Goal: Information Seeking & Learning: Learn about a topic

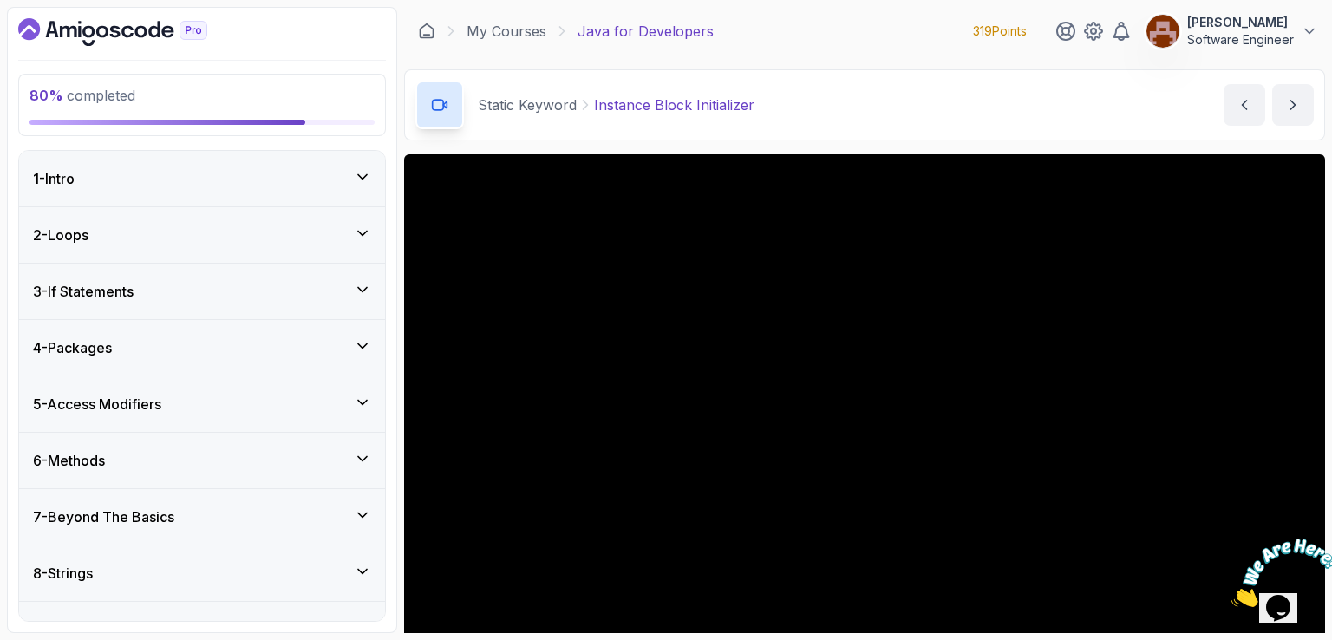
scroll to position [87, 0]
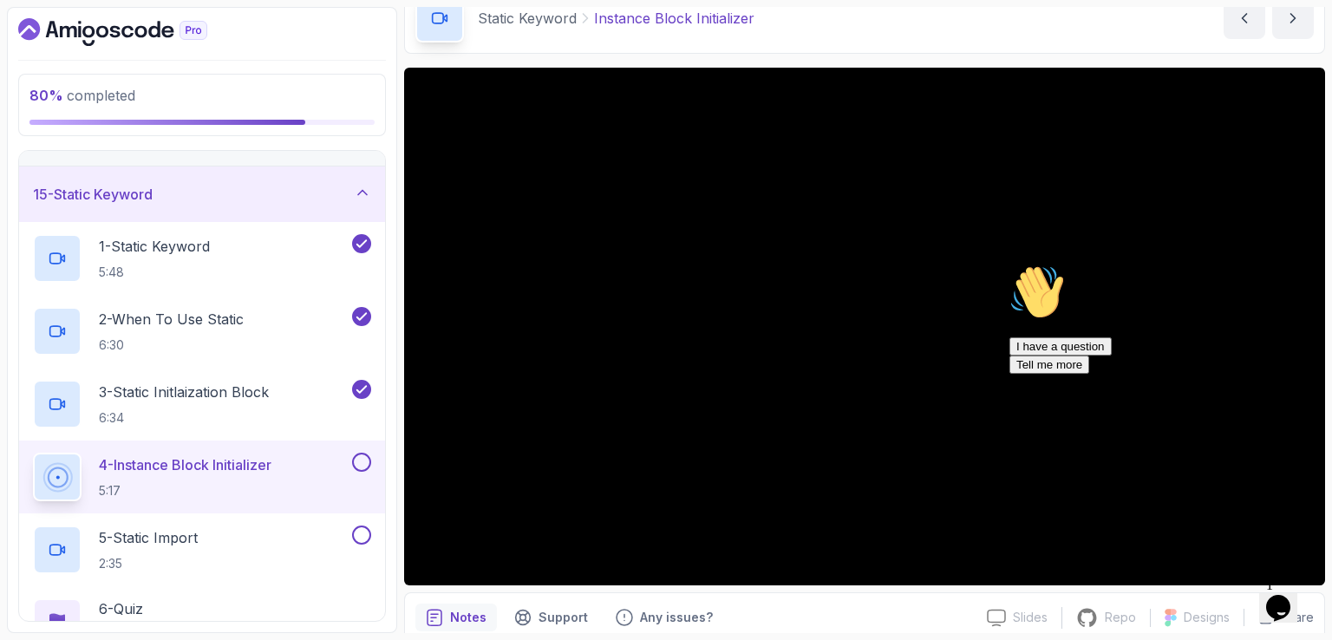
click at [1010, 265] on icon "Chat attention grabber" at bounding box center [1010, 265] width 0 height 0
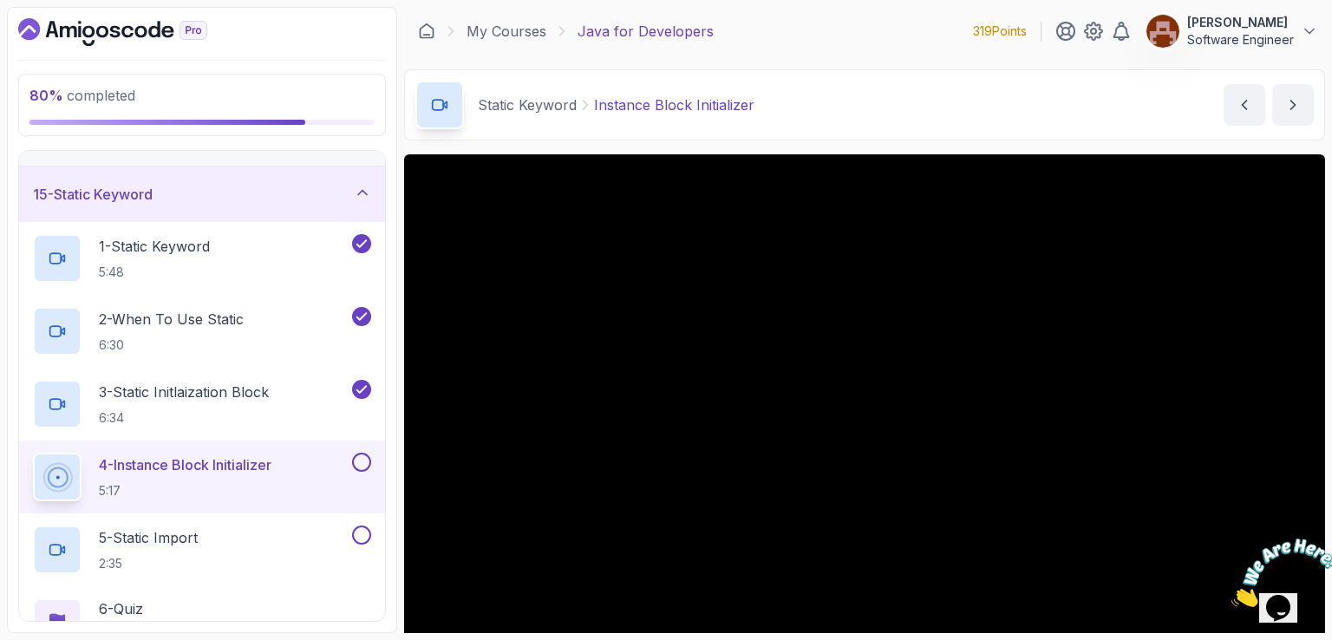
scroll to position [160, 0]
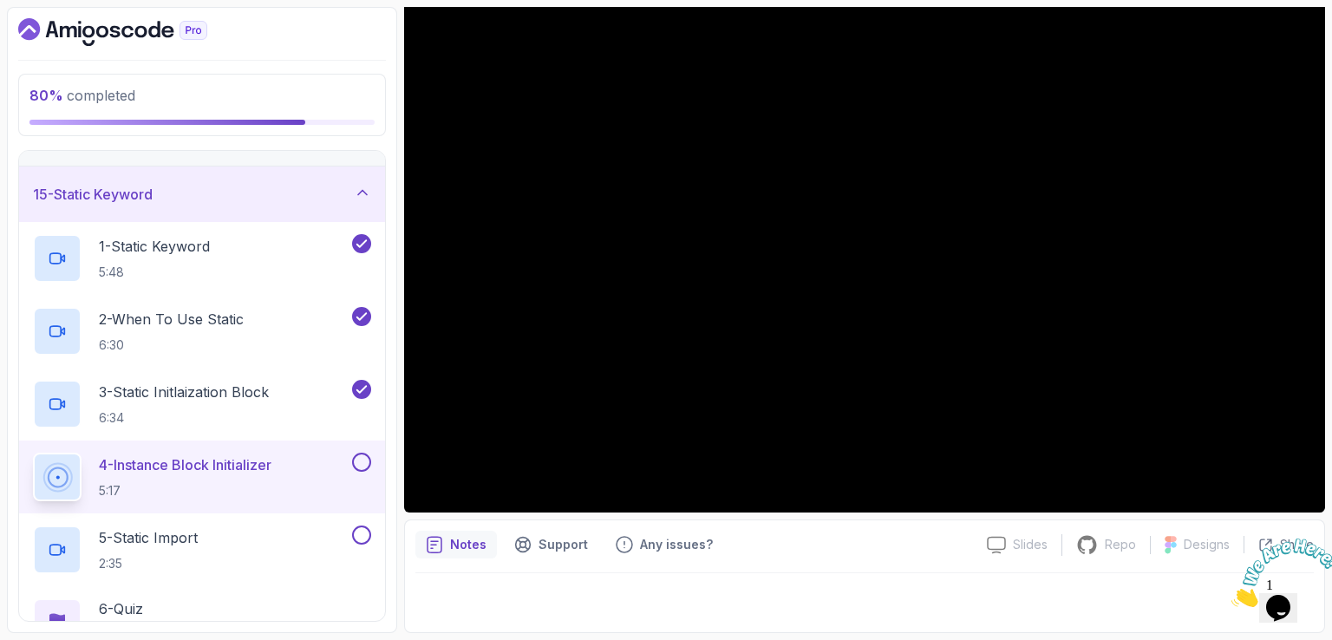
click at [1232, 595] on icon "Close" at bounding box center [1232, 602] width 0 height 15
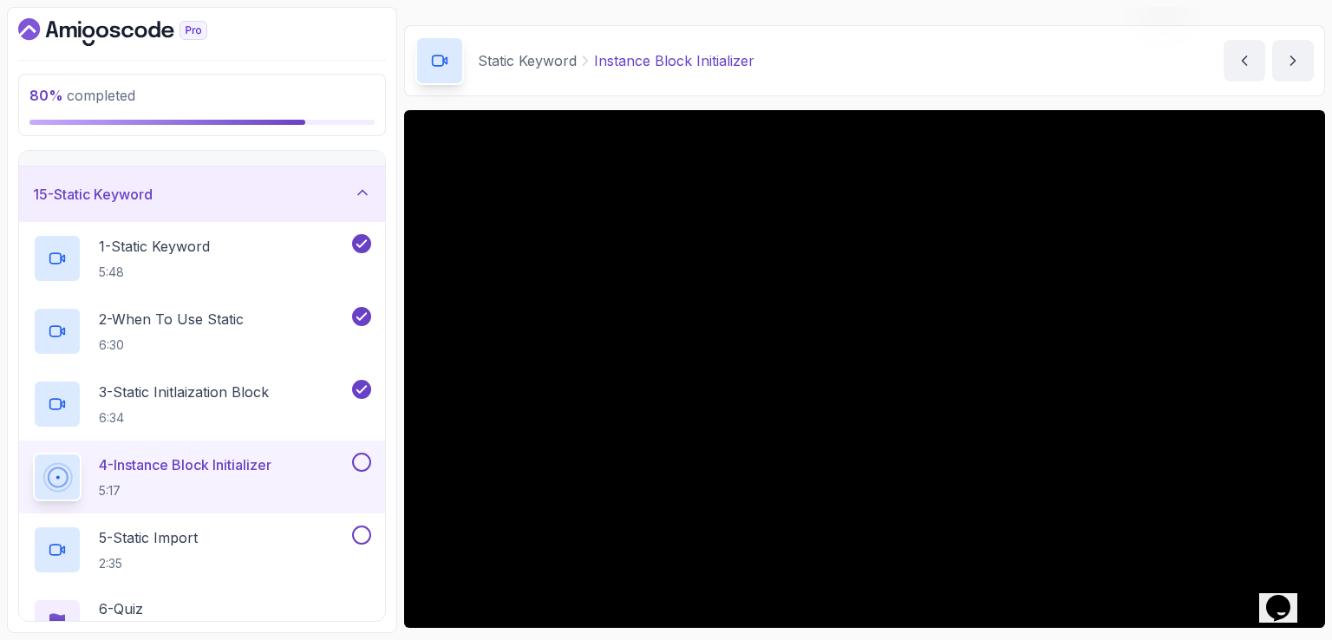
scroll to position [89, 0]
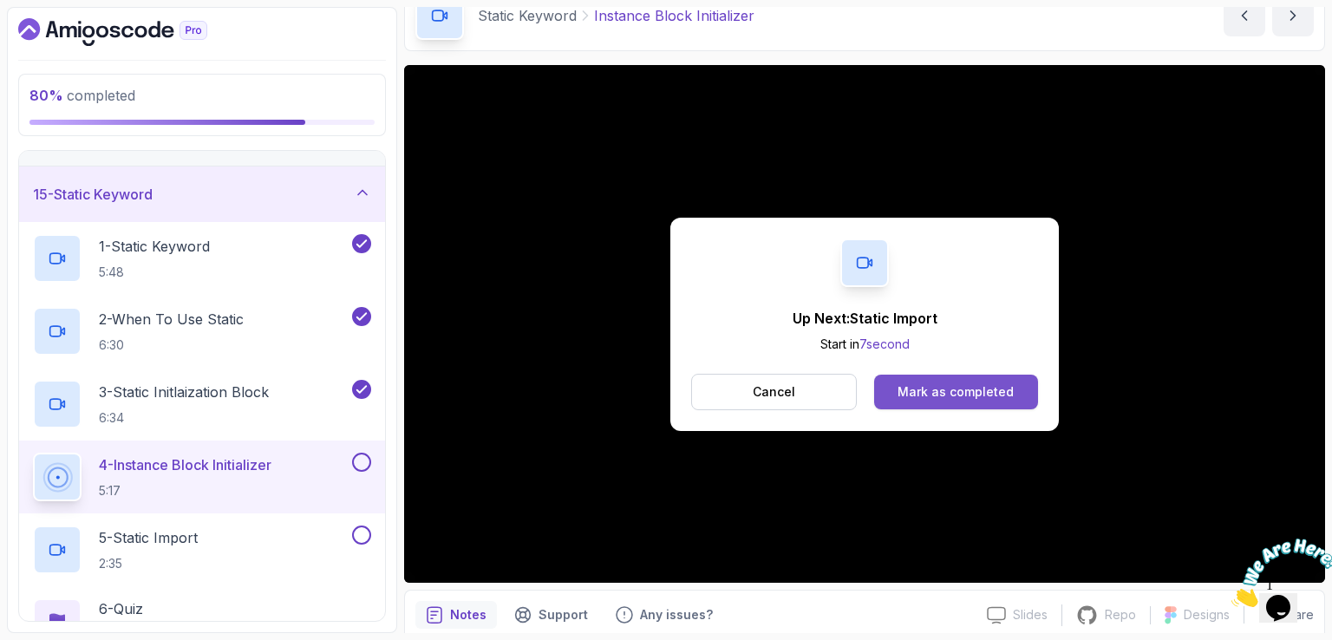
click at [983, 405] on button "Mark as completed" at bounding box center [956, 392] width 164 height 35
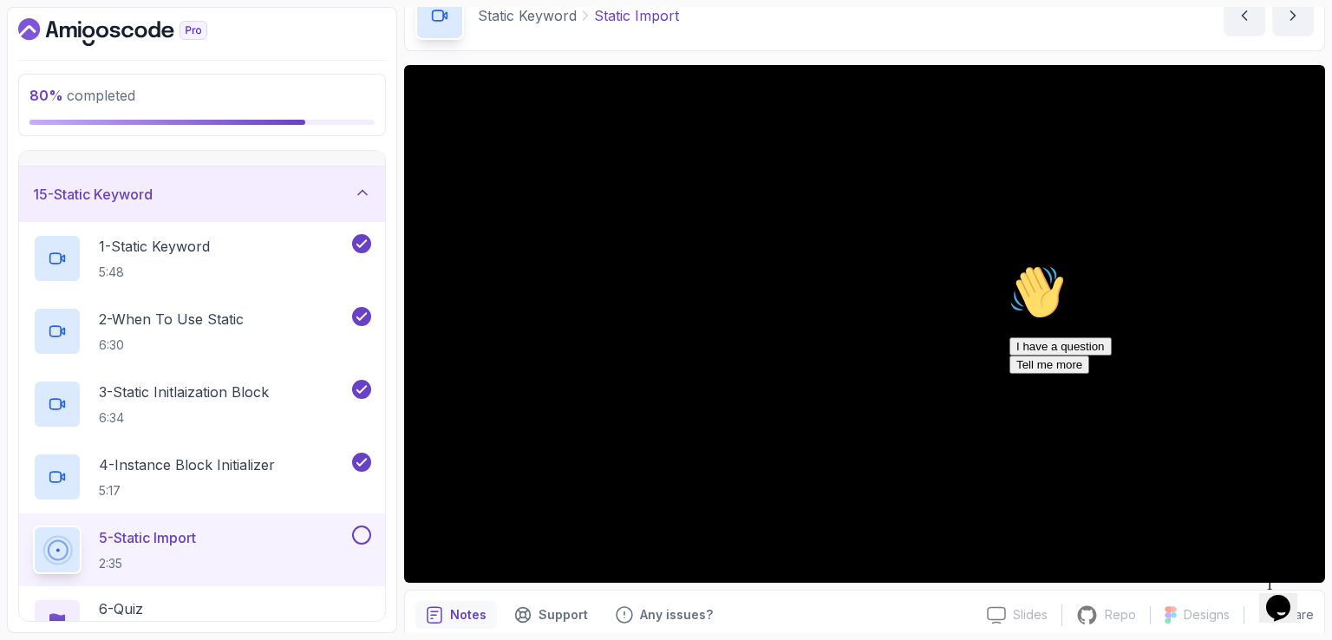
click at [1010, 265] on icon "Chat attention grabber" at bounding box center [1010, 265] width 0 height 0
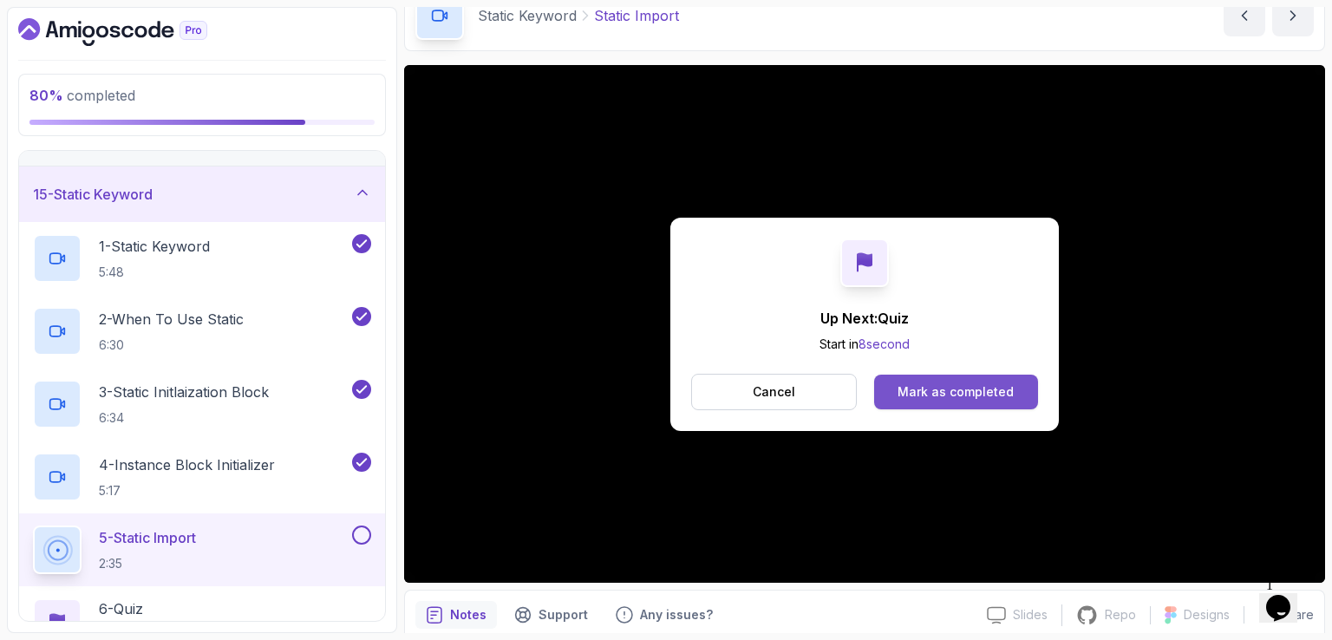
drag, startPoint x: 1038, startPoint y: 392, endPoint x: 1016, endPoint y: 398, distance: 22.5
click at [1016, 398] on div "Up Next: Quiz Start in 8 second Cancel Mark as completed" at bounding box center [864, 324] width 389 height 213
click at [1016, 398] on button "Mark as completed" at bounding box center [956, 392] width 164 height 35
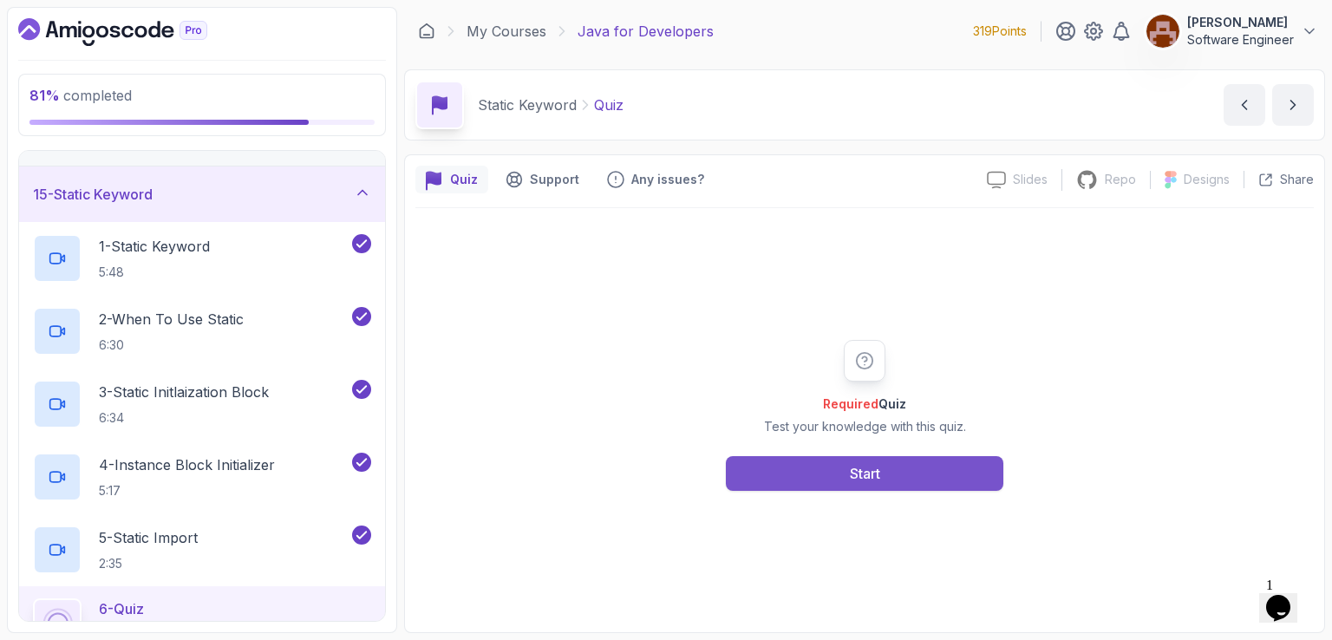
click at [885, 488] on button "Start" at bounding box center [865, 473] width 278 height 35
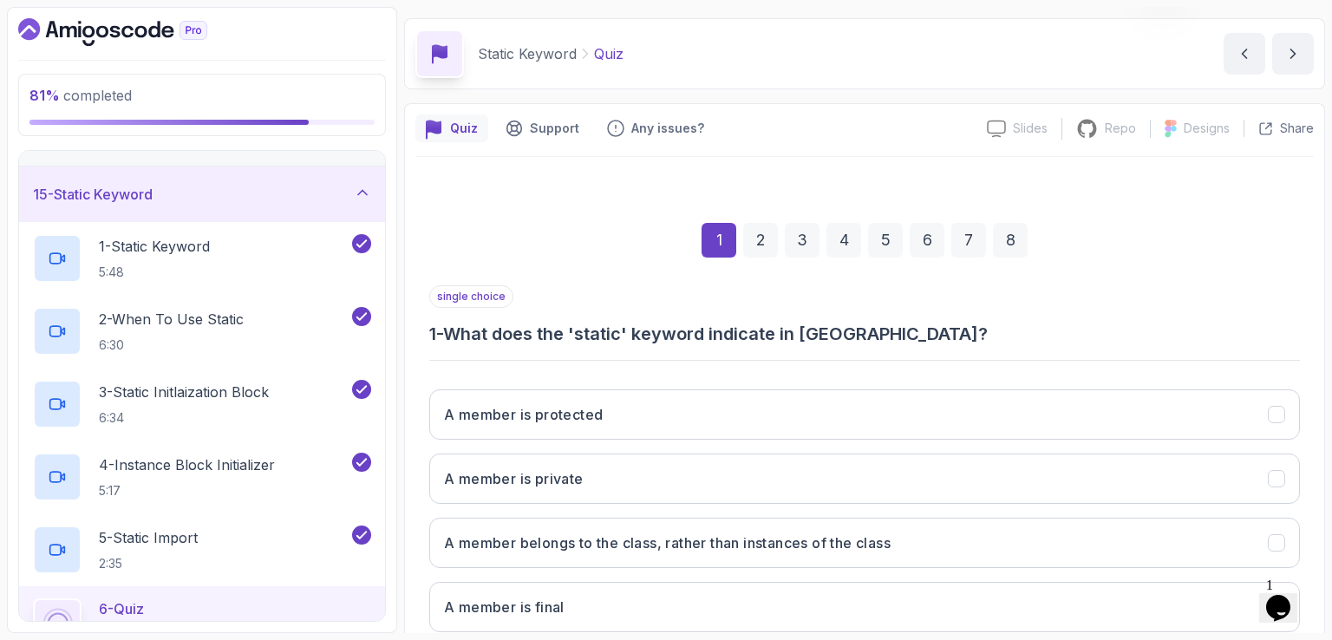
scroll to position [149, 0]
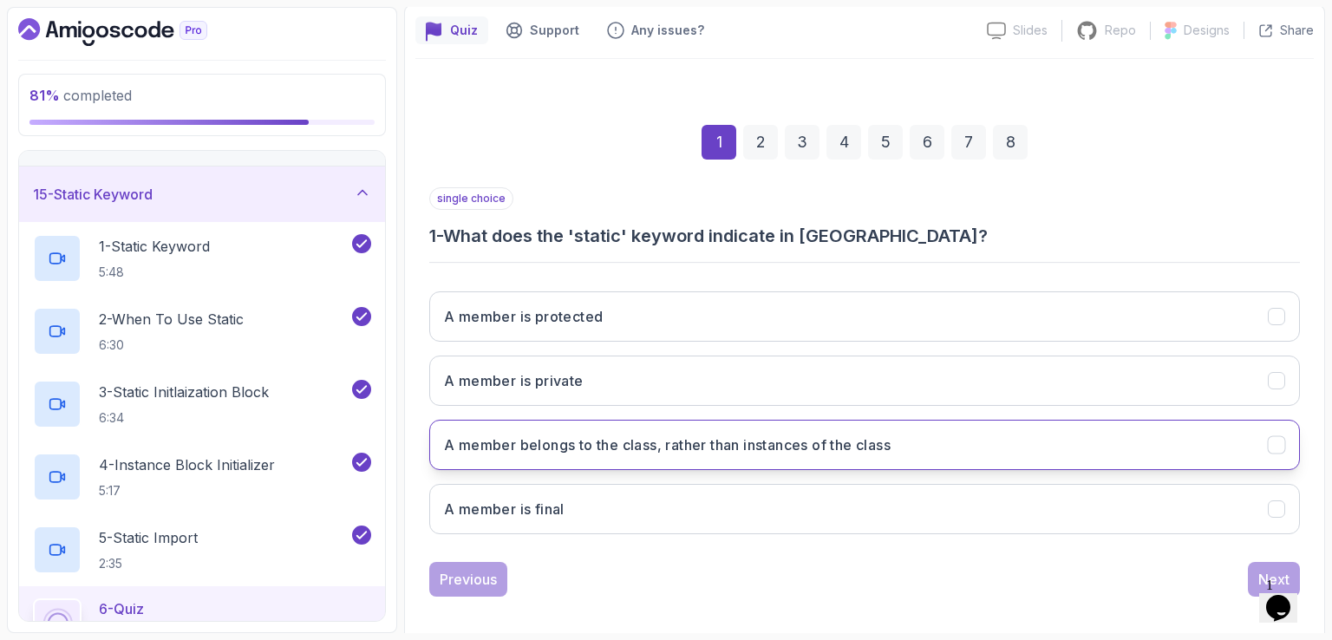
click at [696, 451] on h3 "A member belongs to the class, rather than instances of the class" at bounding box center [667, 445] width 447 height 21
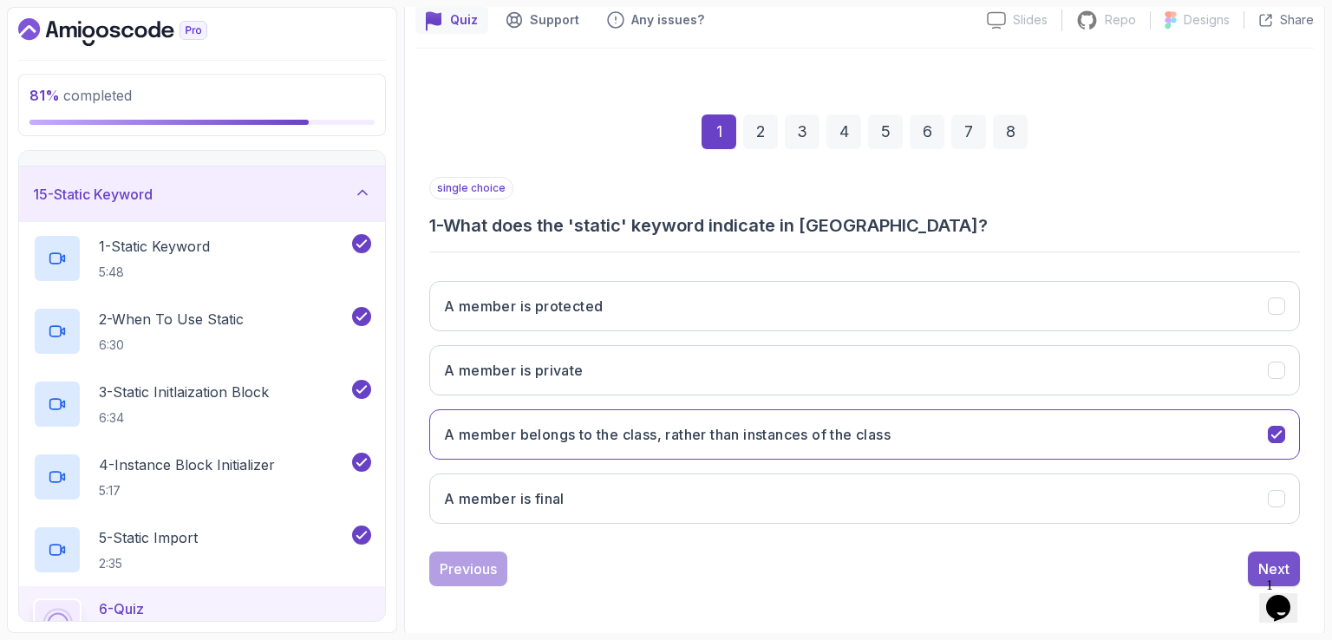
click at [1268, 559] on div "Next" at bounding box center [1273, 569] width 31 height 21
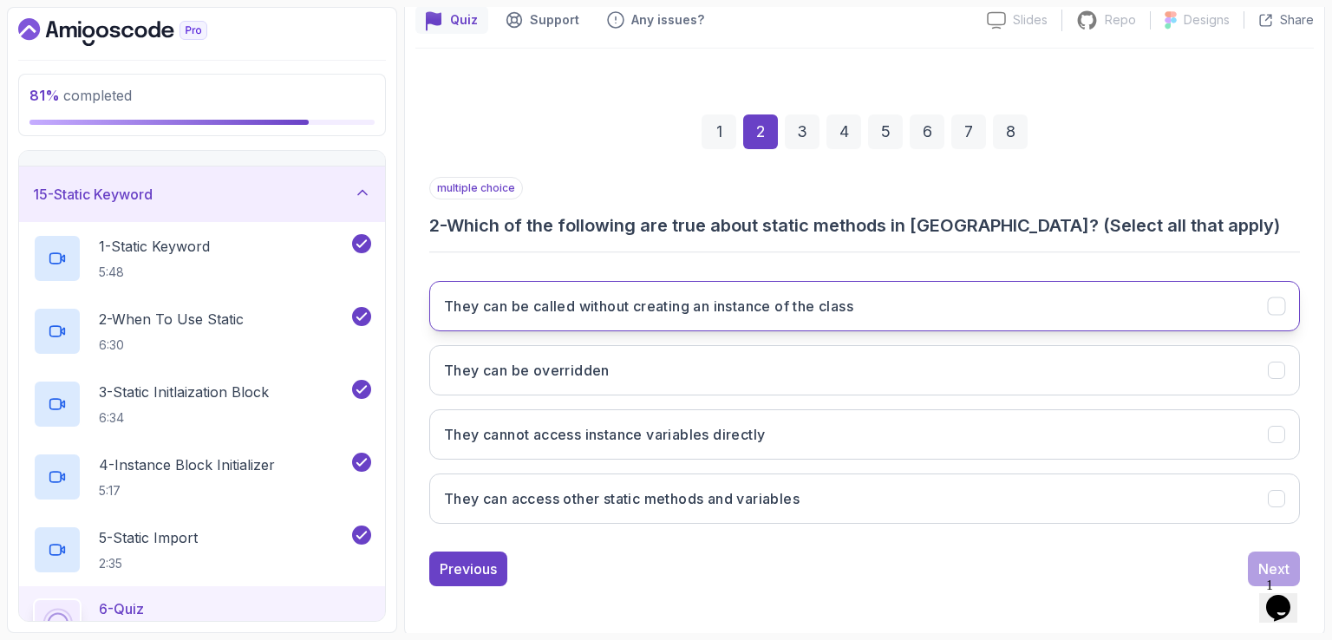
click at [1101, 302] on button "They can be called without creating an instance of the class" at bounding box center [864, 306] width 871 height 50
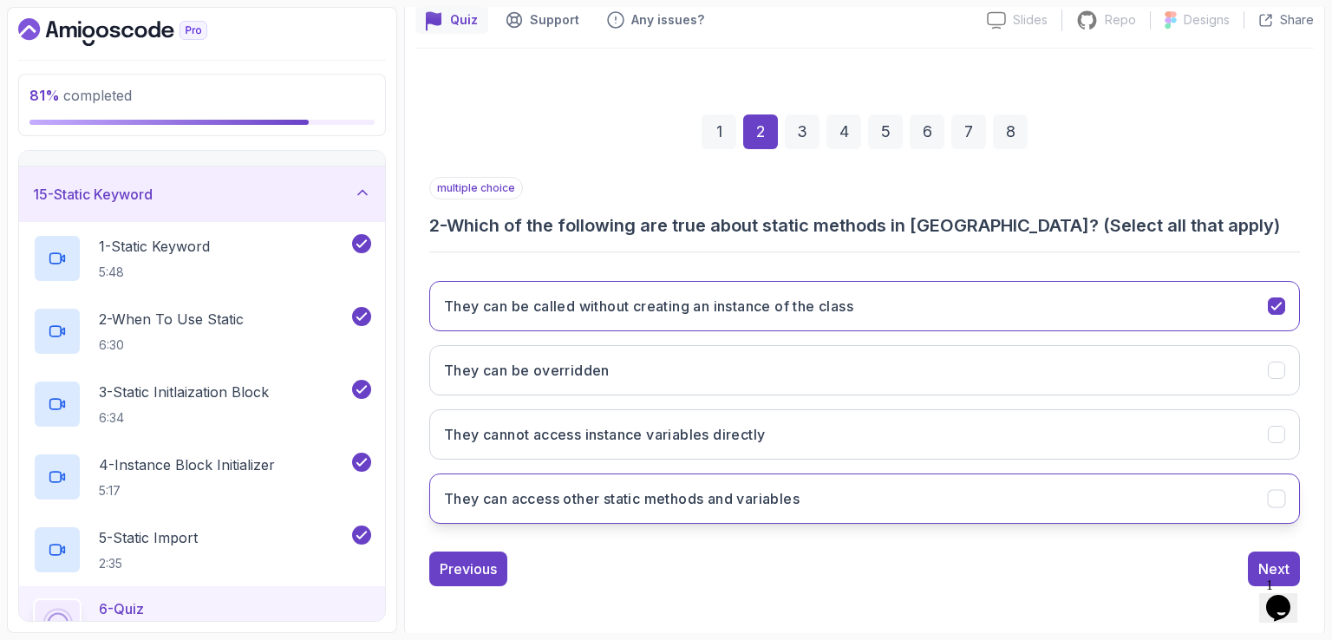
click at [1055, 493] on button "They can access other static methods and variables" at bounding box center [864, 499] width 871 height 50
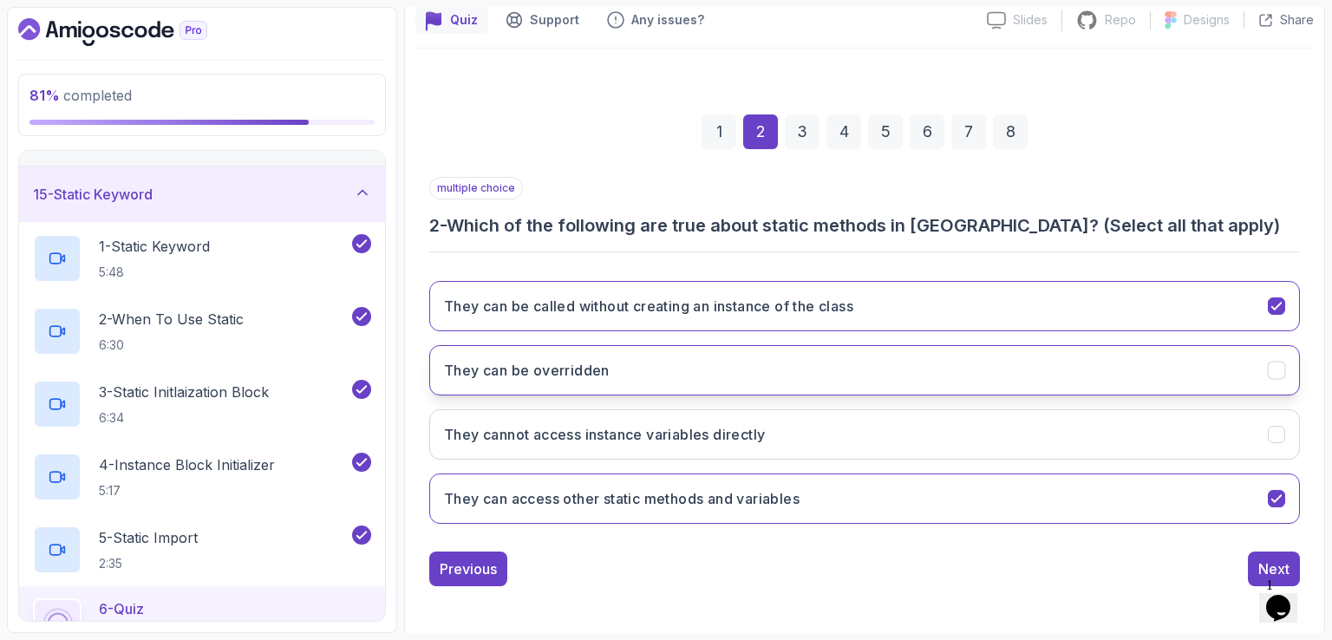
click at [1217, 376] on button "They can be overridden" at bounding box center [864, 370] width 871 height 50
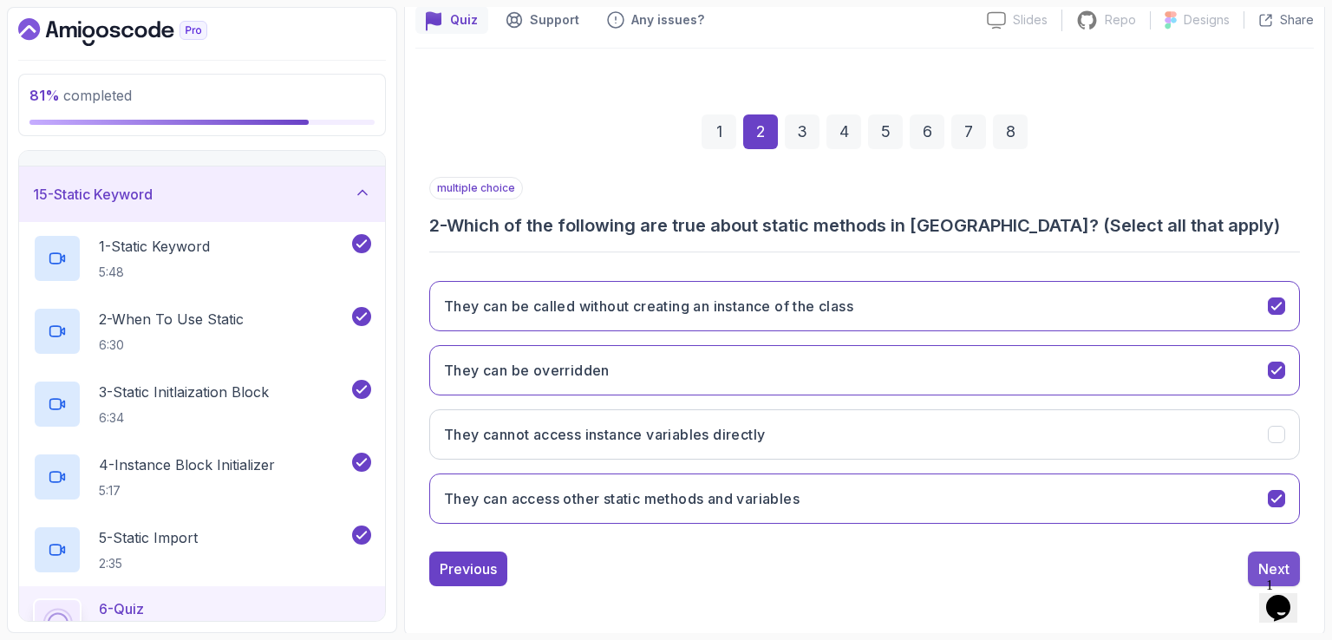
click at [1258, 563] on div "Next" at bounding box center [1273, 569] width 31 height 21
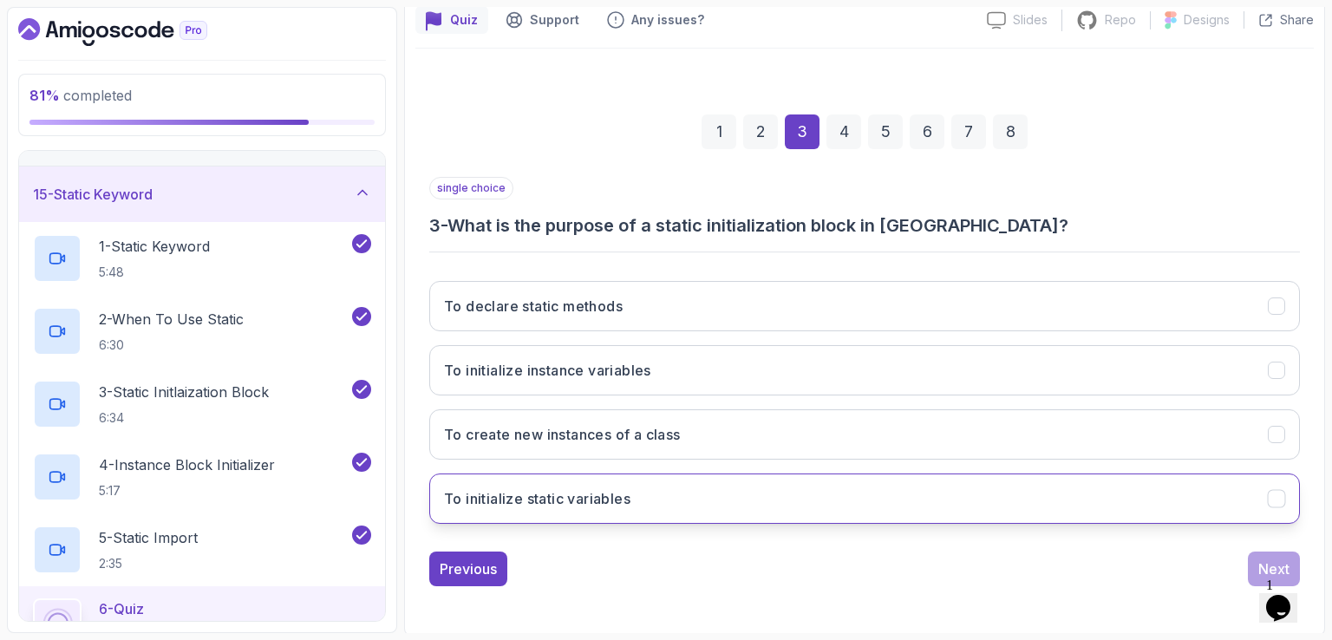
click at [971, 514] on button "To initialize static variables" at bounding box center [864, 499] width 871 height 50
click at [1262, 564] on div "Next" at bounding box center [1273, 569] width 31 height 21
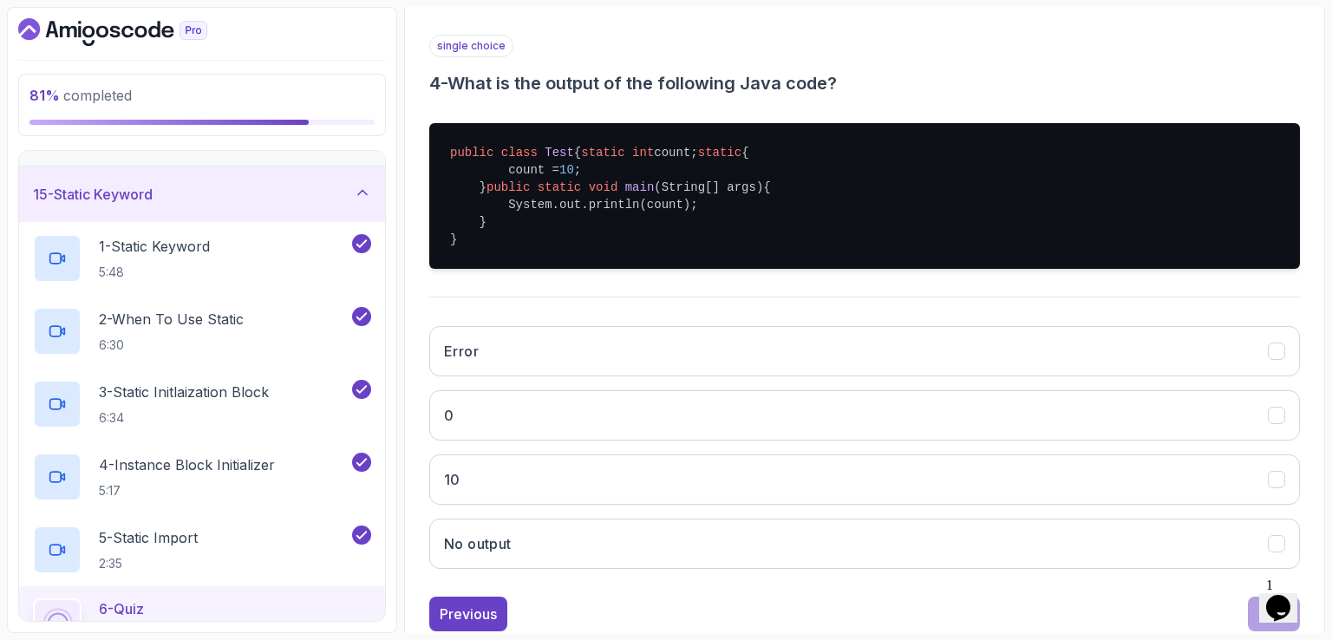
scroll to position [303, 0]
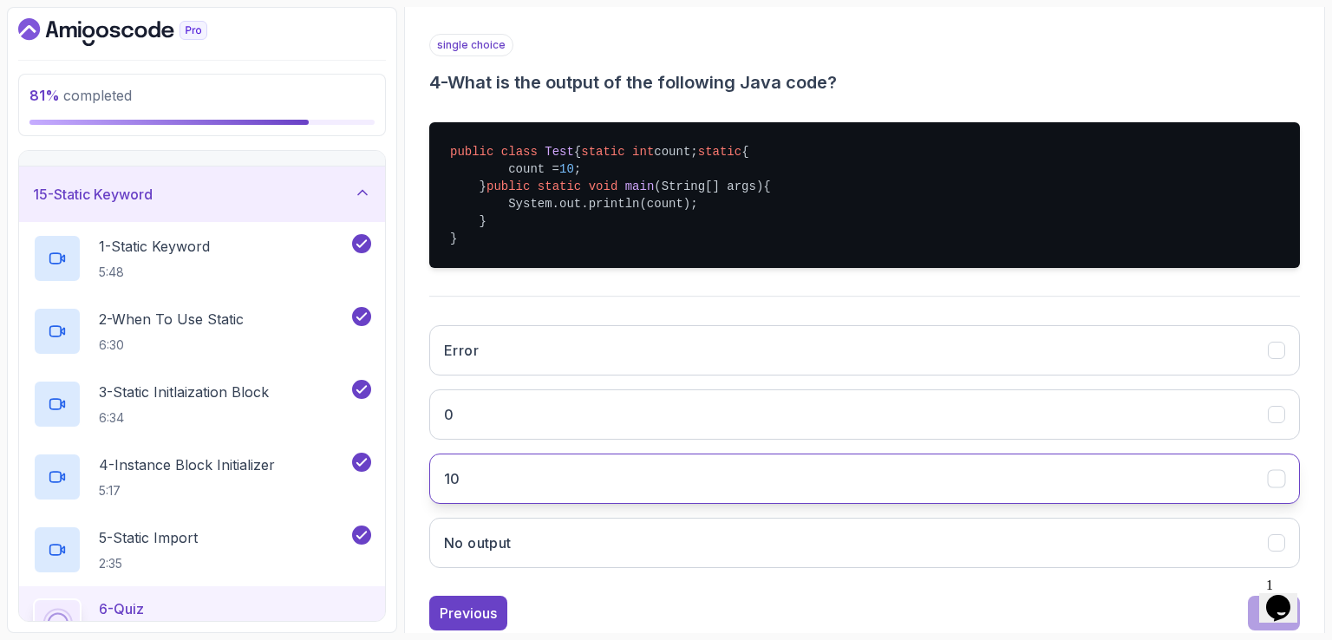
click at [1198, 504] on button "10" at bounding box center [864, 479] width 871 height 50
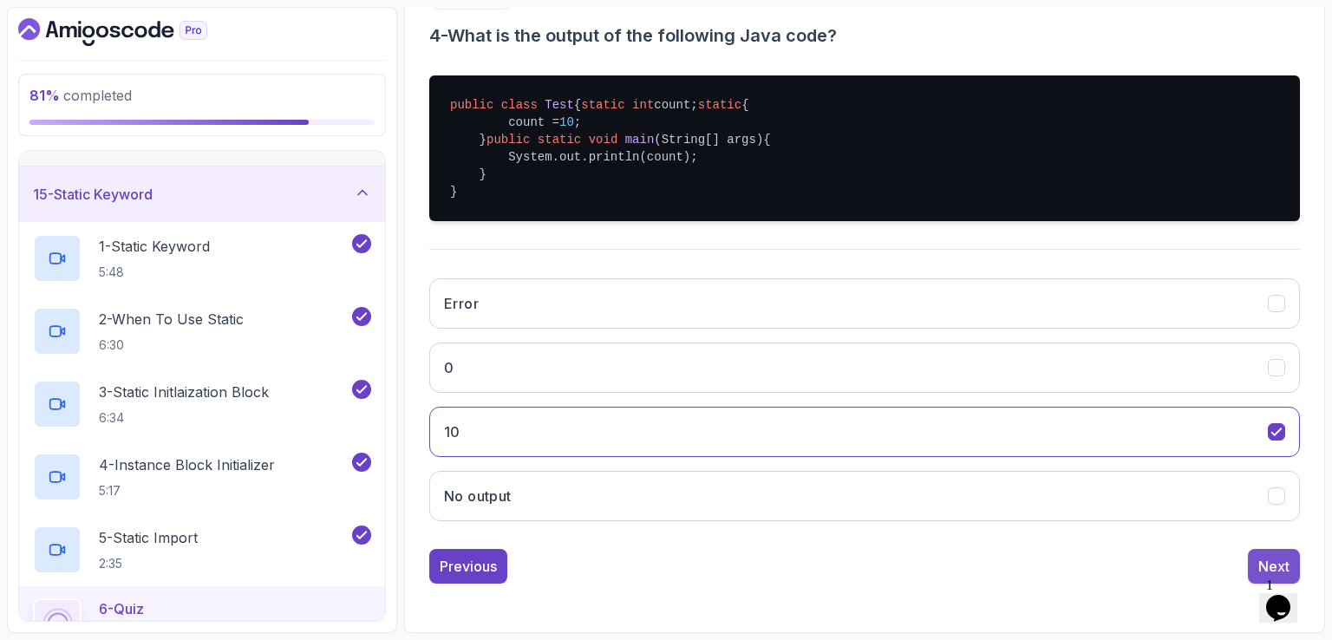
click at [1262, 561] on div "Next" at bounding box center [1273, 566] width 31 height 21
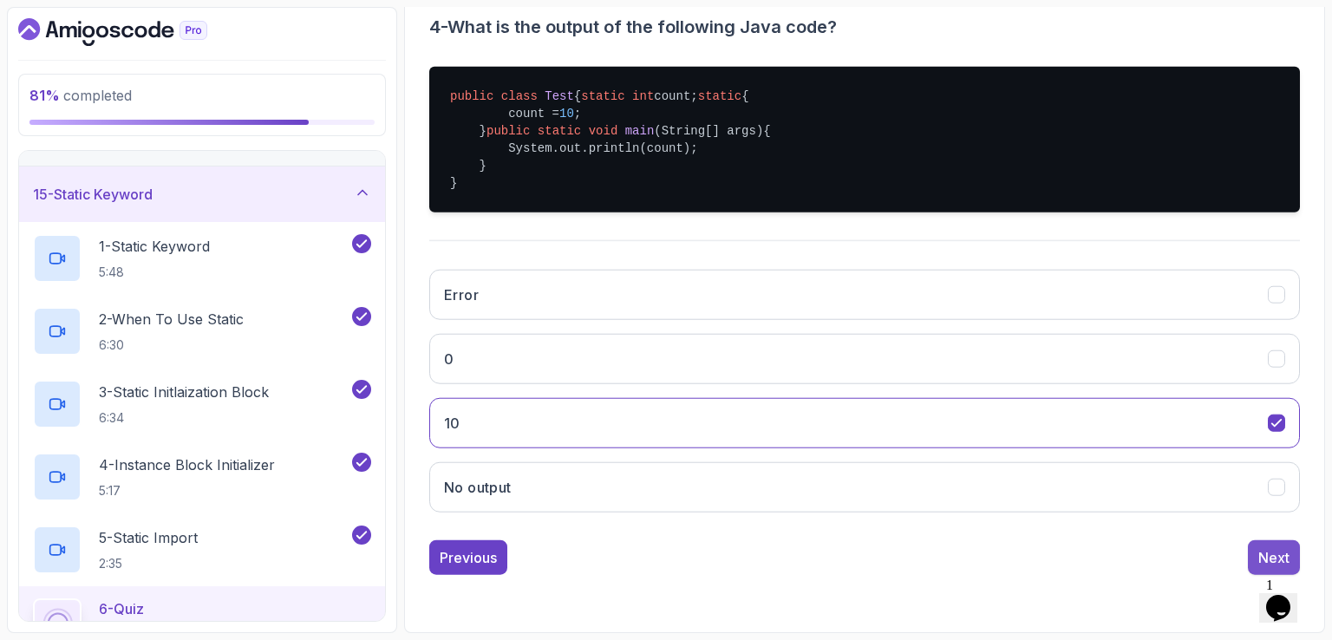
scroll to position [160, 0]
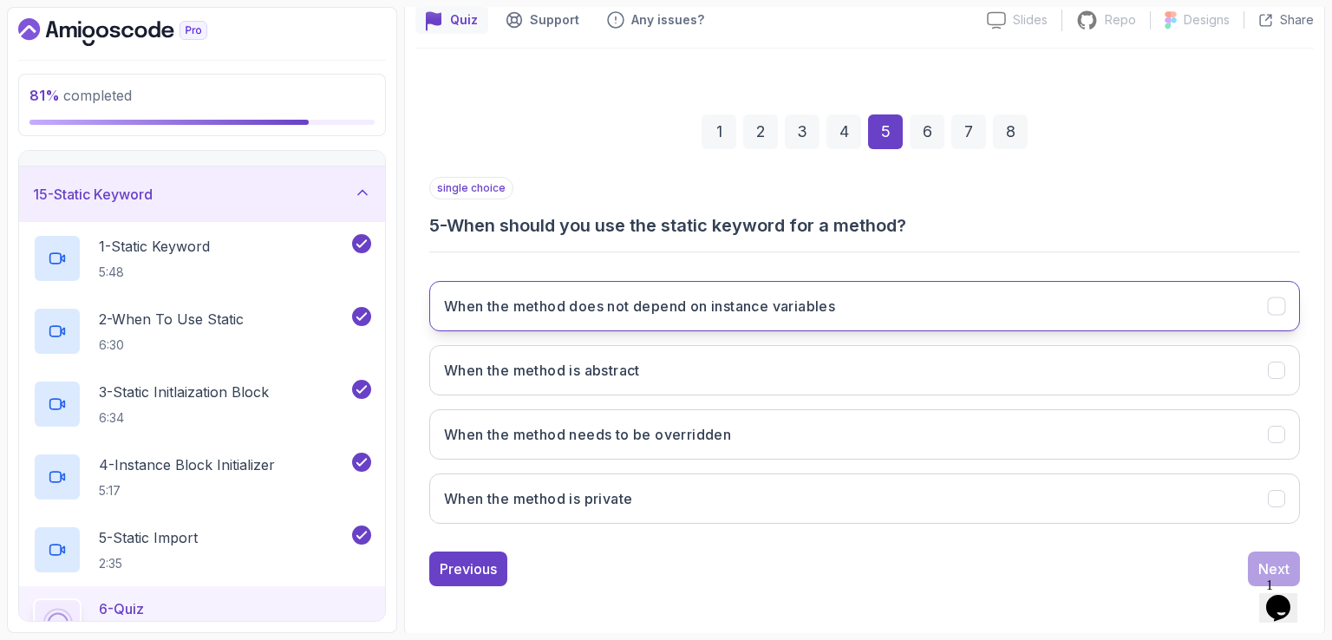
click at [1086, 298] on button "When the method does not depend on instance variables" at bounding box center [864, 306] width 871 height 50
click at [1259, 559] on div "Next" at bounding box center [1273, 569] width 31 height 21
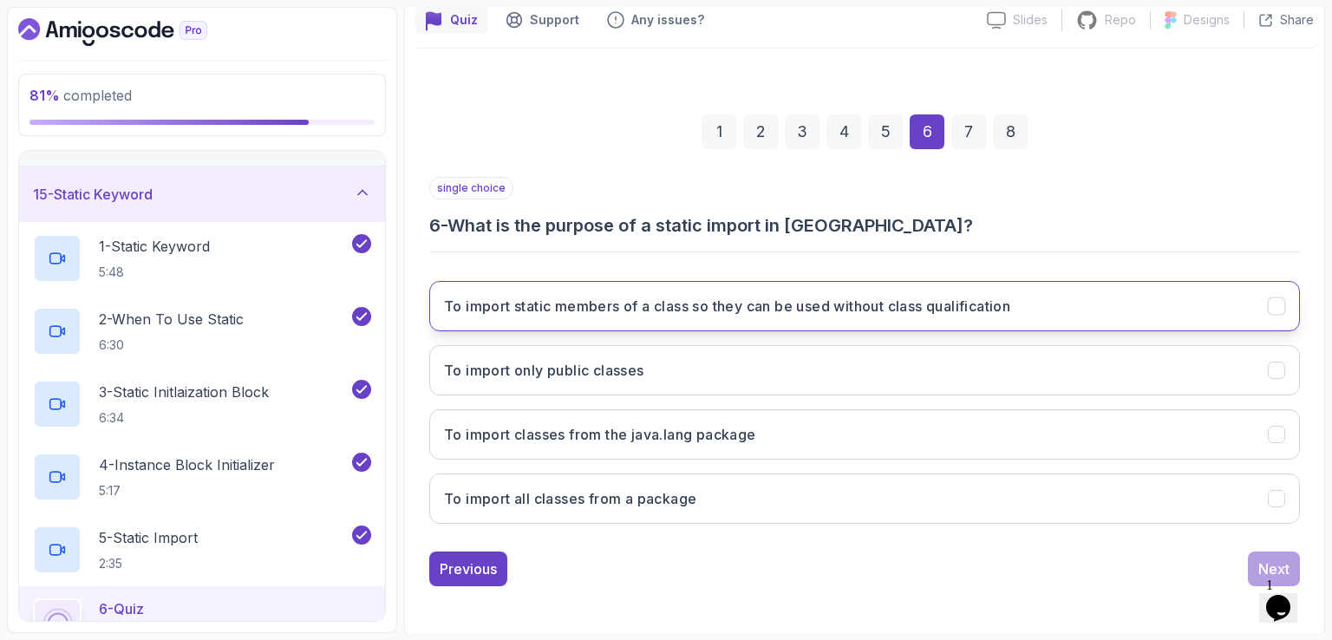
click at [1235, 289] on button "To import static members of a class so they can be used without class qualifica…" at bounding box center [864, 306] width 871 height 50
click at [1251, 566] on button "Next" at bounding box center [1274, 569] width 52 height 35
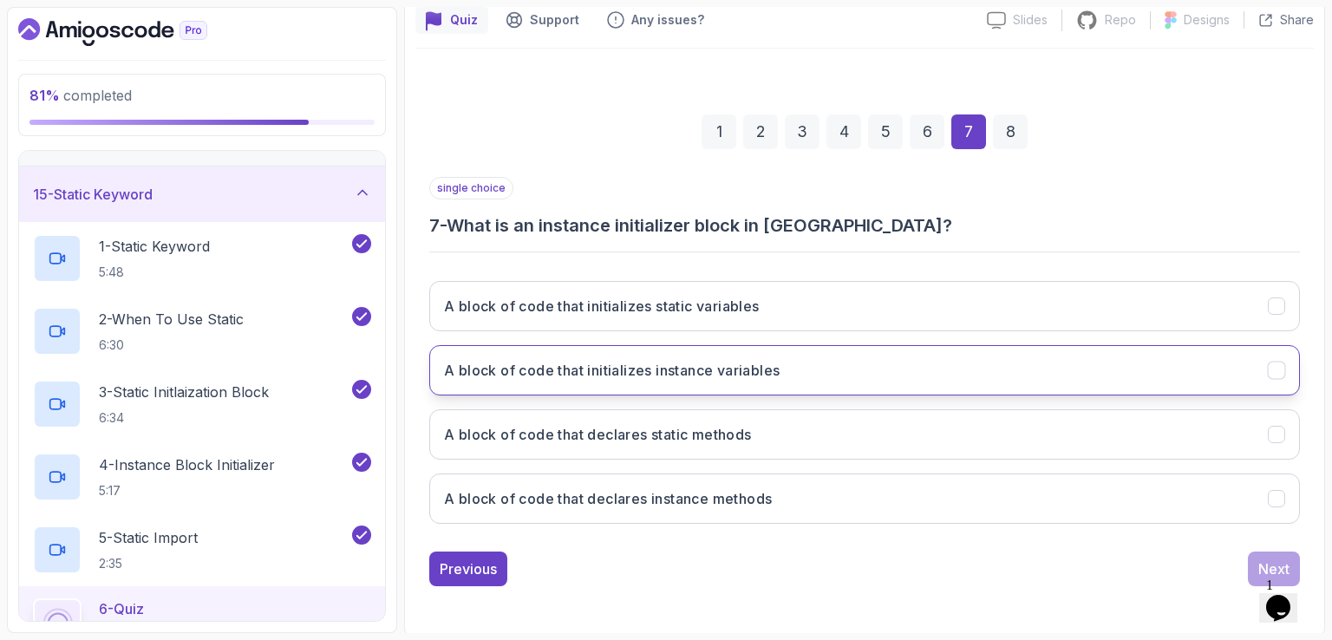
click at [986, 351] on button "A block of code that initializes instance variables" at bounding box center [864, 370] width 871 height 50
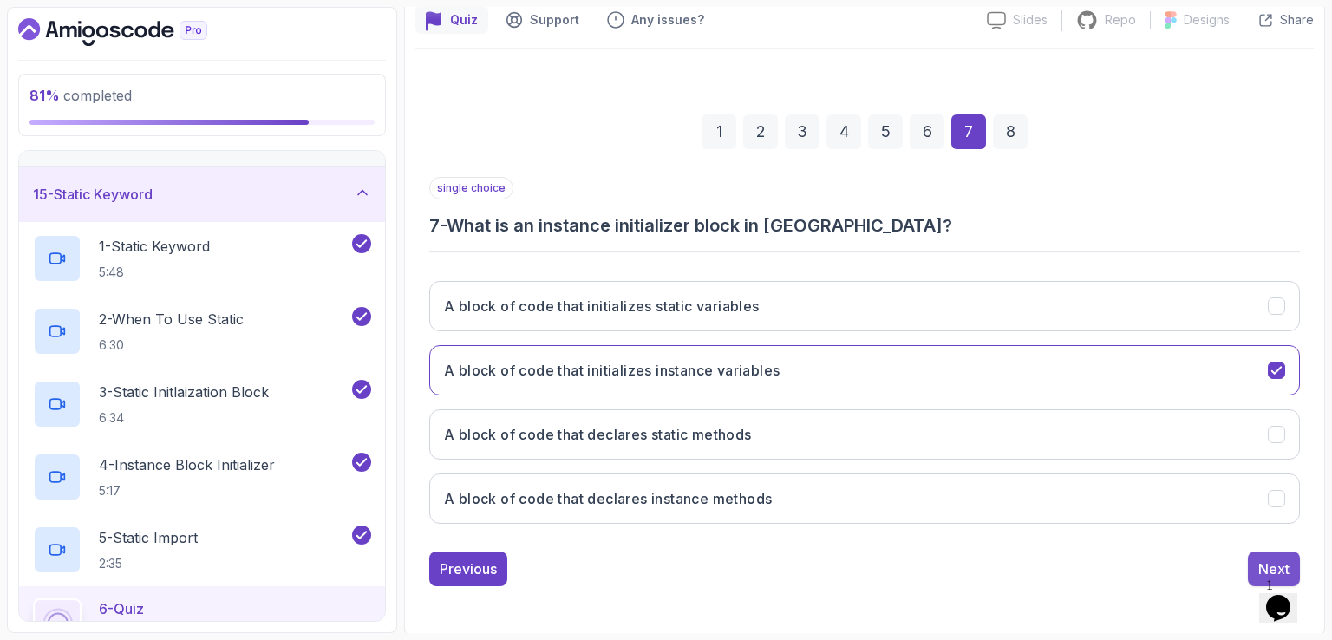
click at [1263, 565] on div "Next" at bounding box center [1273, 569] width 31 height 21
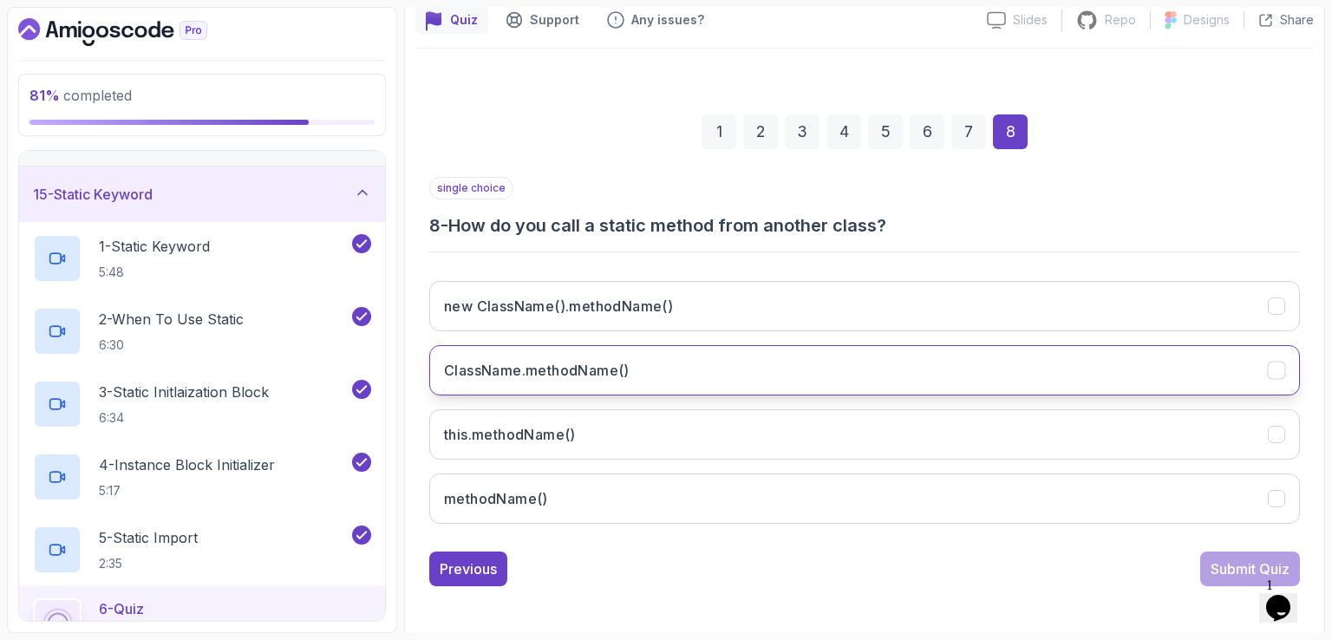
click at [1145, 367] on button "ClassName.methodName()" at bounding box center [864, 370] width 871 height 50
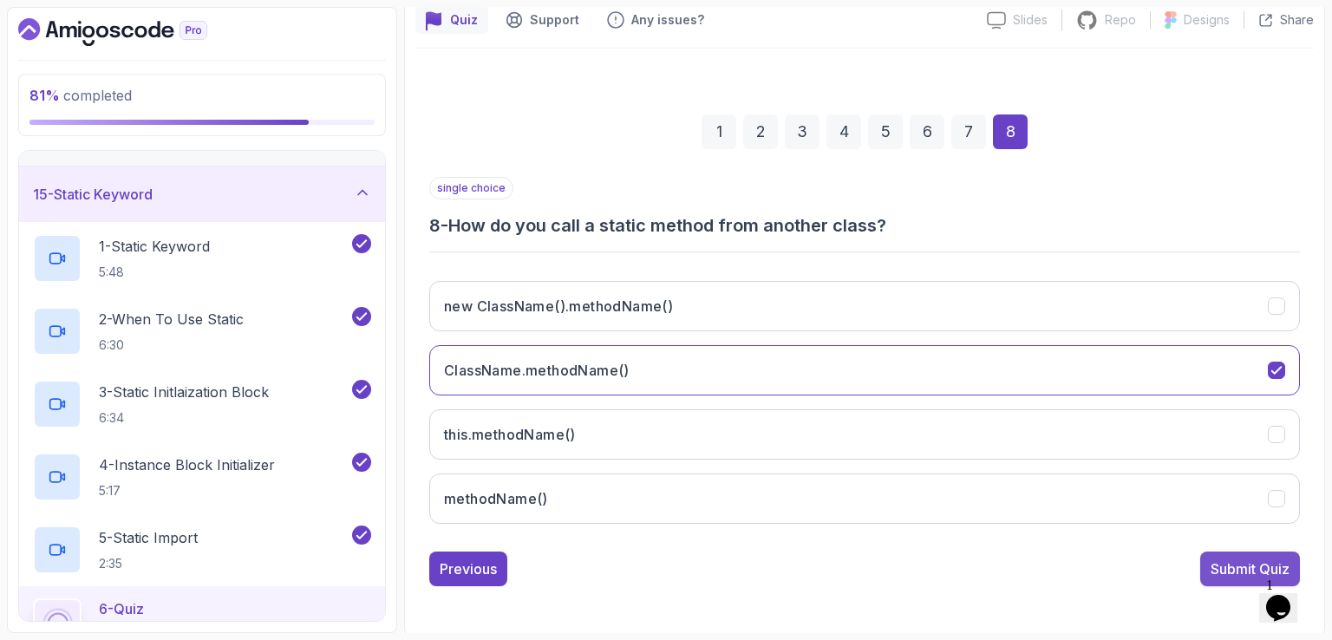
click at [1225, 562] on div "Submit Quiz" at bounding box center [1250, 569] width 79 height 21
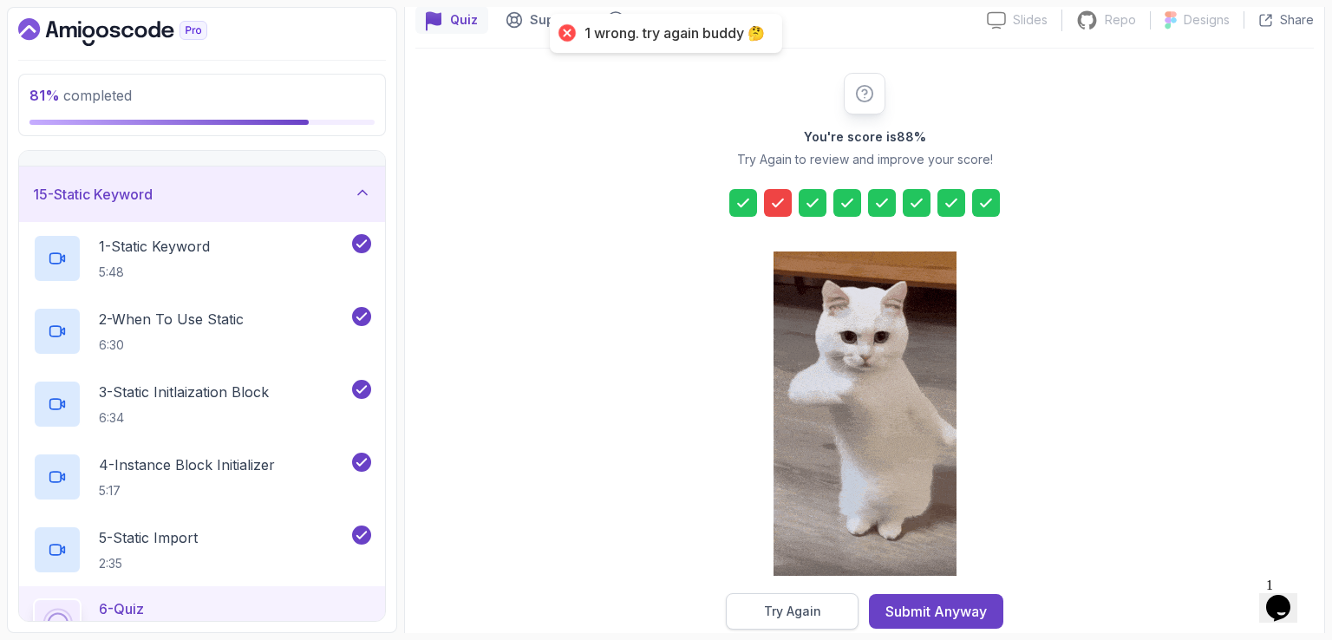
click at [823, 615] on button "Try Again" at bounding box center [792, 611] width 133 height 36
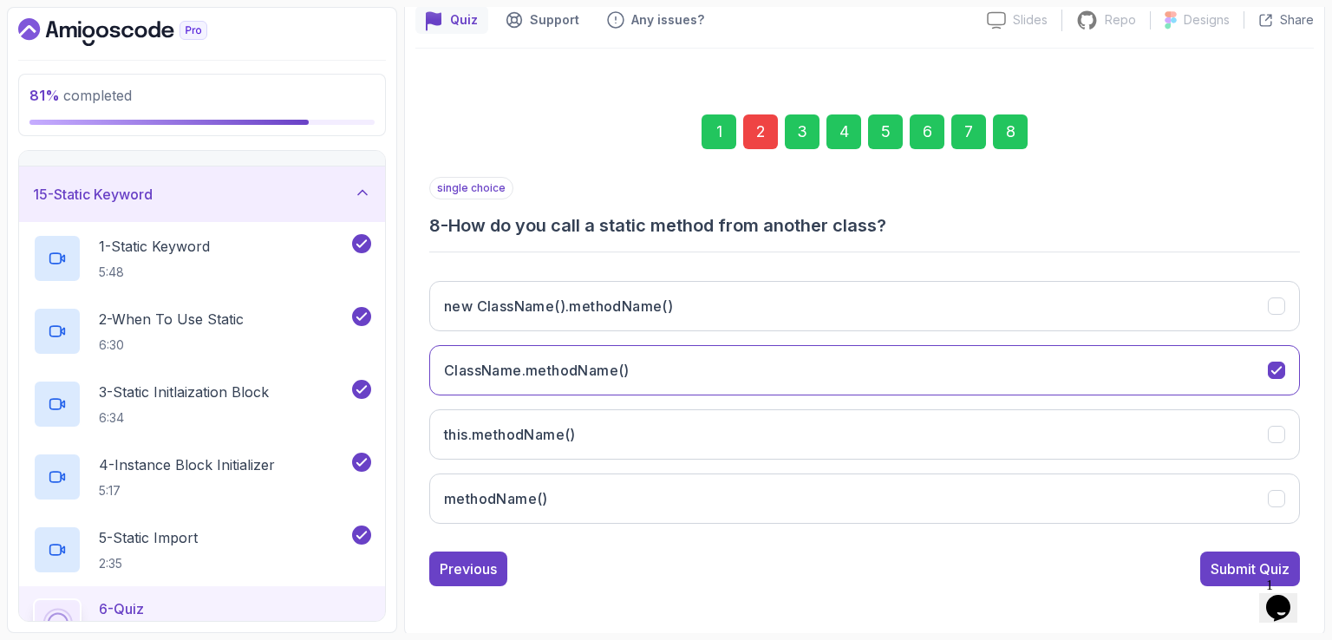
click at [758, 118] on div "2" at bounding box center [760, 131] width 35 height 35
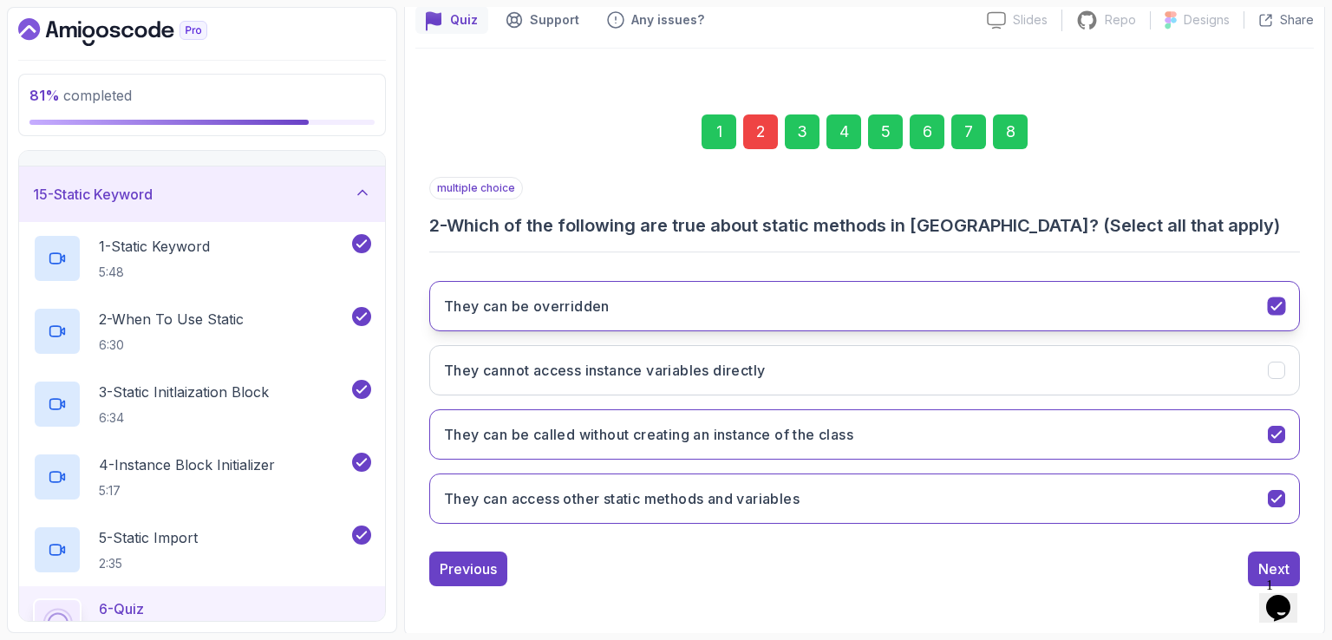
click at [1274, 298] on icon "They can be overridden" at bounding box center [1277, 306] width 16 height 16
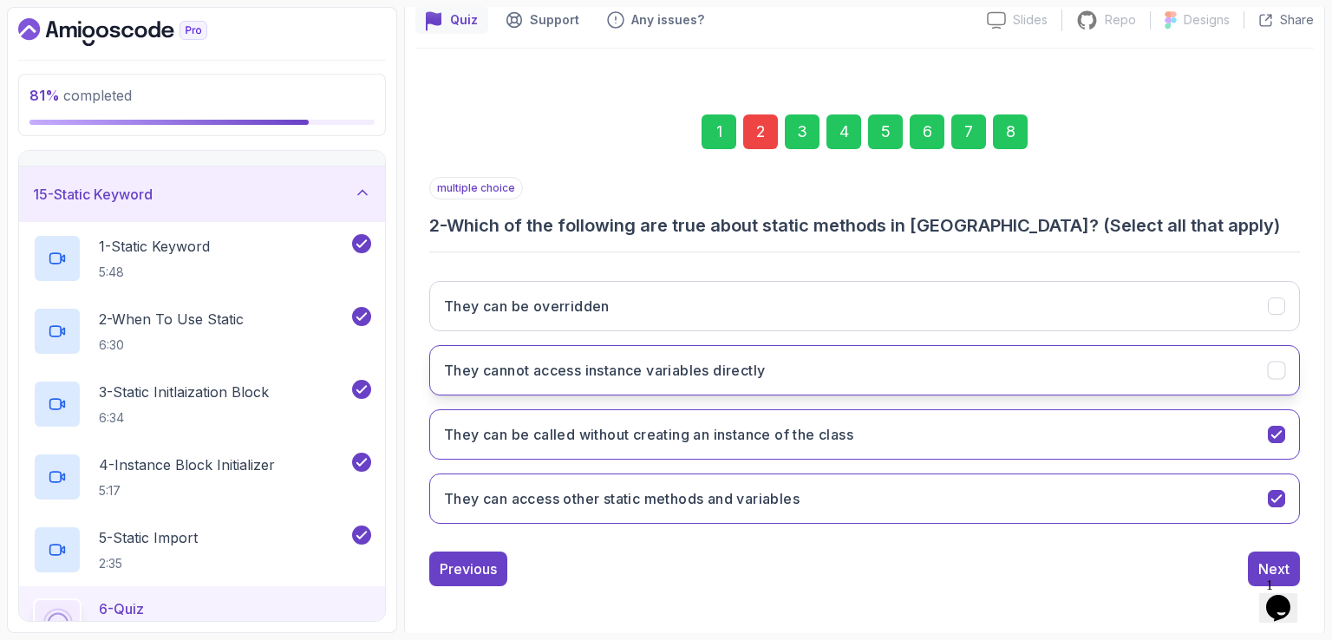
click at [1170, 372] on button "They cannot access instance variables directly" at bounding box center [864, 370] width 871 height 50
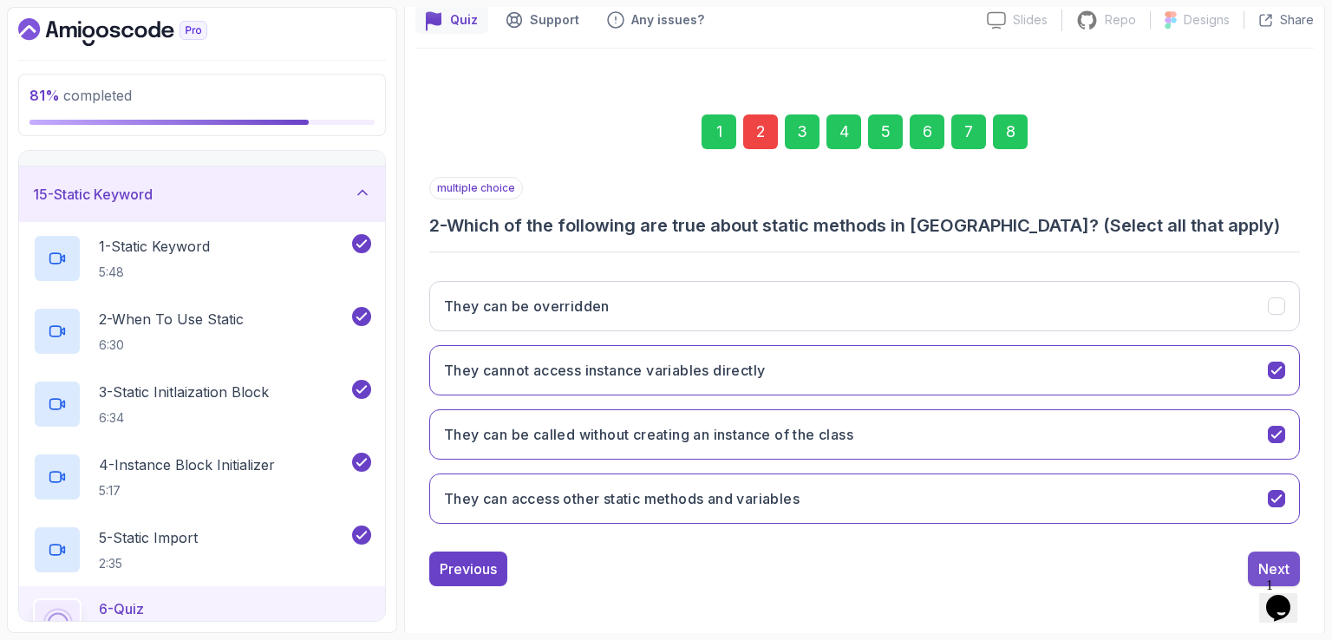
click at [1262, 559] on div "Next" at bounding box center [1273, 569] width 31 height 21
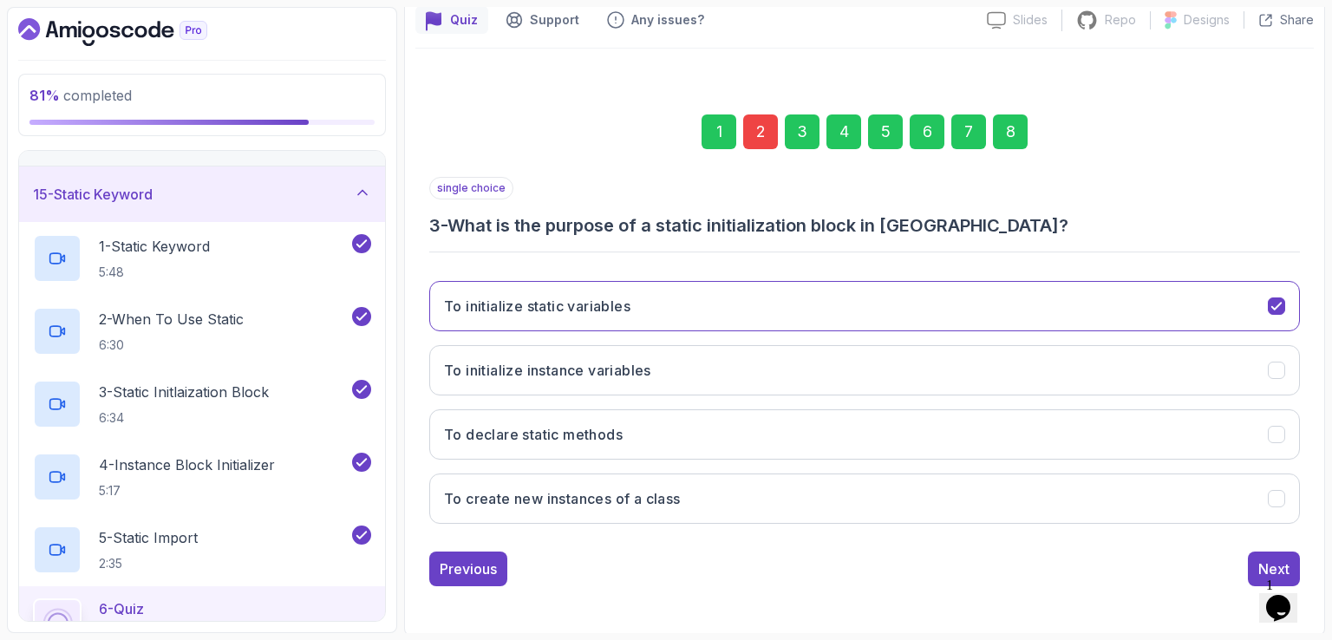
click at [1262, 559] on div "Next" at bounding box center [1273, 569] width 31 height 21
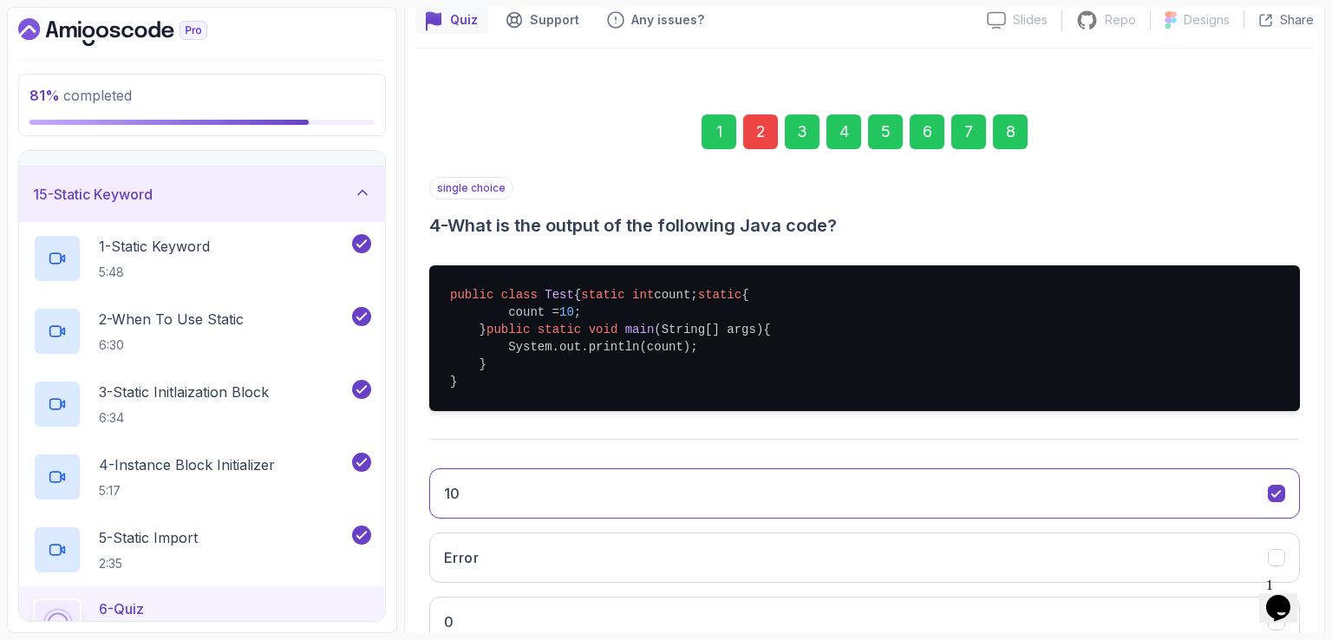
click at [1262, 519] on button "10" at bounding box center [864, 493] width 871 height 50
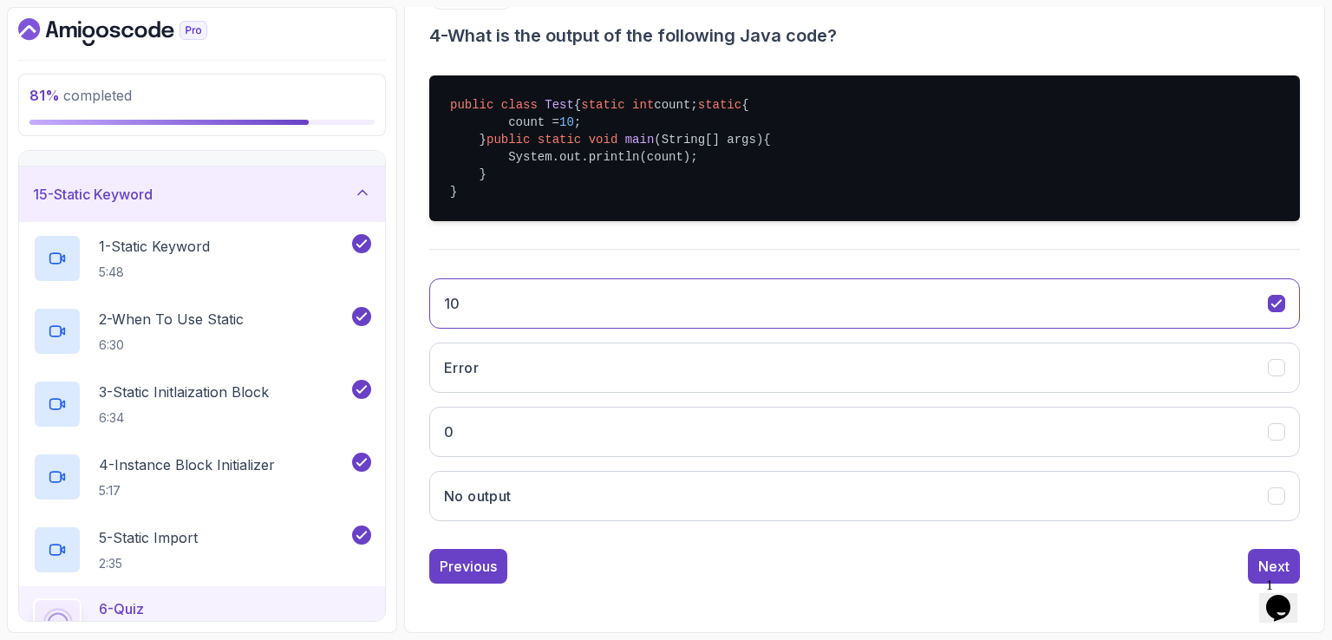
click at [1262, 559] on div "Next" at bounding box center [1273, 566] width 31 height 21
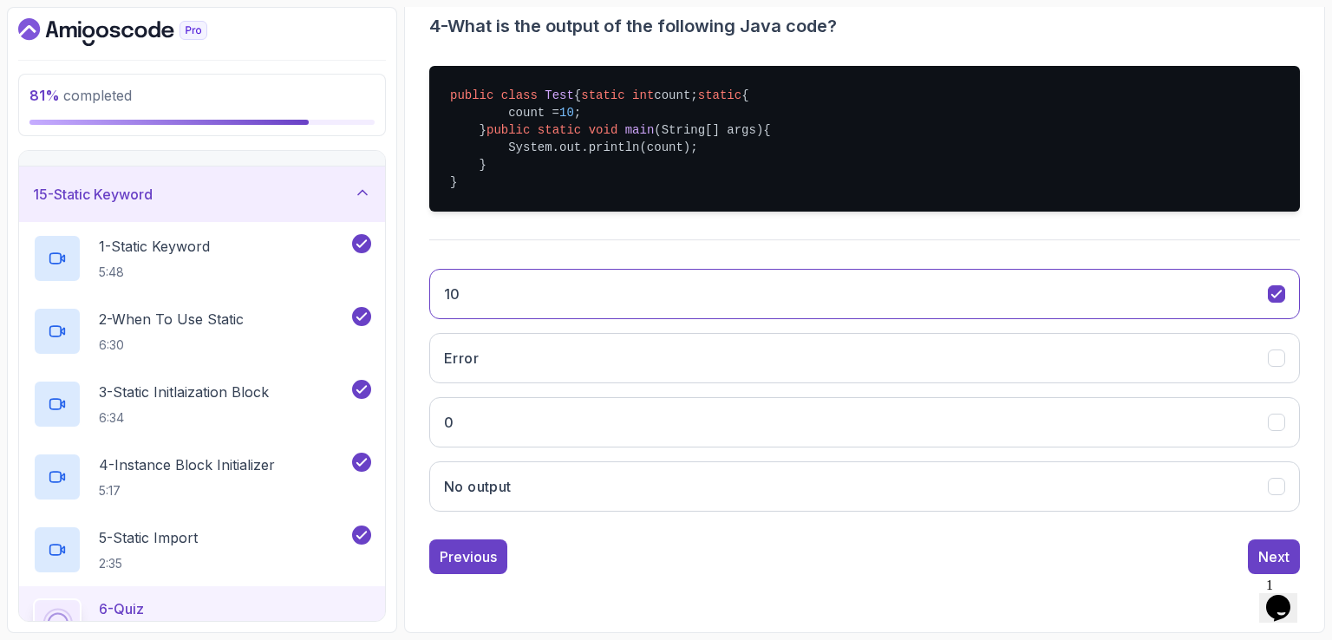
scroll to position [160, 0]
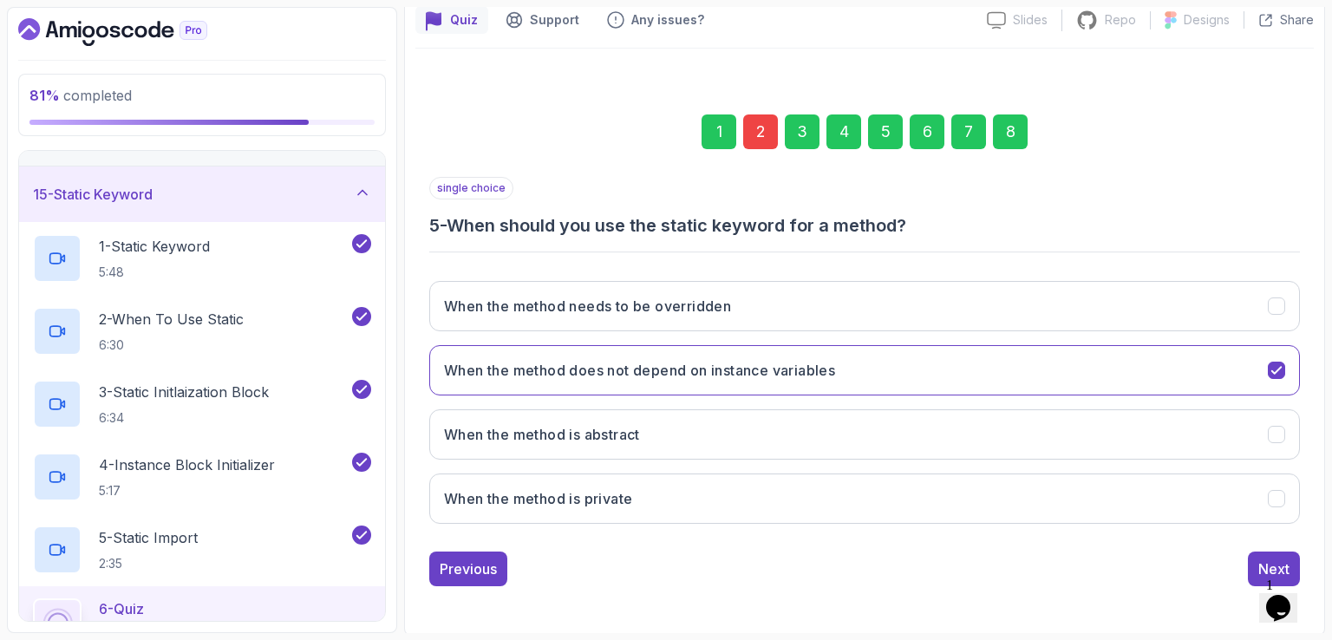
click at [1262, 559] on div "Next" at bounding box center [1273, 569] width 31 height 21
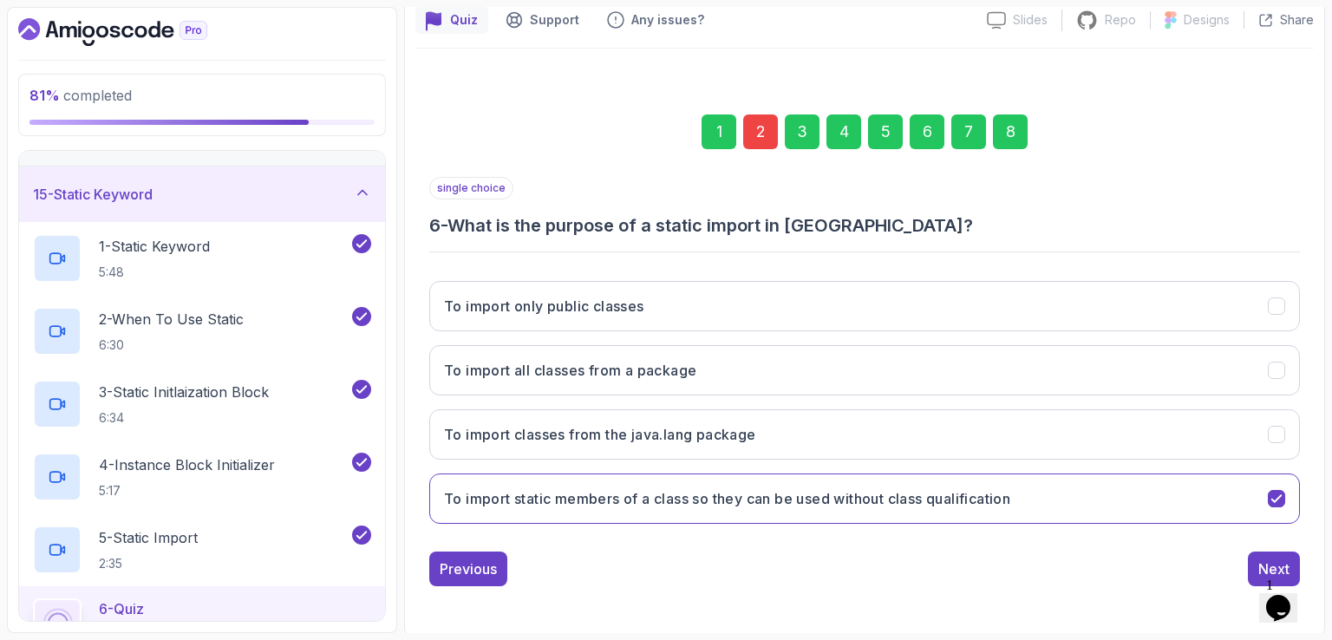
click at [1262, 559] on div "Next" at bounding box center [1273, 569] width 31 height 21
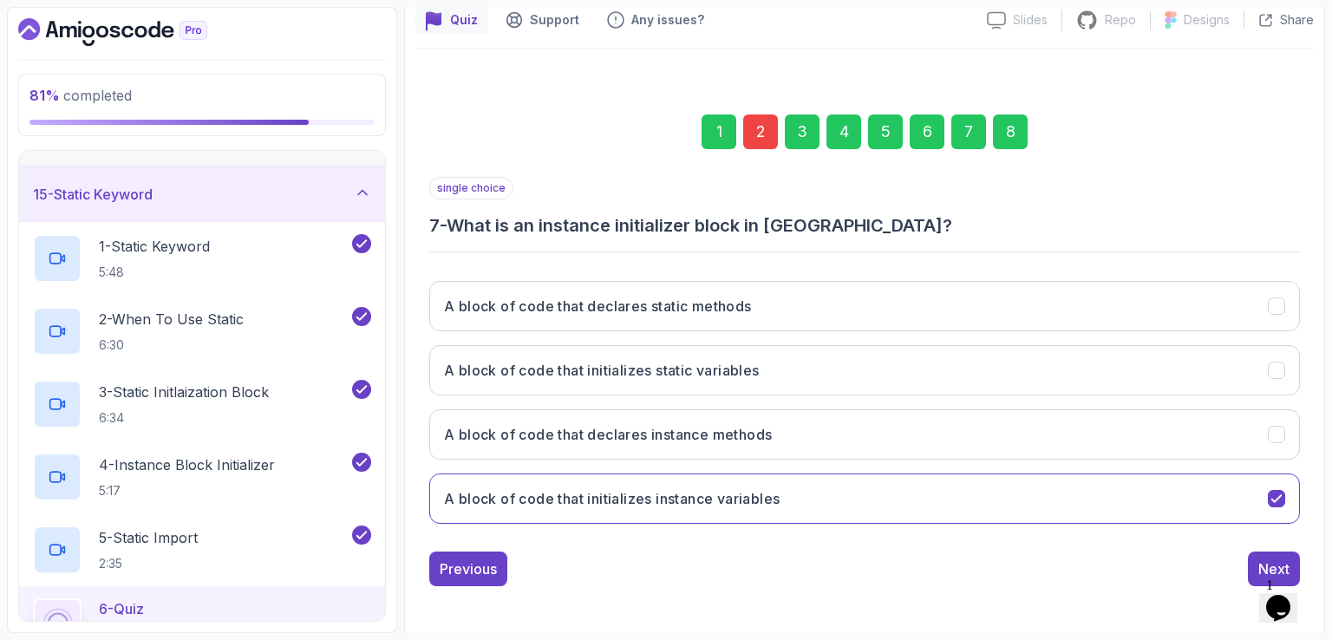
click at [1262, 559] on div "Next" at bounding box center [1273, 569] width 31 height 21
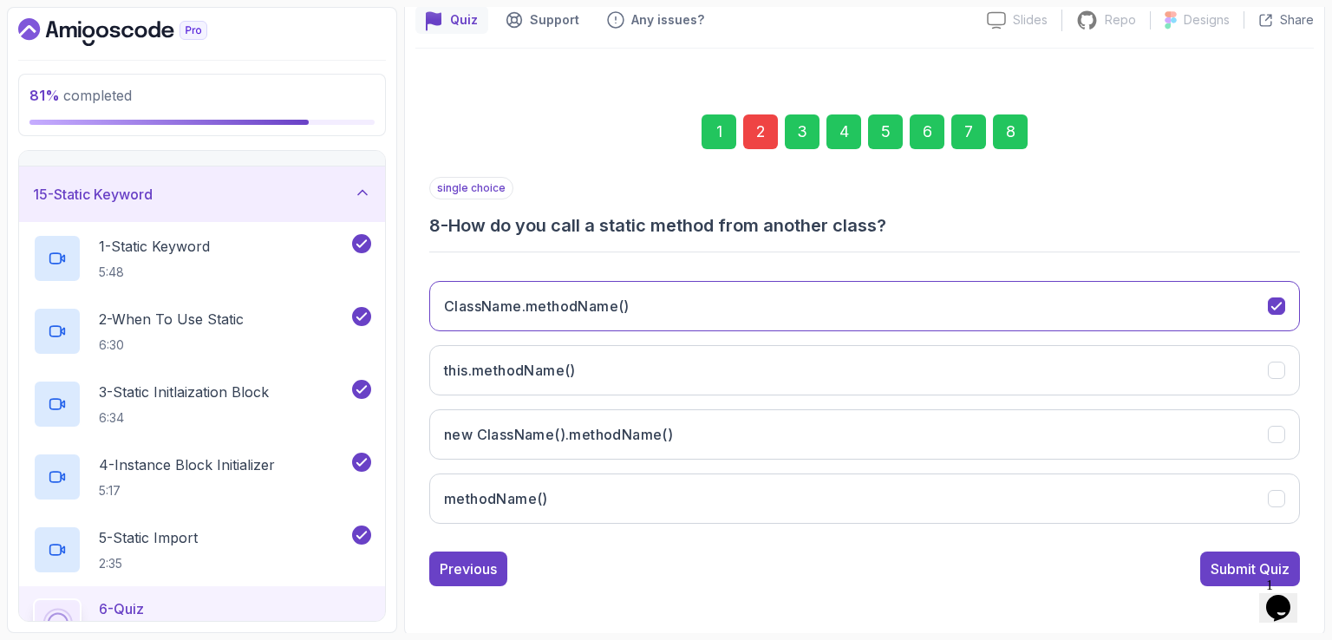
click at [1262, 559] on div "Submit Quiz" at bounding box center [1250, 569] width 79 height 21
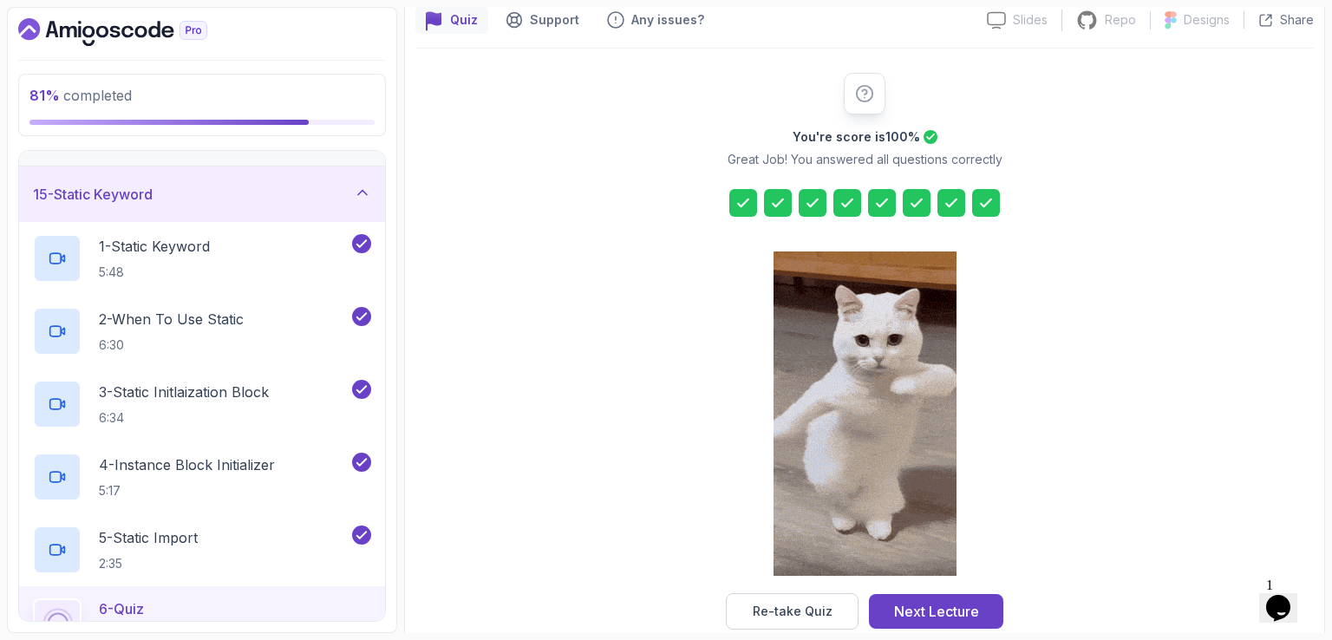
scroll to position [191, 0]
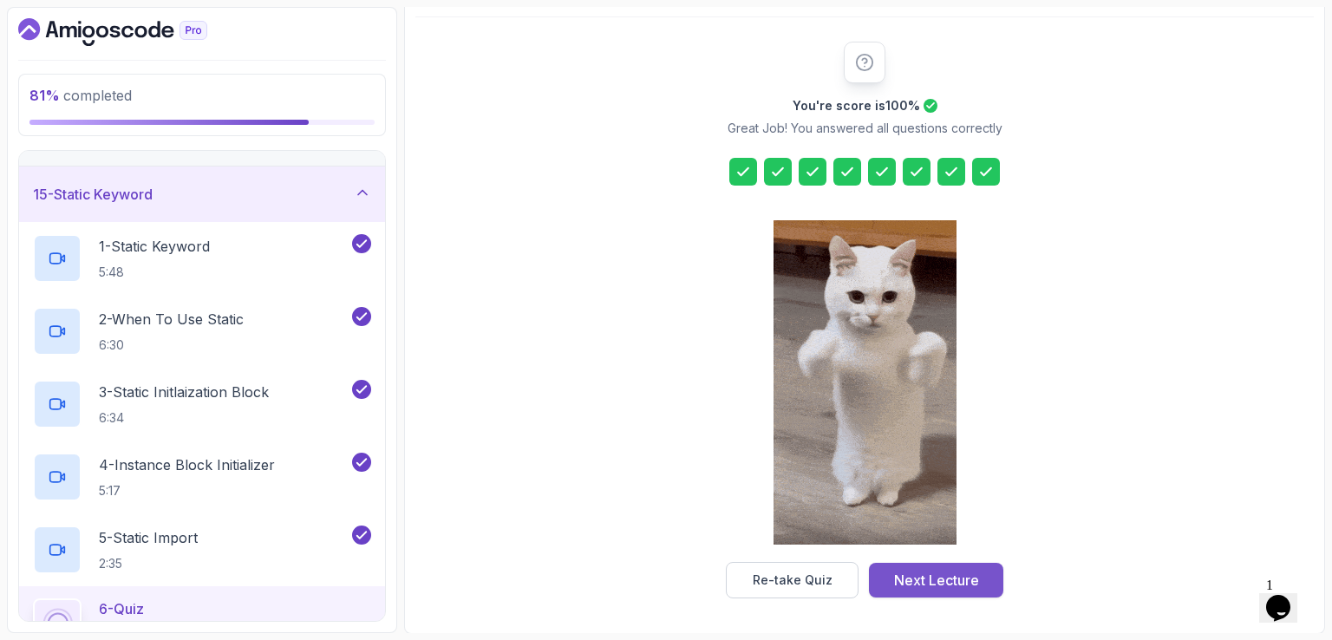
click at [961, 592] on button "Next Lecture" at bounding box center [936, 580] width 134 height 35
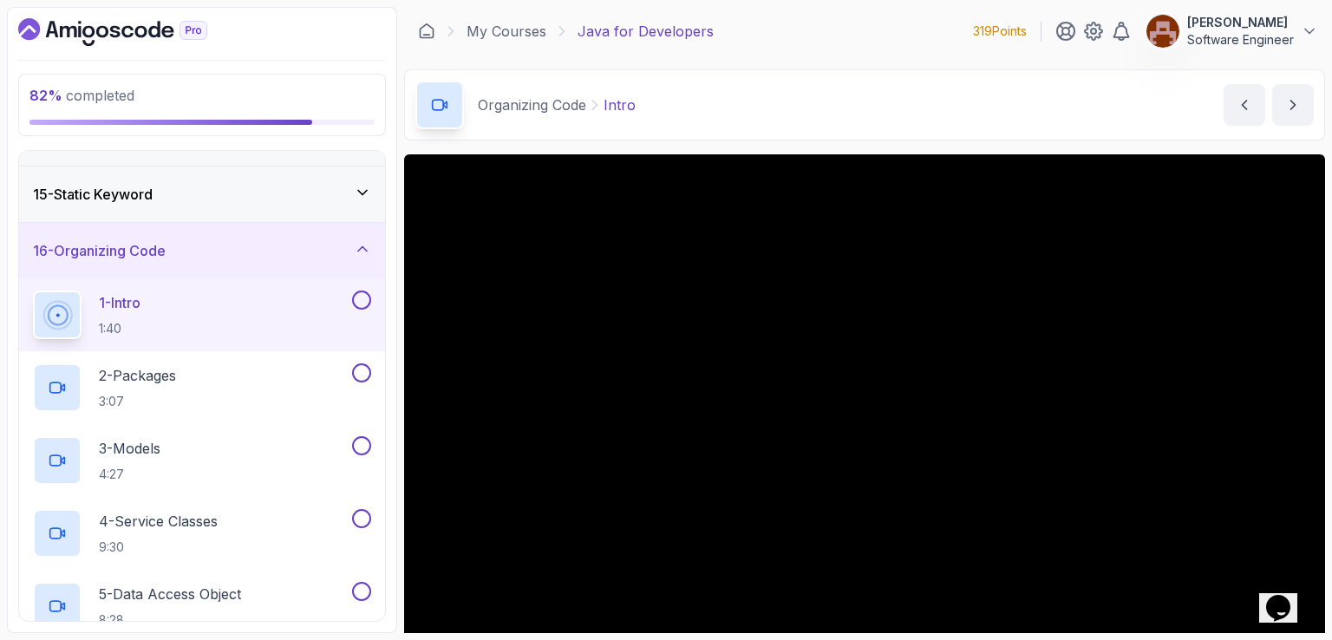
click at [841, 36] on div "My Courses Java for Developers 319 Points [PERSON_NAME] Software Engineer" at bounding box center [864, 31] width 921 height 49
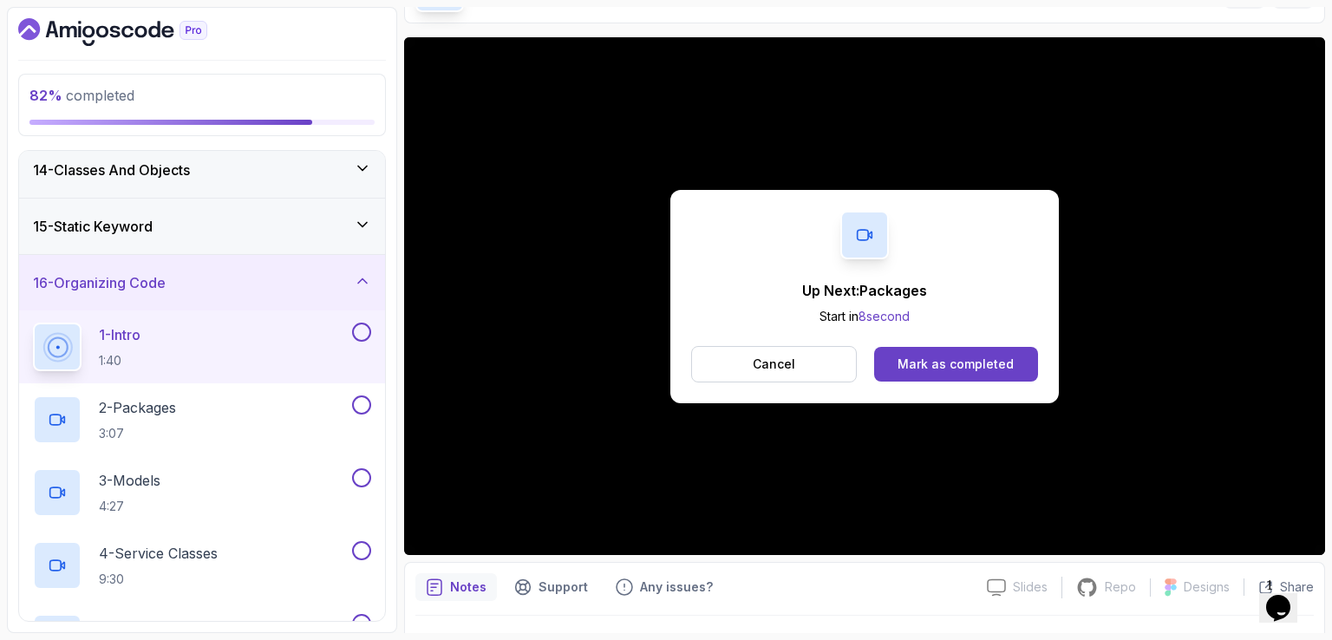
scroll to position [118, 0]
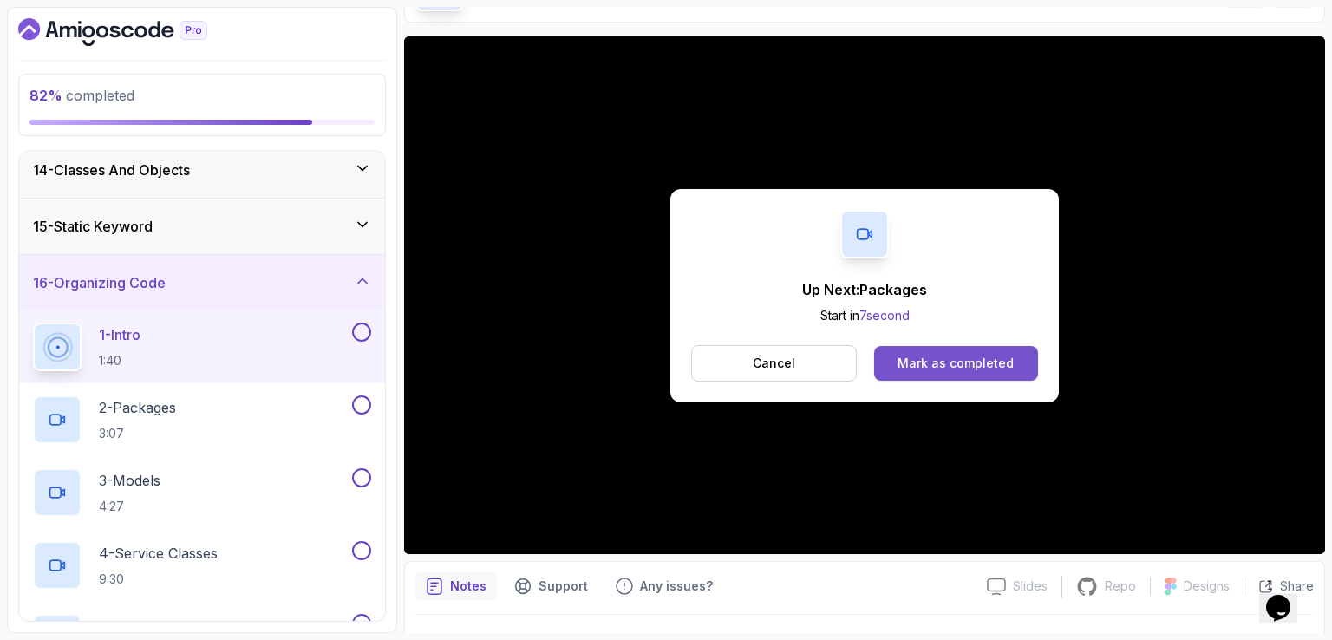
click at [964, 369] on div "Mark as completed" at bounding box center [956, 363] width 116 height 17
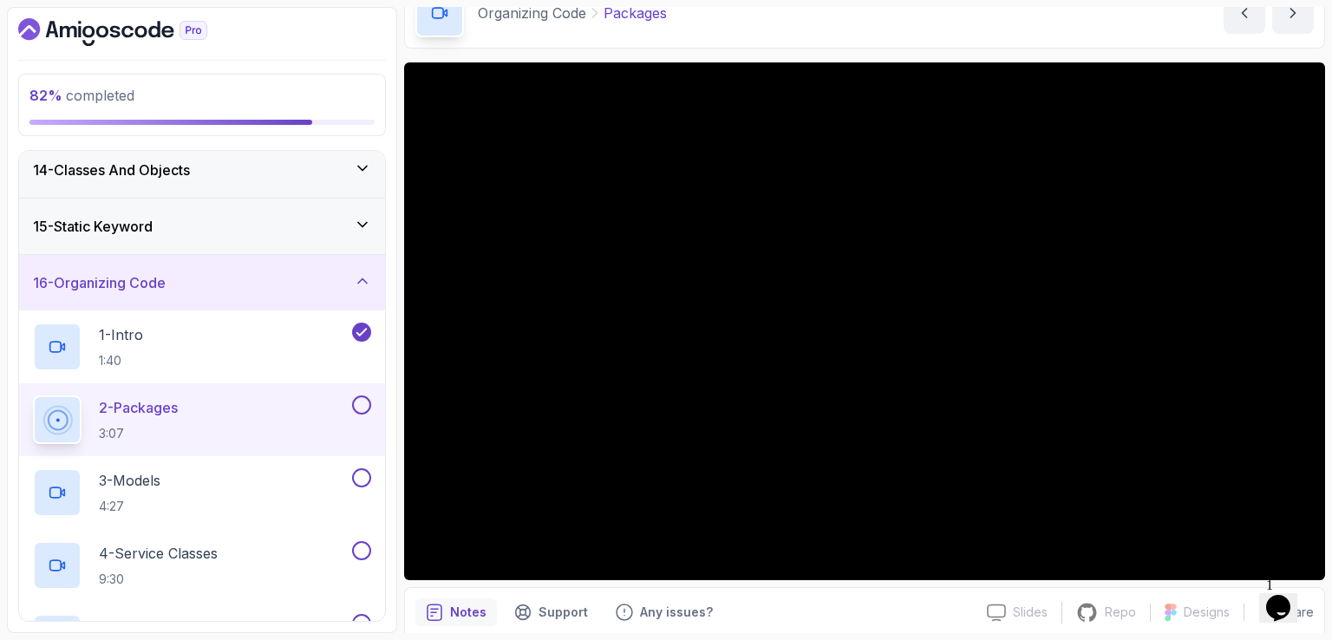
scroll to position [90, 0]
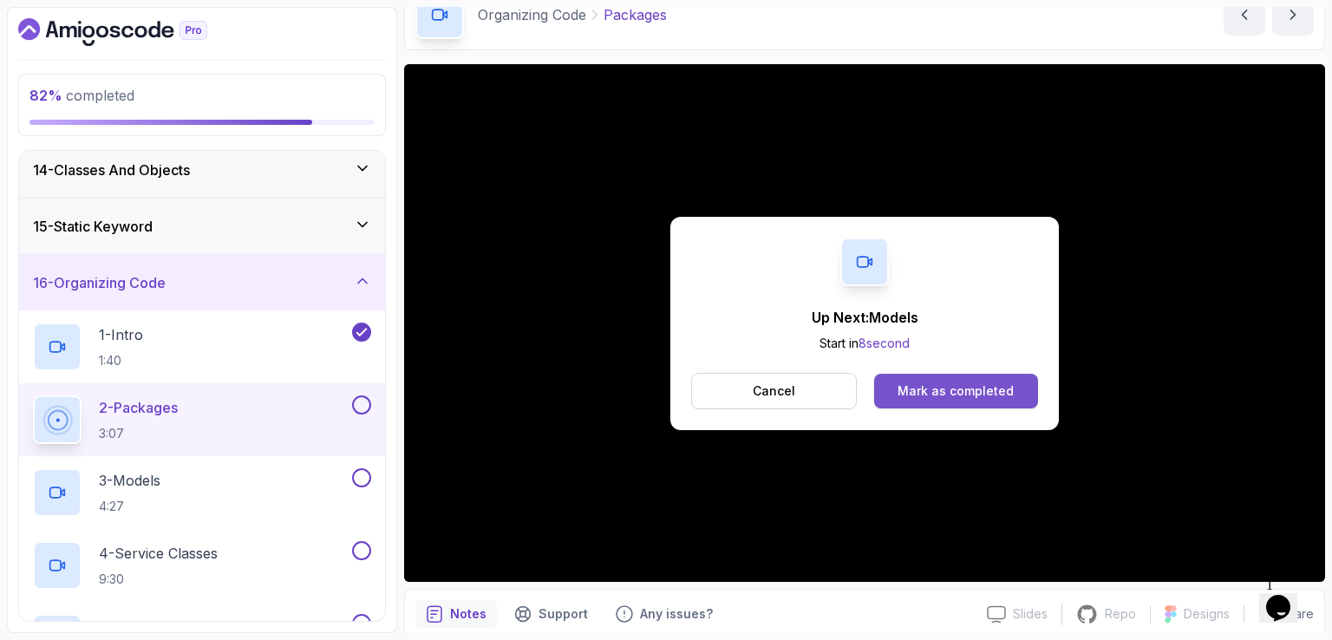
click at [966, 380] on button "Mark as completed" at bounding box center [956, 391] width 164 height 35
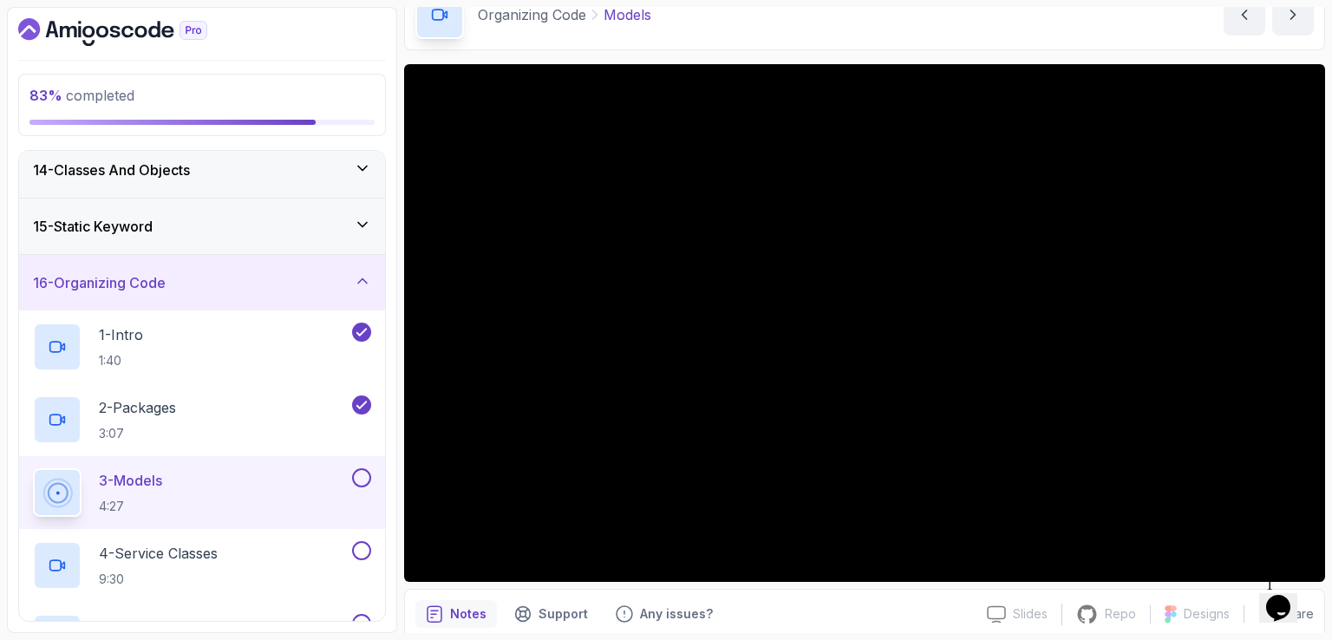
click at [806, 38] on div "Organizing Code Models Models by [PERSON_NAME]" at bounding box center [864, 14] width 921 height 71
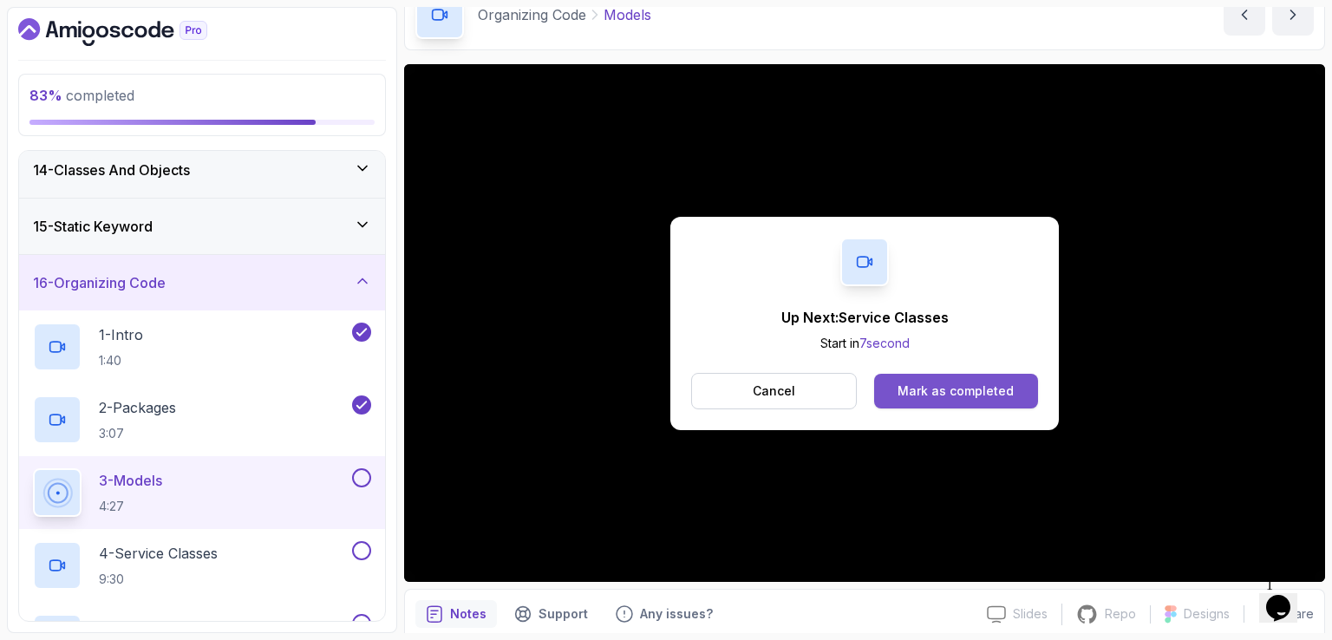
click at [931, 389] on div "Mark as completed" at bounding box center [956, 390] width 116 height 17
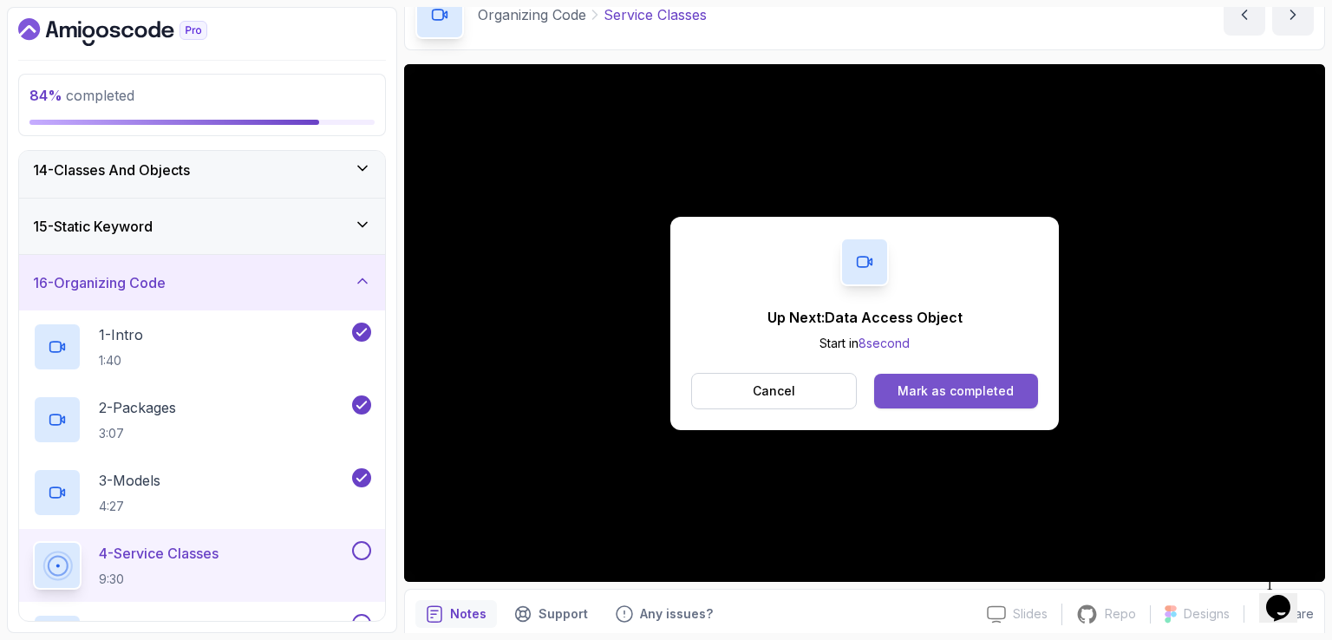
click at [990, 386] on div "Mark as completed" at bounding box center [956, 390] width 116 height 17
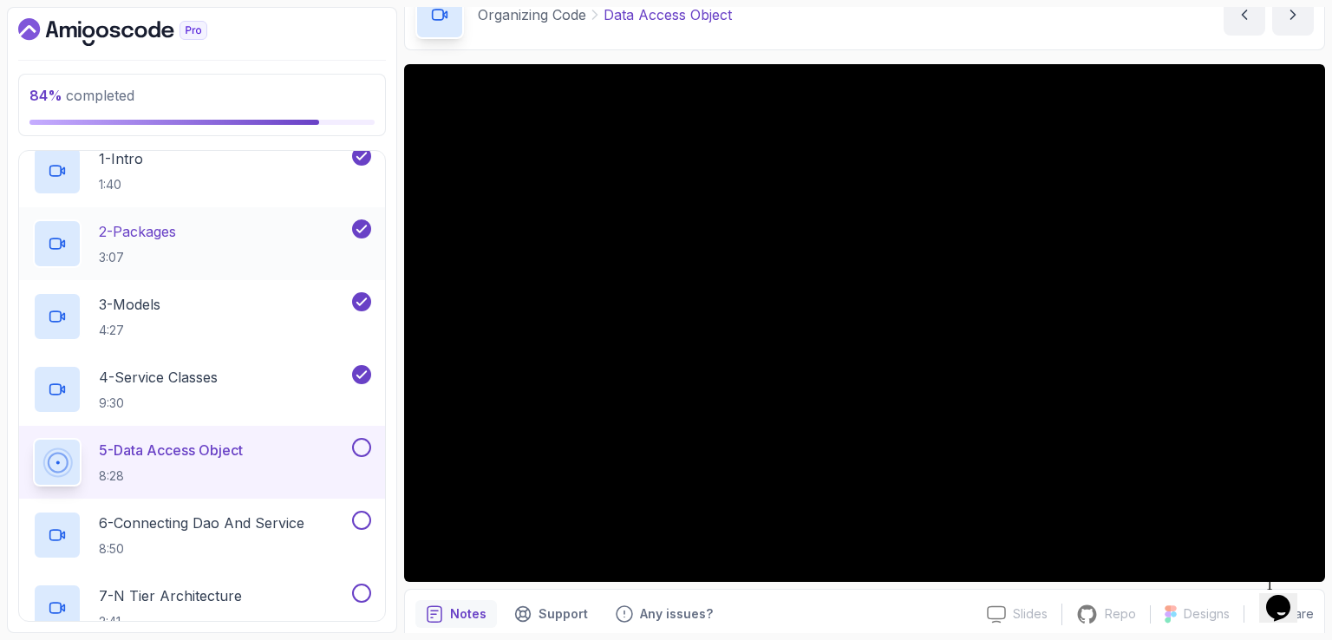
scroll to position [926, 0]
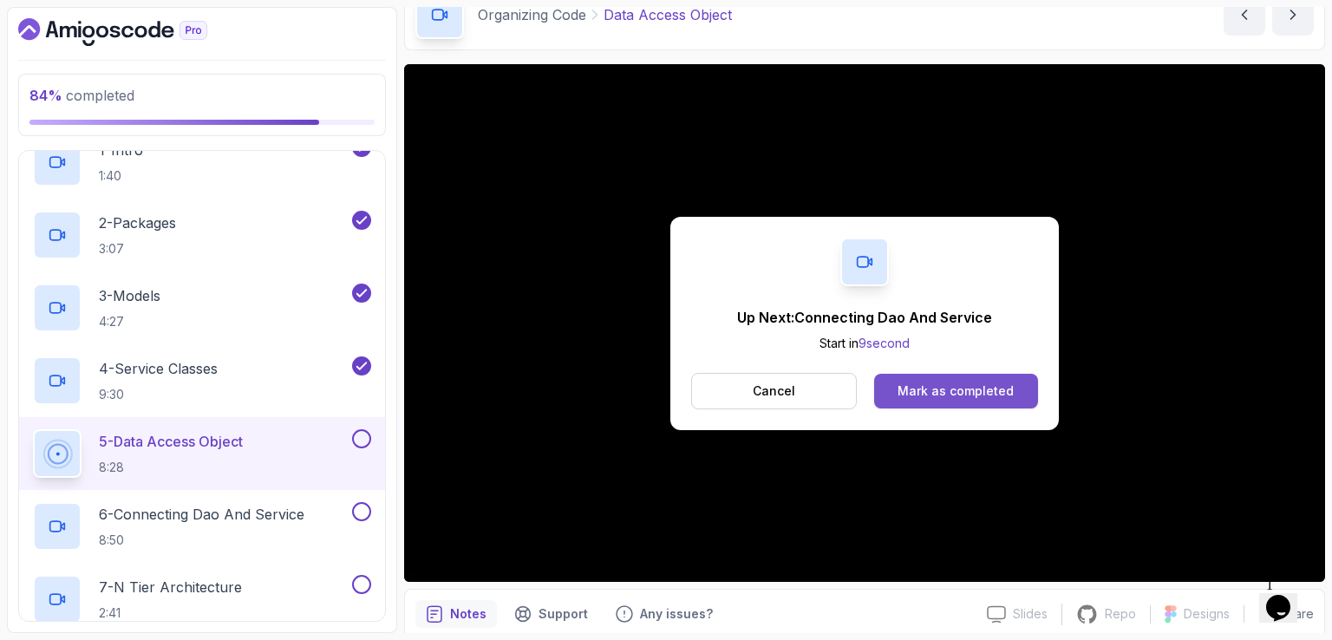
click at [991, 387] on div "Mark as completed" at bounding box center [956, 390] width 116 height 17
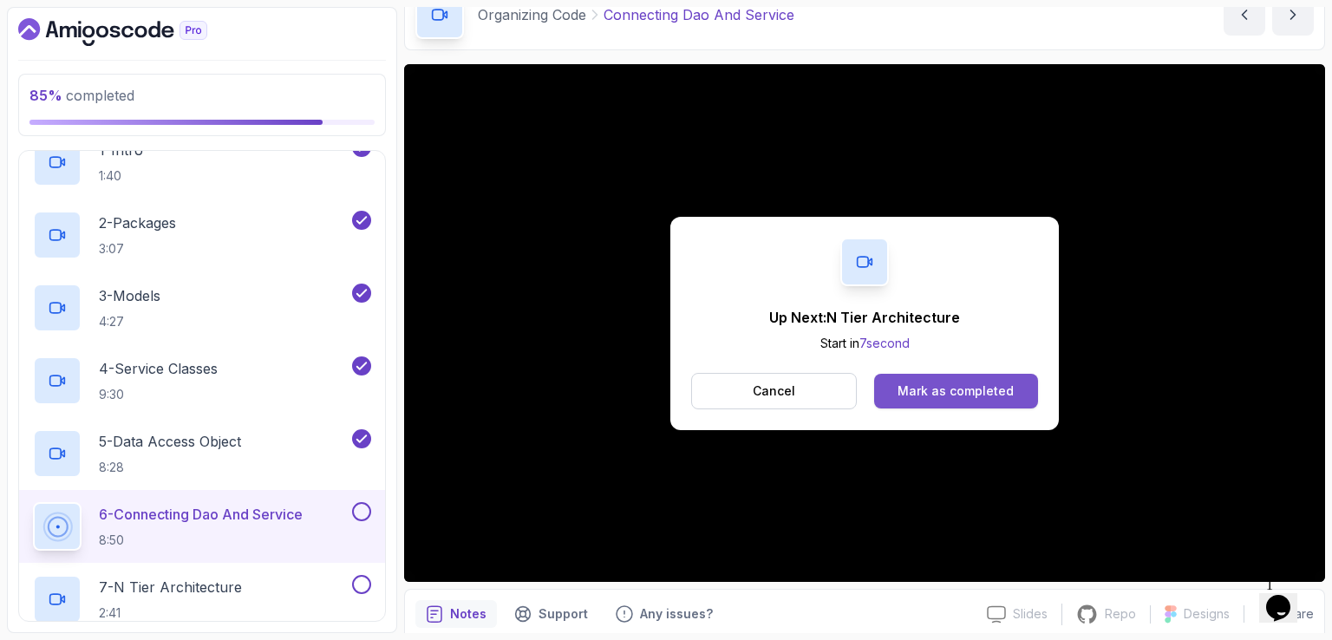
click at [926, 389] on div "Mark as completed" at bounding box center [956, 390] width 116 height 17
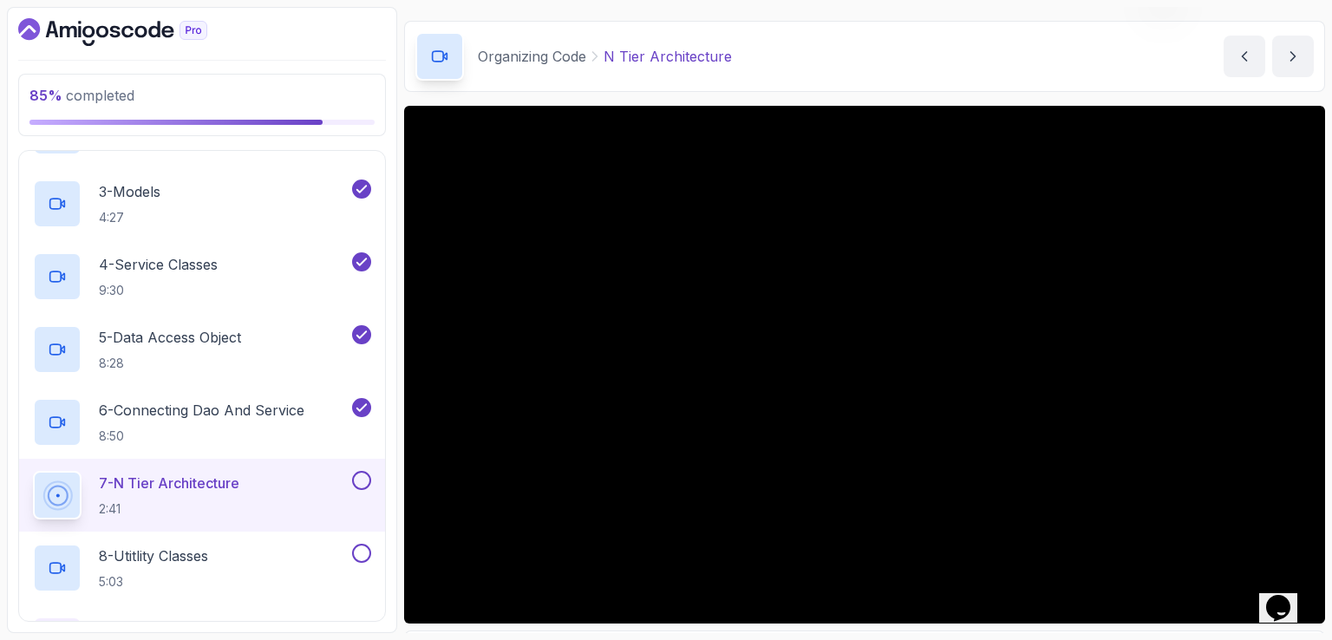
scroll to position [50, 0]
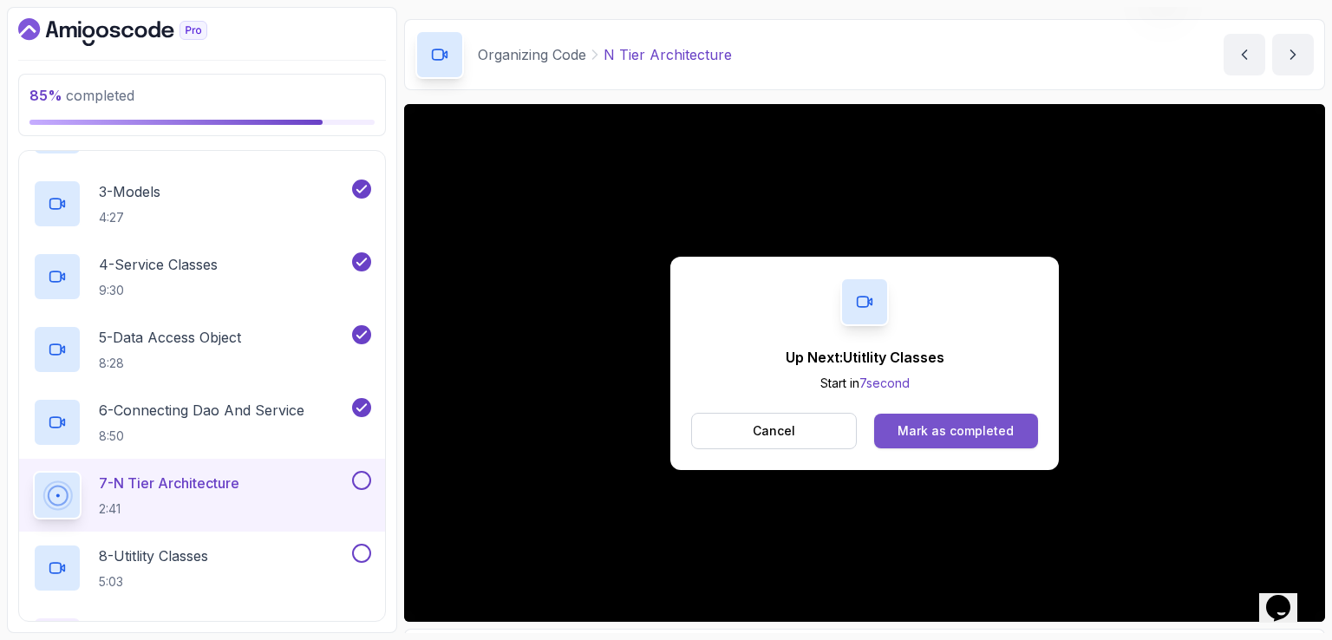
click at [985, 416] on button "Mark as completed" at bounding box center [956, 431] width 164 height 35
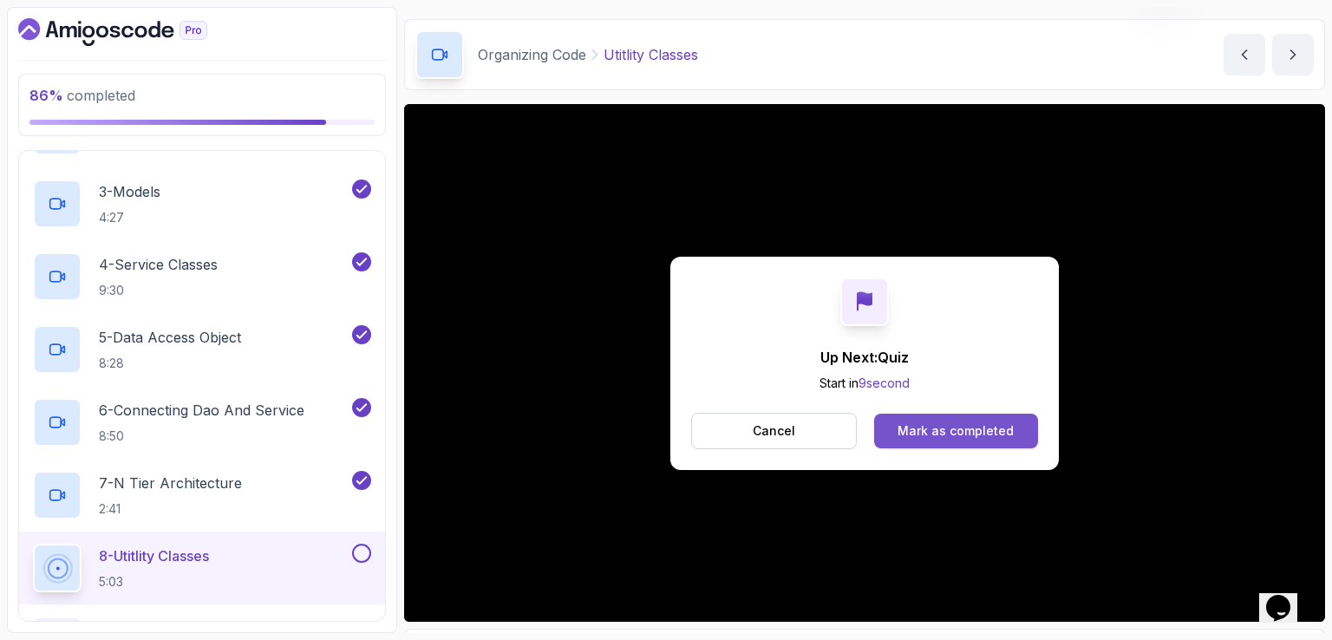
click at [983, 434] on div "Mark as completed" at bounding box center [956, 430] width 116 height 17
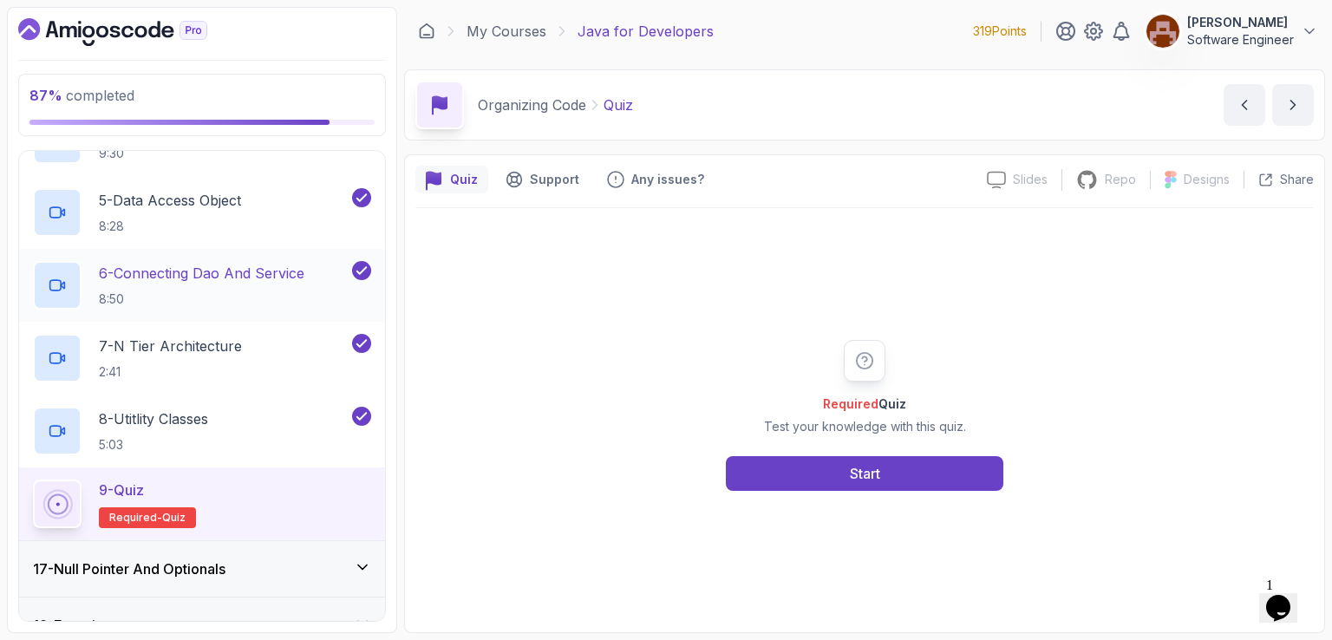
scroll to position [1166, 0]
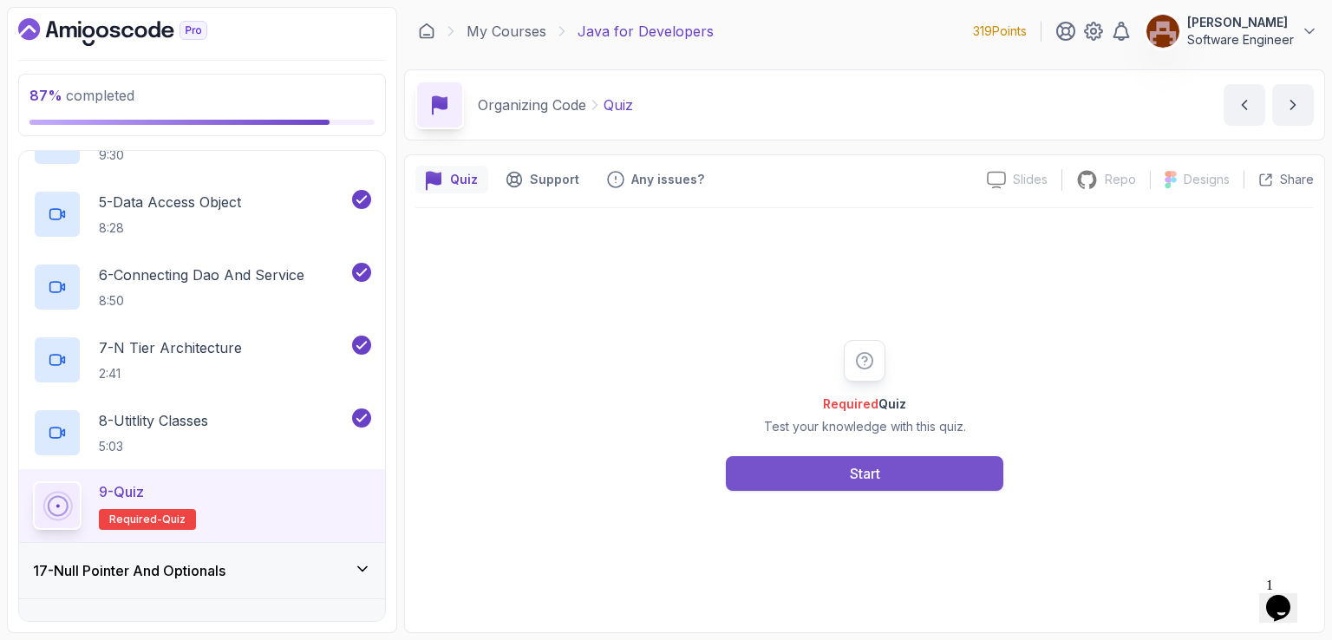
click at [847, 469] on button "Start" at bounding box center [865, 473] width 278 height 35
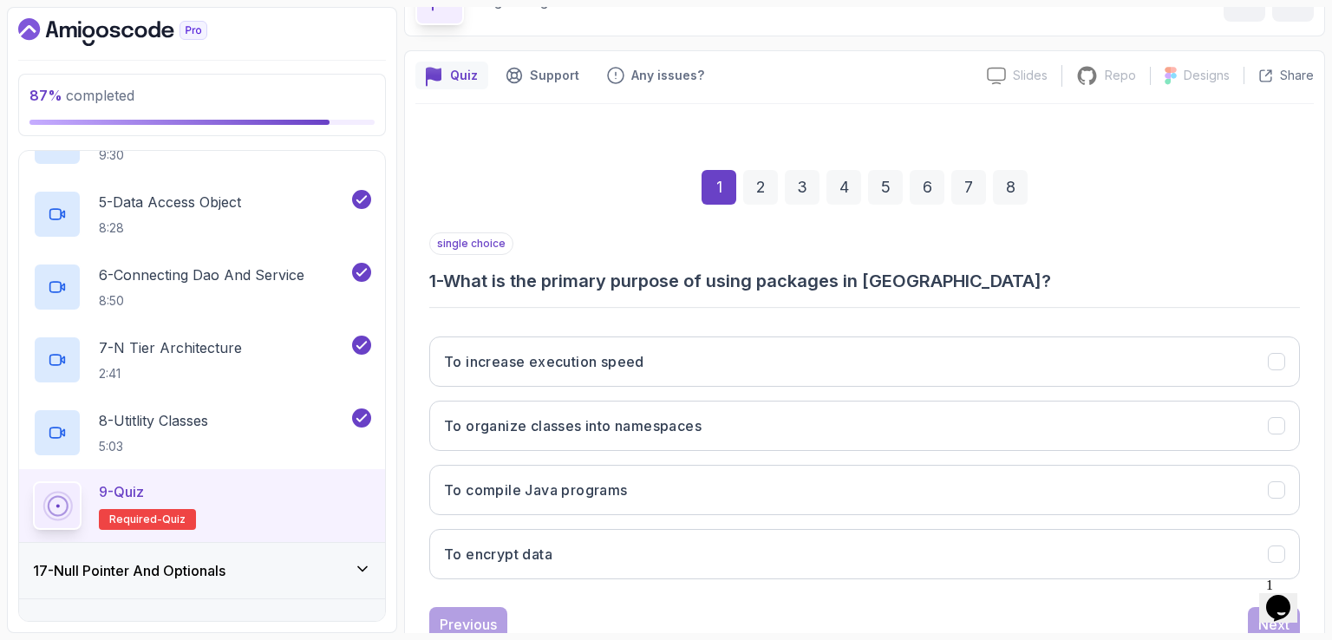
scroll to position [113, 0]
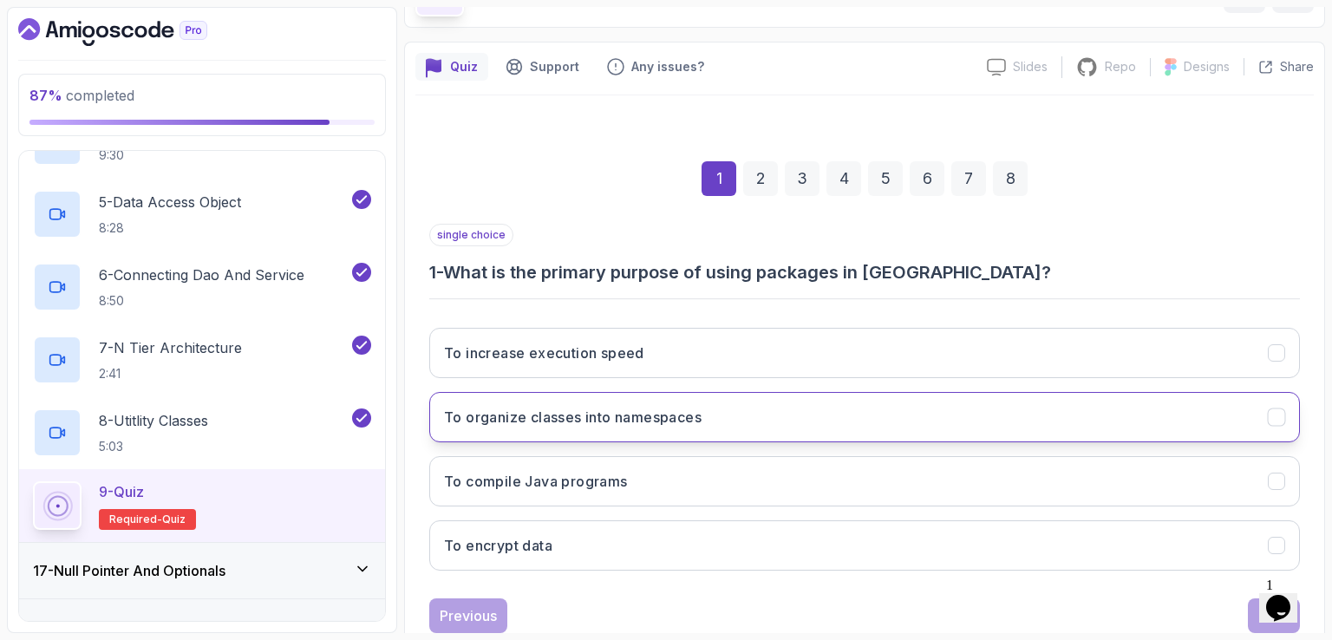
click at [864, 422] on button "To organize classes into namespaces" at bounding box center [864, 417] width 871 height 50
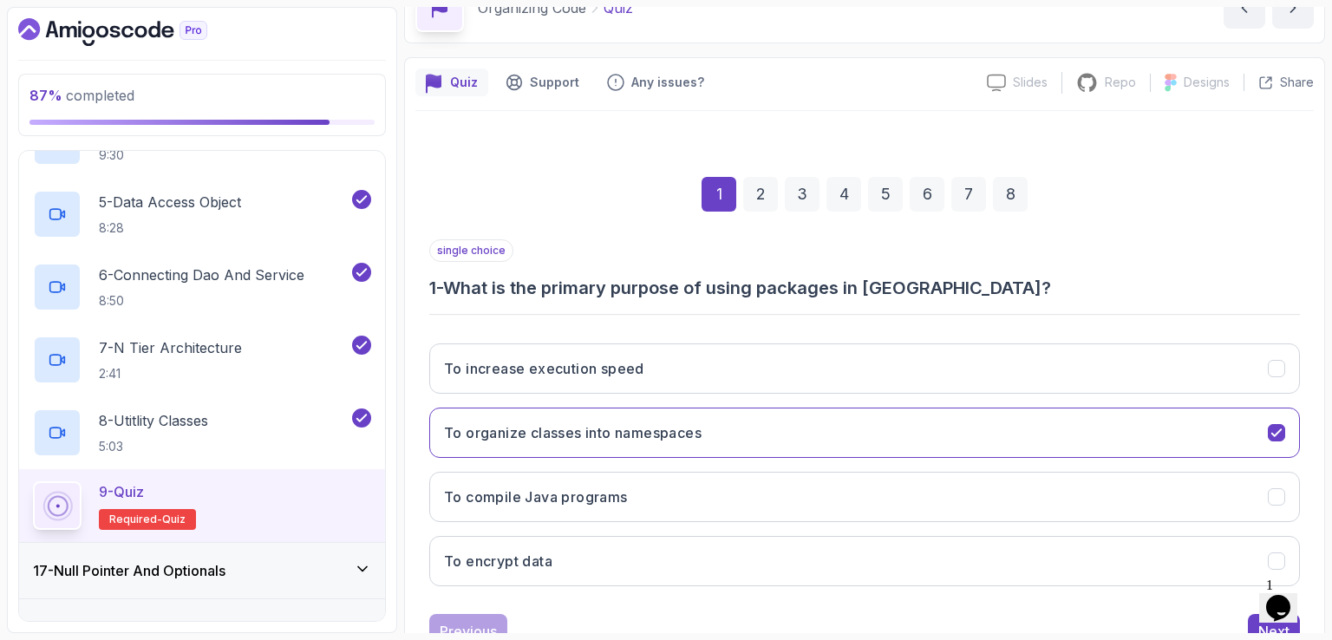
scroll to position [160, 0]
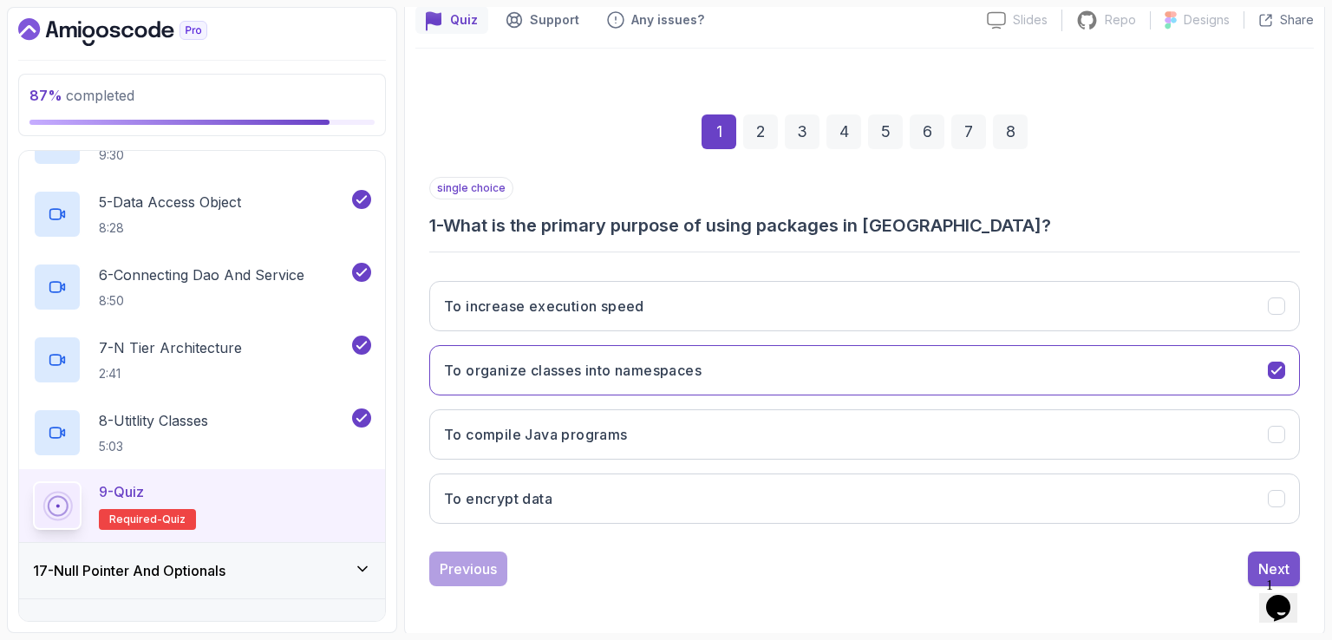
click at [1270, 559] on div "Next" at bounding box center [1273, 569] width 31 height 21
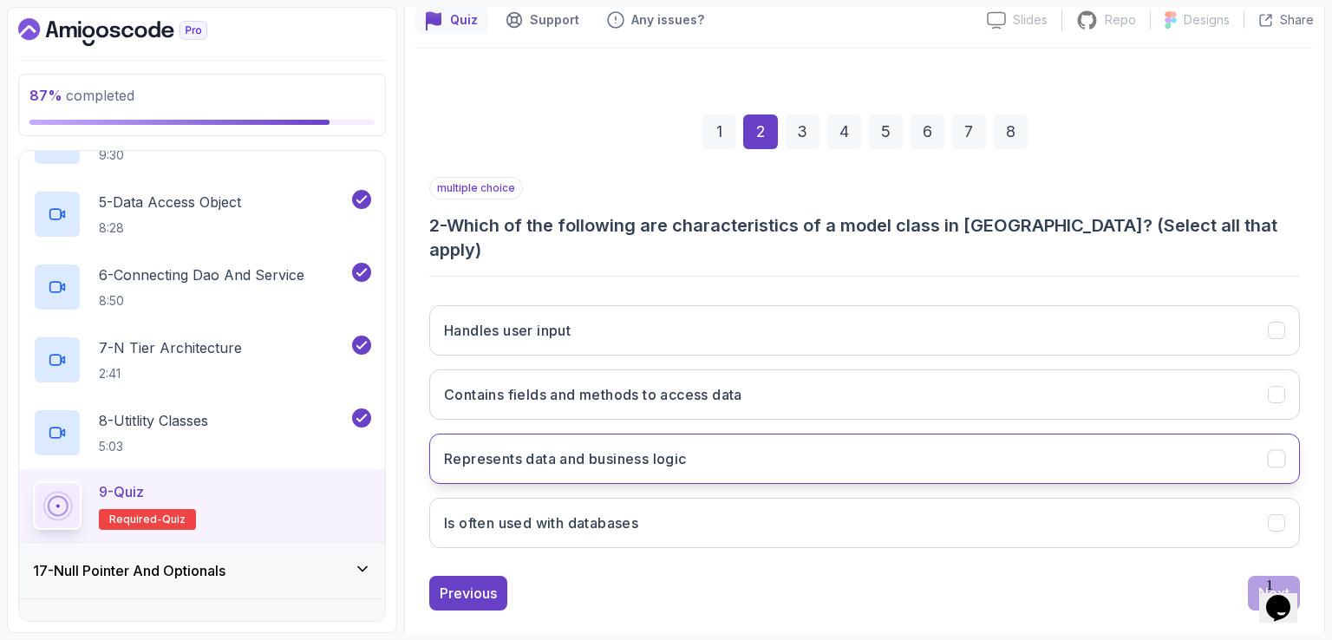
click at [960, 441] on button "Represents data and business logic" at bounding box center [864, 459] width 871 height 50
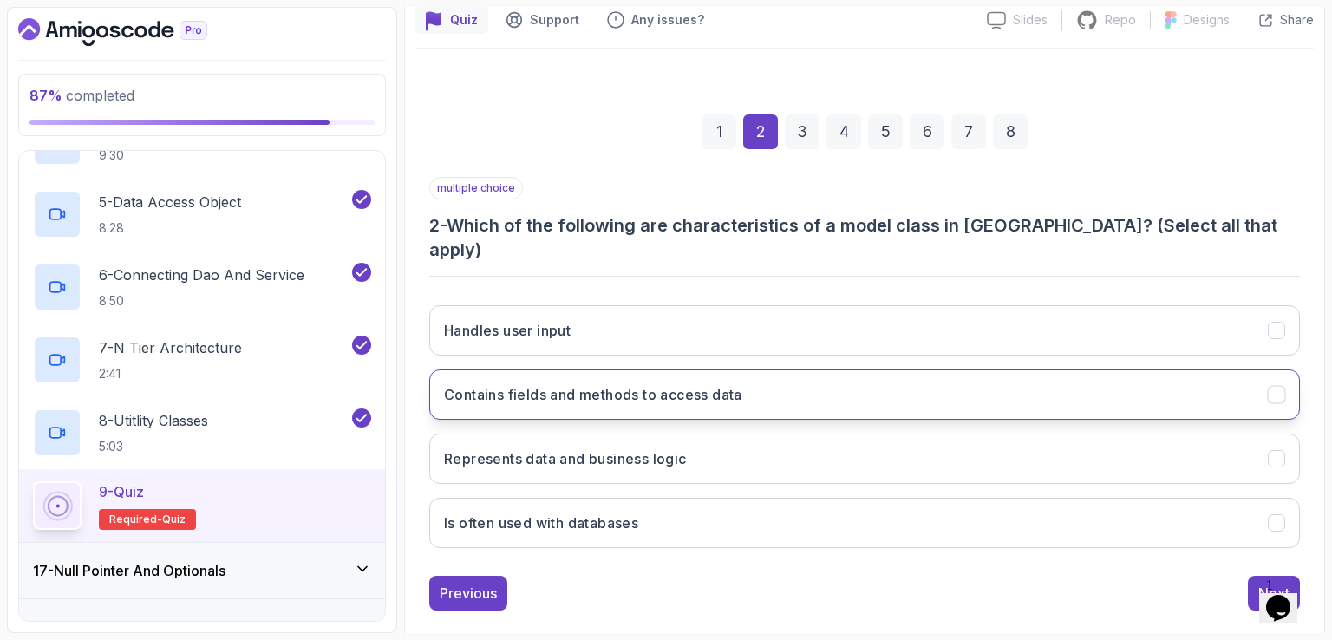
click at [879, 369] on button "Contains fields and methods to access data" at bounding box center [864, 394] width 871 height 50
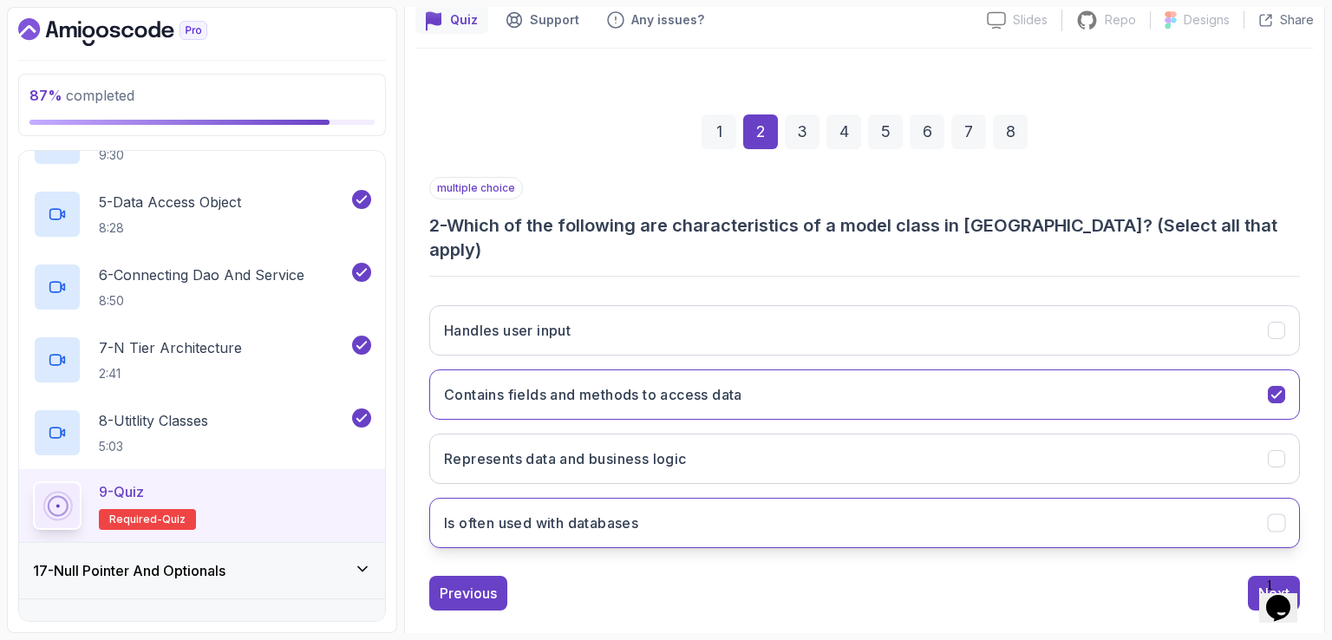
click at [843, 500] on button "Is often used with databases" at bounding box center [864, 523] width 871 height 50
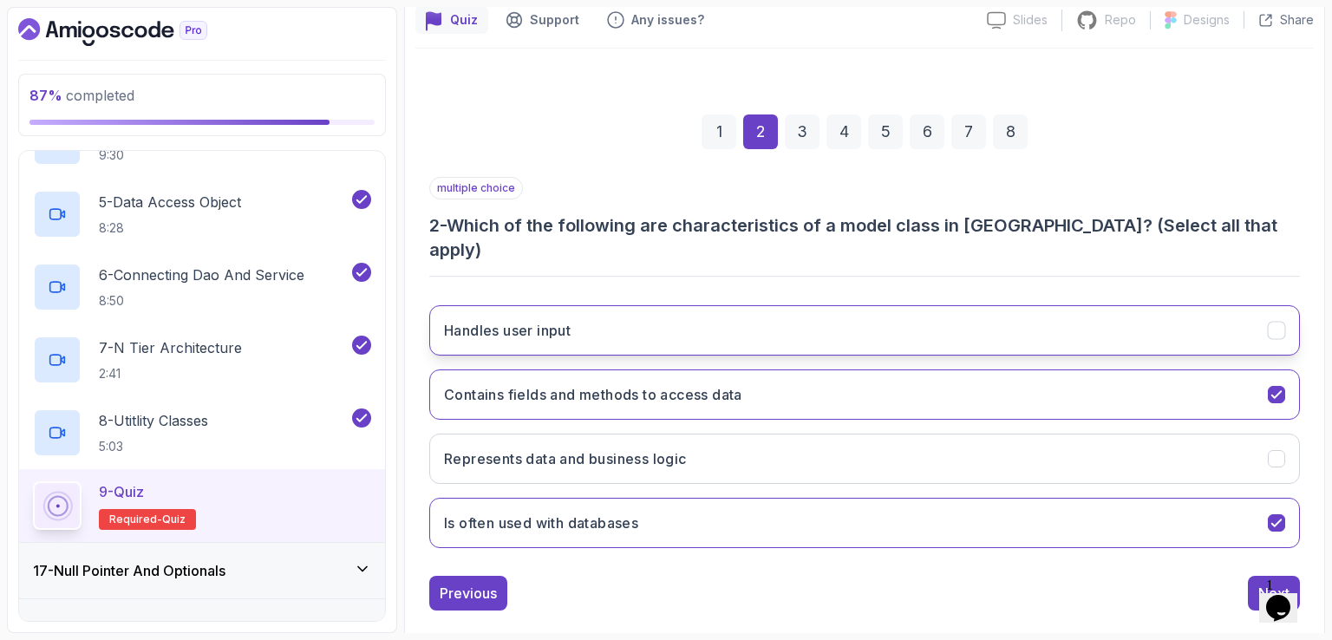
click at [1181, 305] on button "Handles user input" at bounding box center [864, 330] width 871 height 50
click at [1266, 576] on button "Next" at bounding box center [1274, 593] width 52 height 35
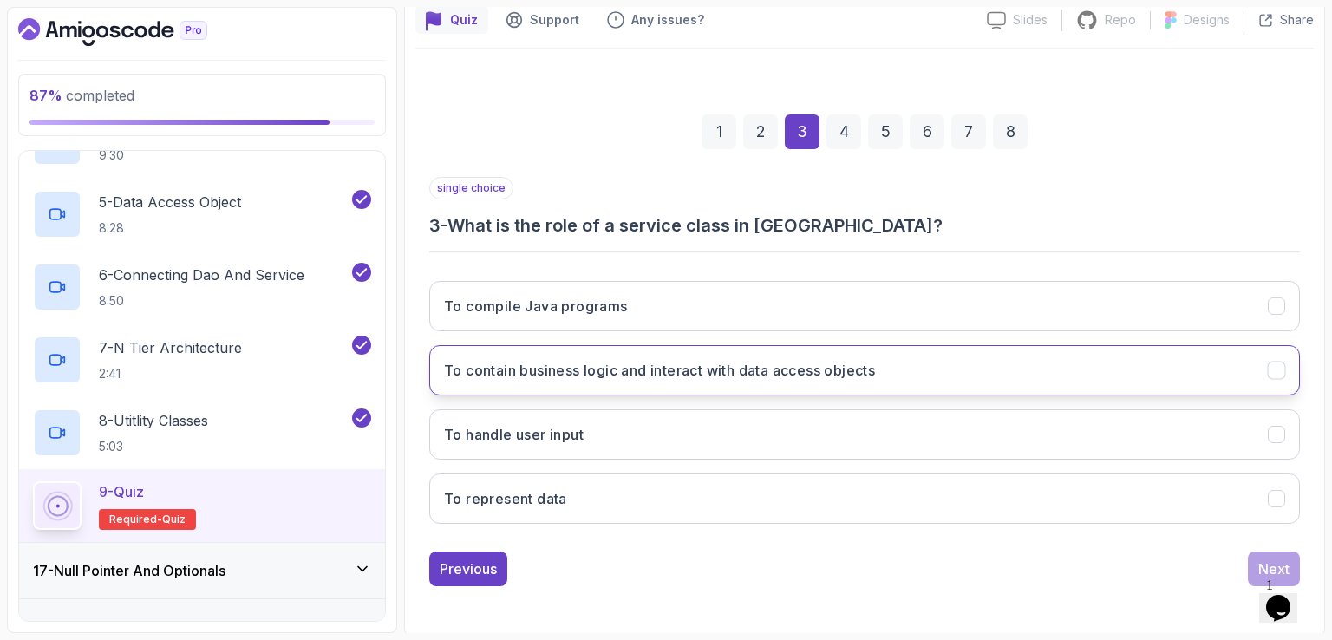
click at [527, 366] on h3 "To contain business logic and interact with data access objects" at bounding box center [659, 370] width 431 height 21
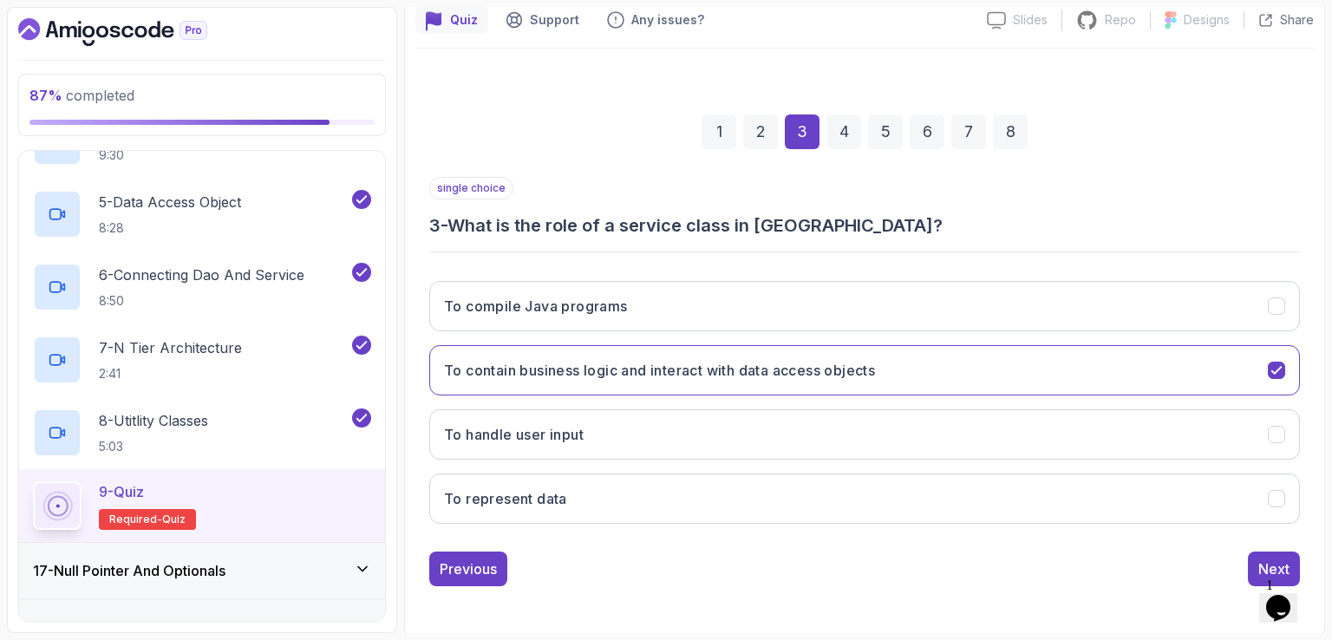
click at [1245, 560] on div "Previous Next" at bounding box center [864, 569] width 871 height 35
click at [1254, 560] on button "Next" at bounding box center [1274, 569] width 52 height 35
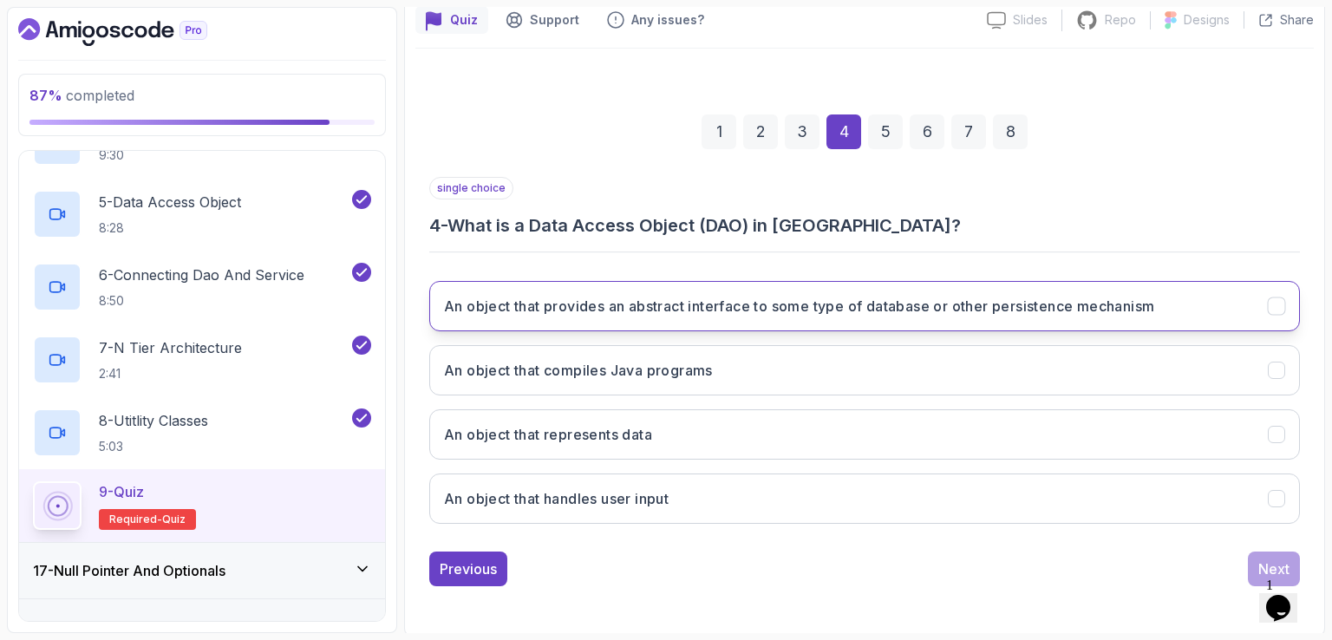
click at [1173, 296] on button "An object that provides an abstract interface to some type of database or other…" at bounding box center [864, 306] width 871 height 50
click at [1269, 566] on div "Next" at bounding box center [1273, 569] width 31 height 21
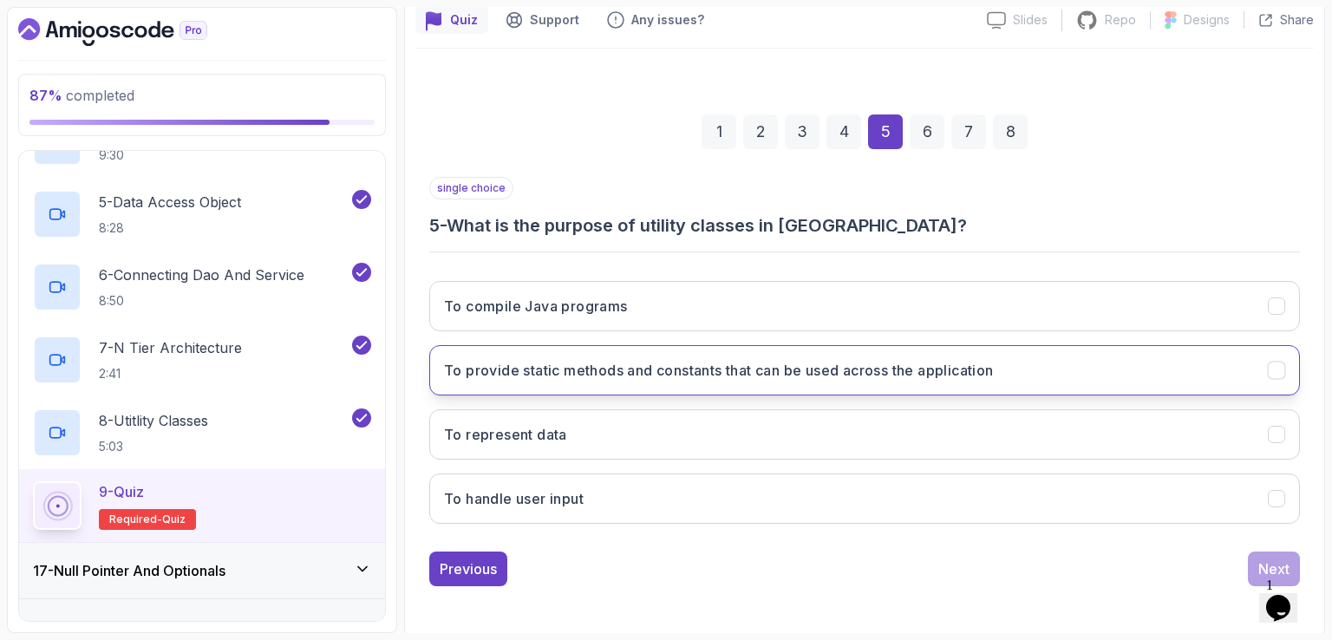
click at [1062, 365] on button "To provide static methods and constants that can be used across the application" at bounding box center [864, 370] width 871 height 50
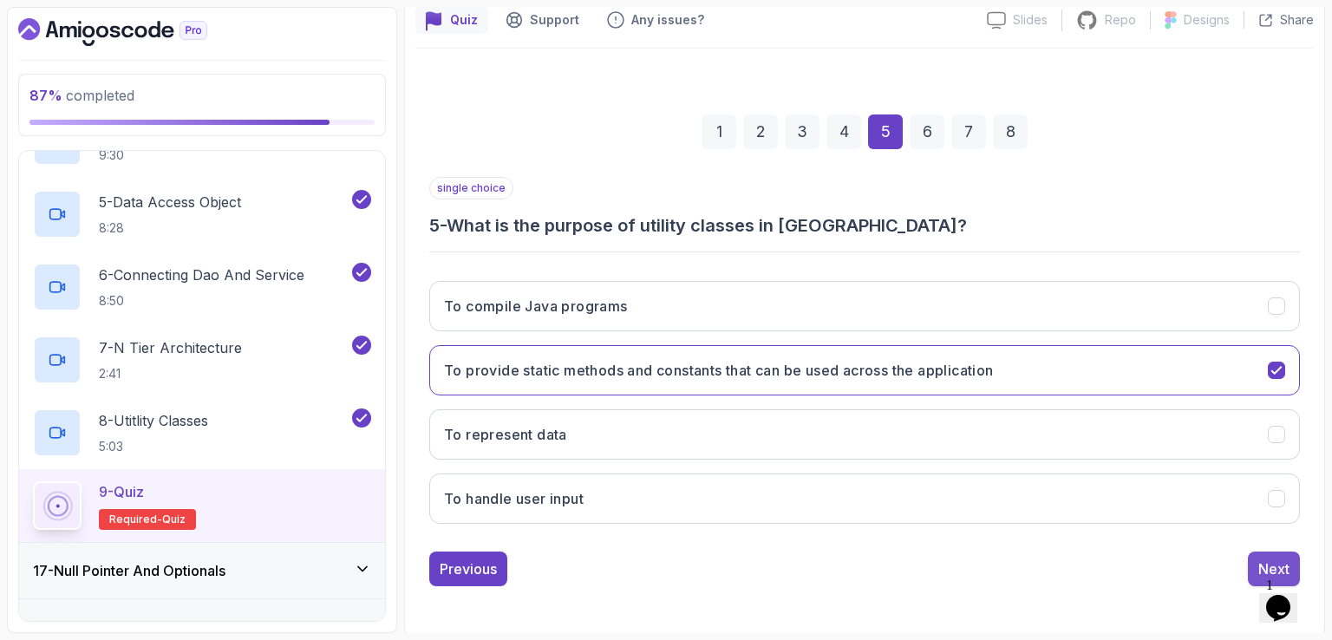
click at [1270, 564] on div "Next" at bounding box center [1273, 569] width 31 height 21
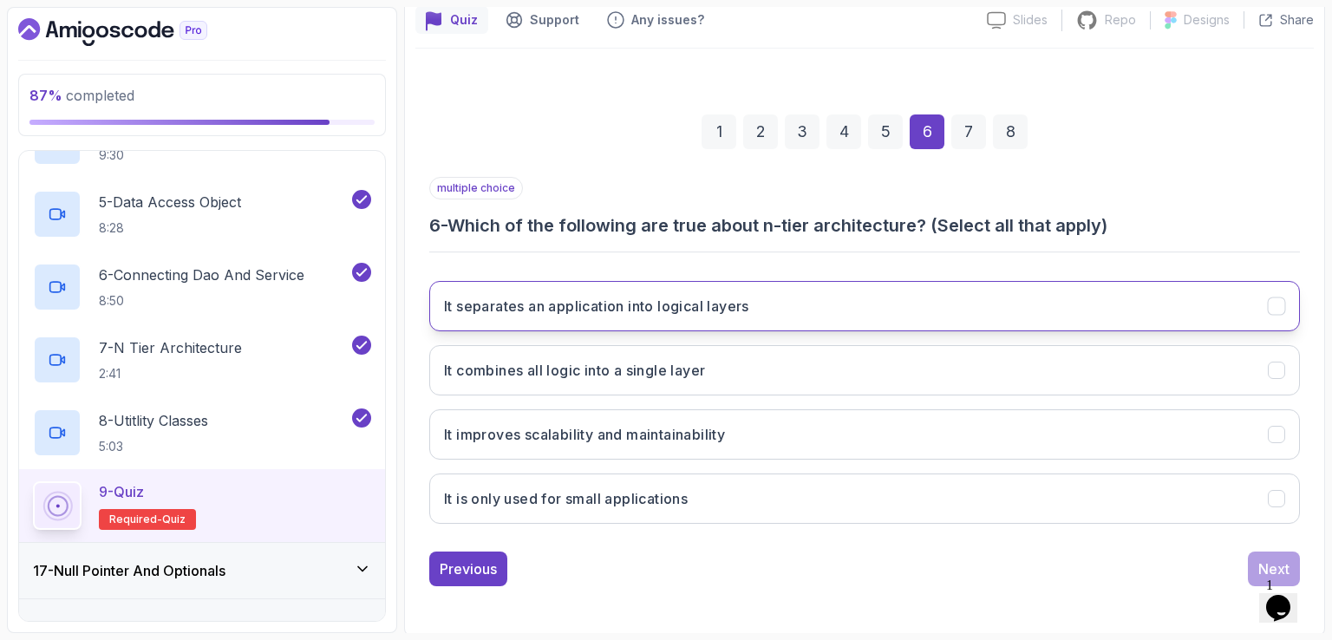
click at [1128, 296] on button "It separates an application into logical layers" at bounding box center [864, 306] width 871 height 50
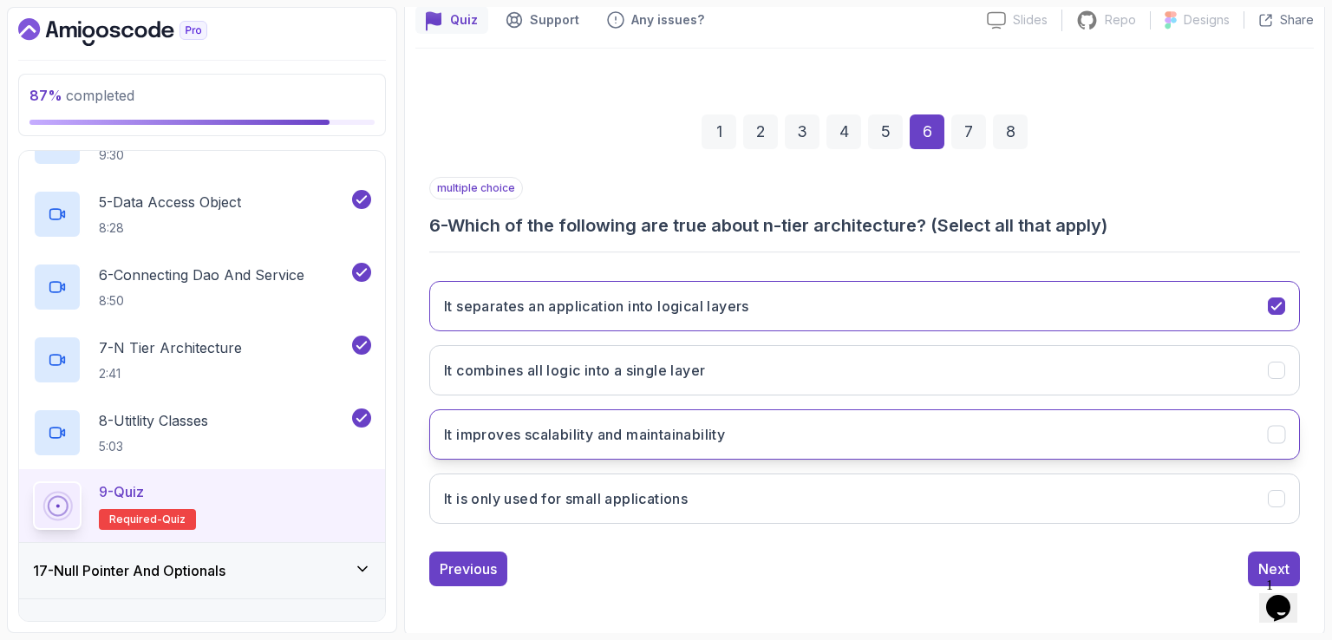
click at [1020, 424] on button "It improves scalability and maintainability" at bounding box center [864, 434] width 871 height 50
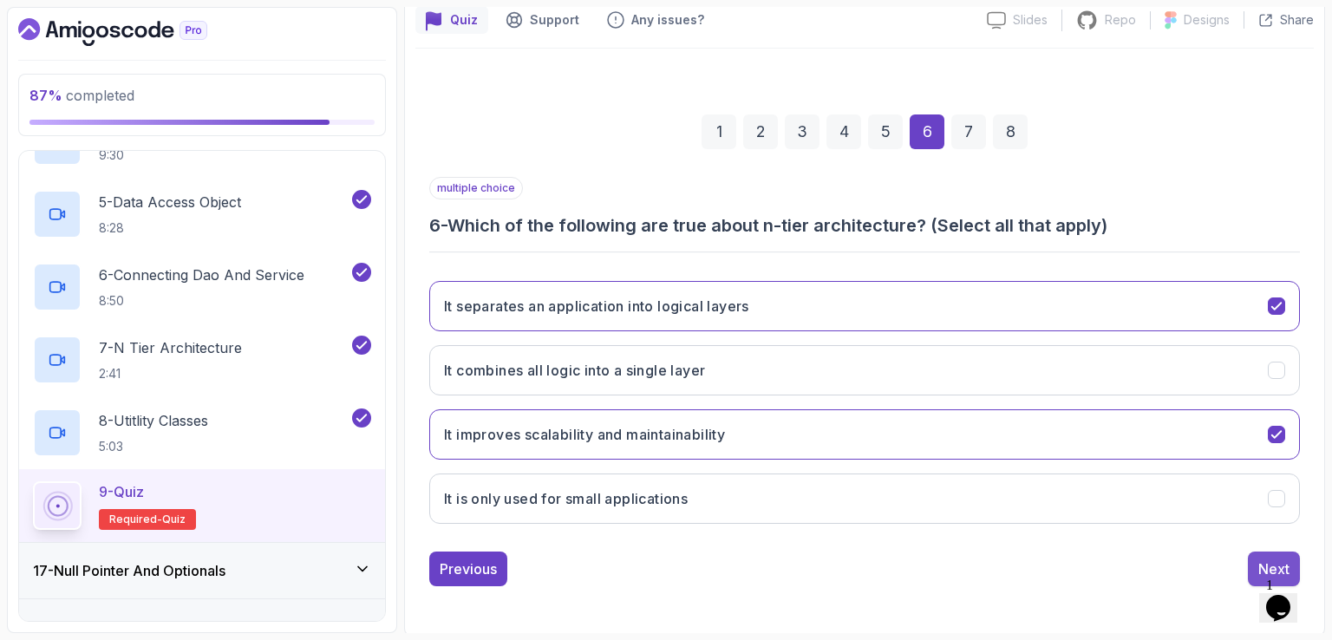
click at [1262, 561] on div "Next" at bounding box center [1273, 569] width 31 height 21
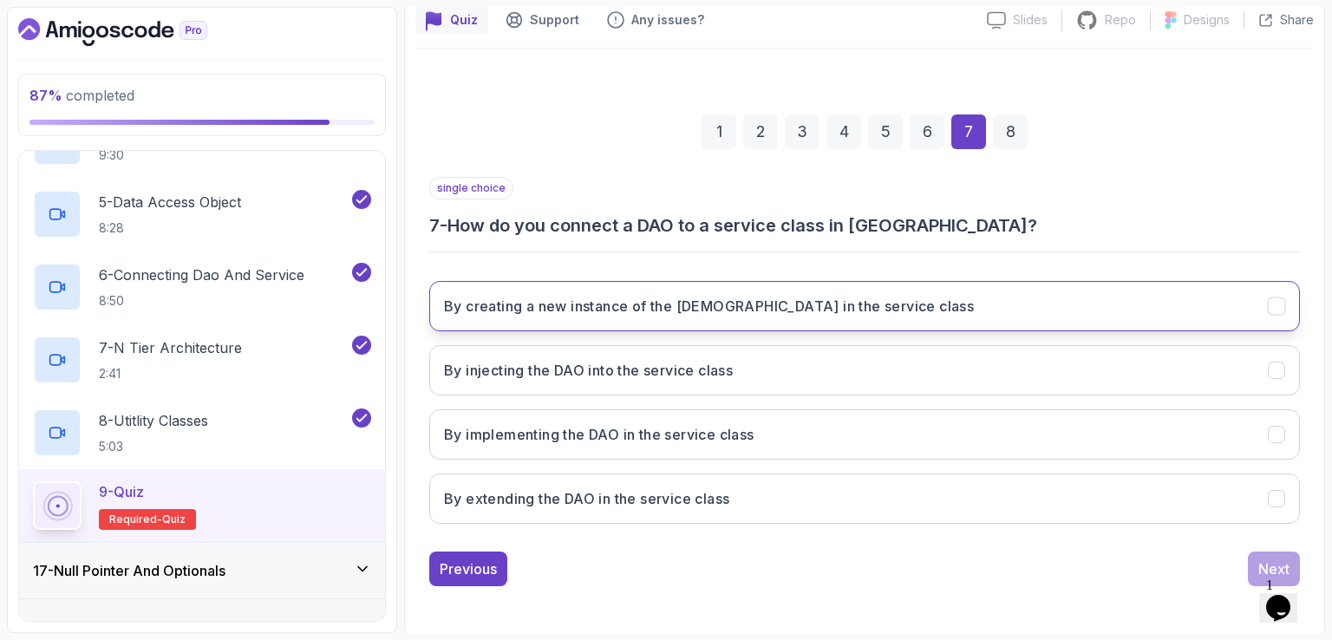
click at [1197, 303] on button "By creating a new instance of the [DEMOGRAPHIC_DATA] in the service class" at bounding box center [864, 306] width 871 height 50
click at [1270, 578] on div "1 Opens Chat This icon Opens the chat window." at bounding box center [1287, 586] width 42 height 16
click at [1257, 559] on button "Next" at bounding box center [1274, 569] width 52 height 35
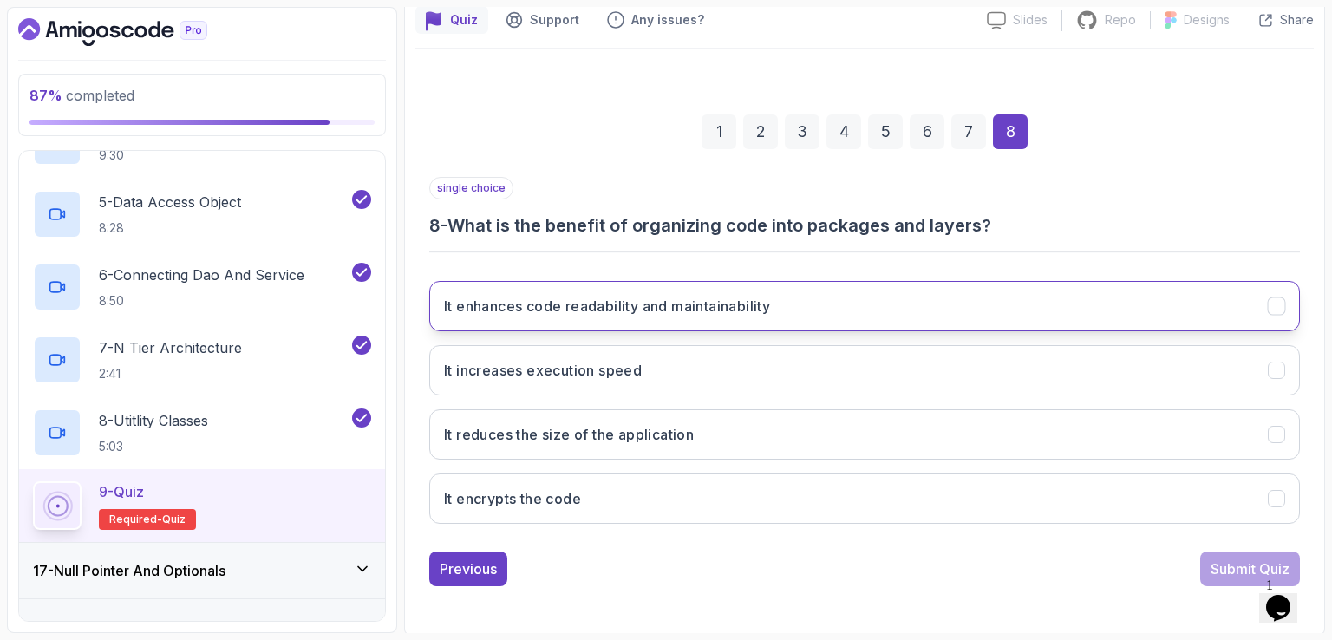
click at [1034, 304] on button "It enhances code readability and maintainability" at bounding box center [864, 306] width 871 height 50
click at [1217, 582] on div "1 2 3 4 5 6 7 8 single choice 8 - What is the benefit of organizing code into p…" at bounding box center [864, 336] width 898 height 527
click at [1219, 566] on div "Submit Quiz" at bounding box center [1250, 569] width 79 height 21
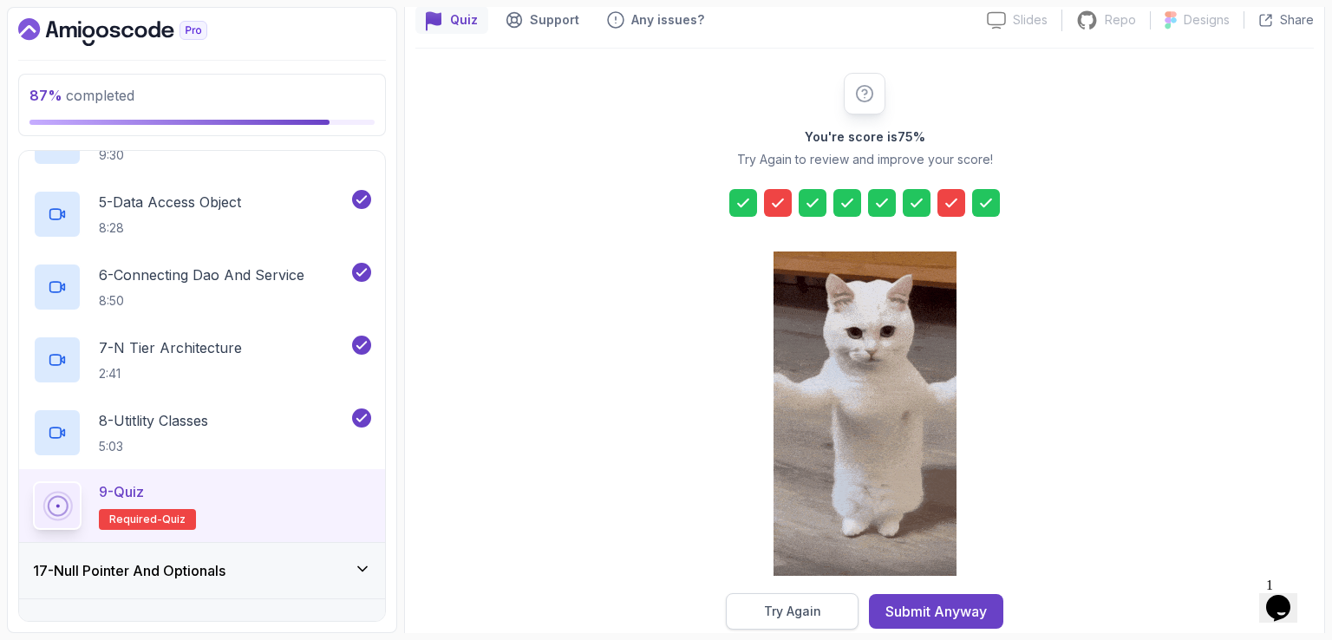
click at [773, 605] on div "Try Again" at bounding box center [792, 611] width 57 height 17
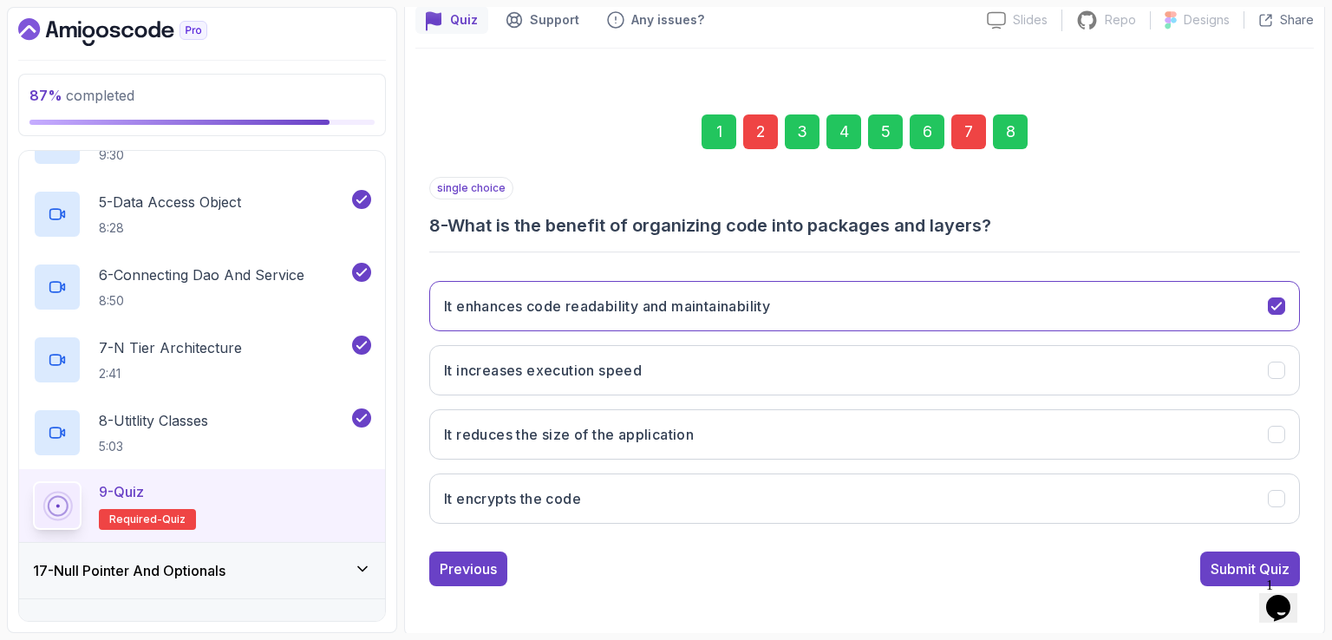
click at [758, 122] on div "2" at bounding box center [760, 131] width 35 height 35
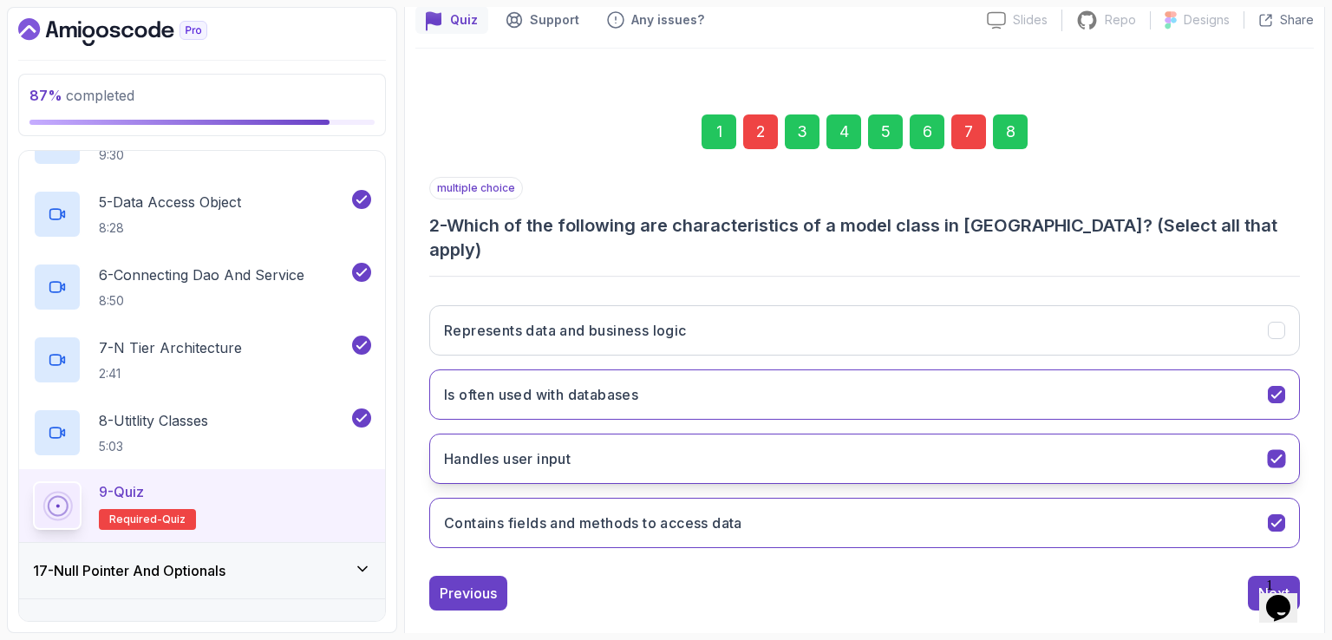
click at [1261, 434] on button "Handles user input" at bounding box center [864, 459] width 871 height 50
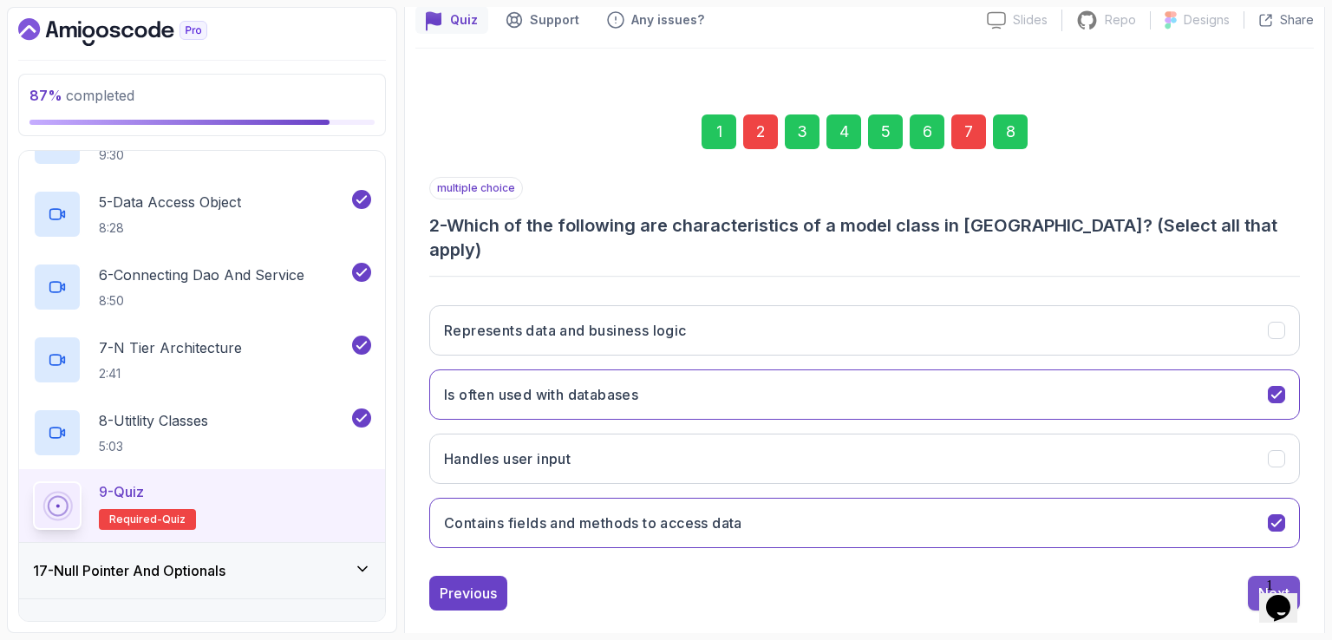
click at [1264, 583] on div "Next" at bounding box center [1273, 593] width 31 height 21
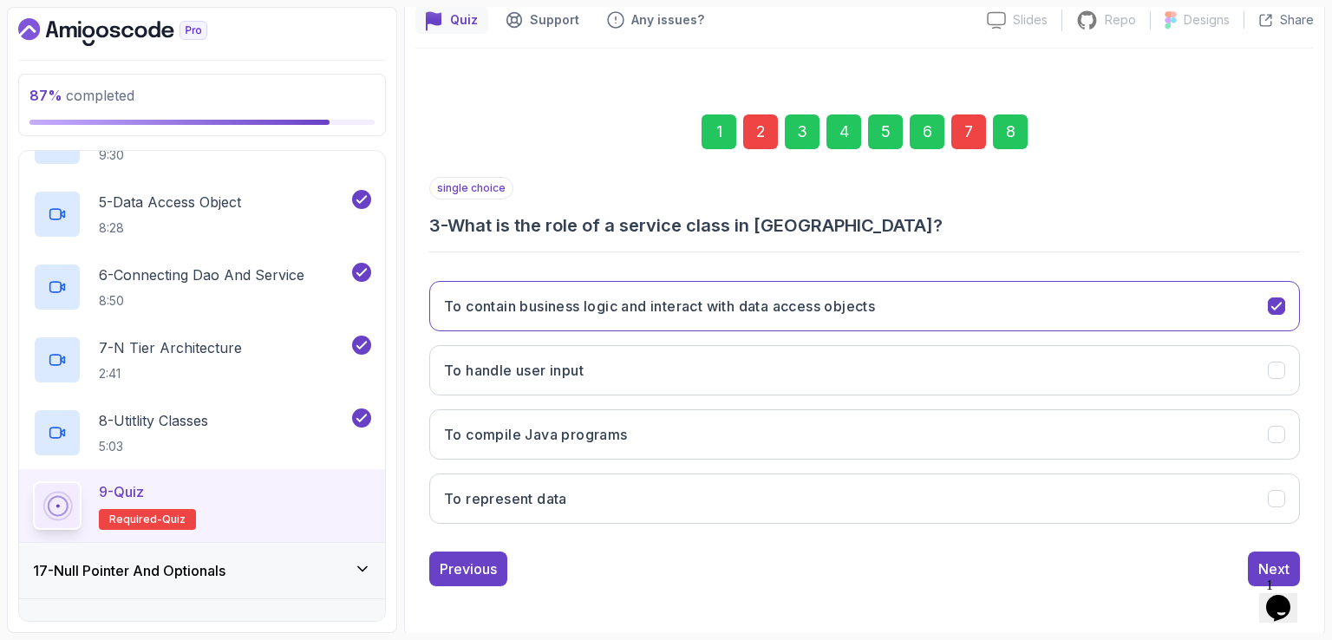
click at [972, 134] on div "7" at bounding box center [968, 131] width 35 height 35
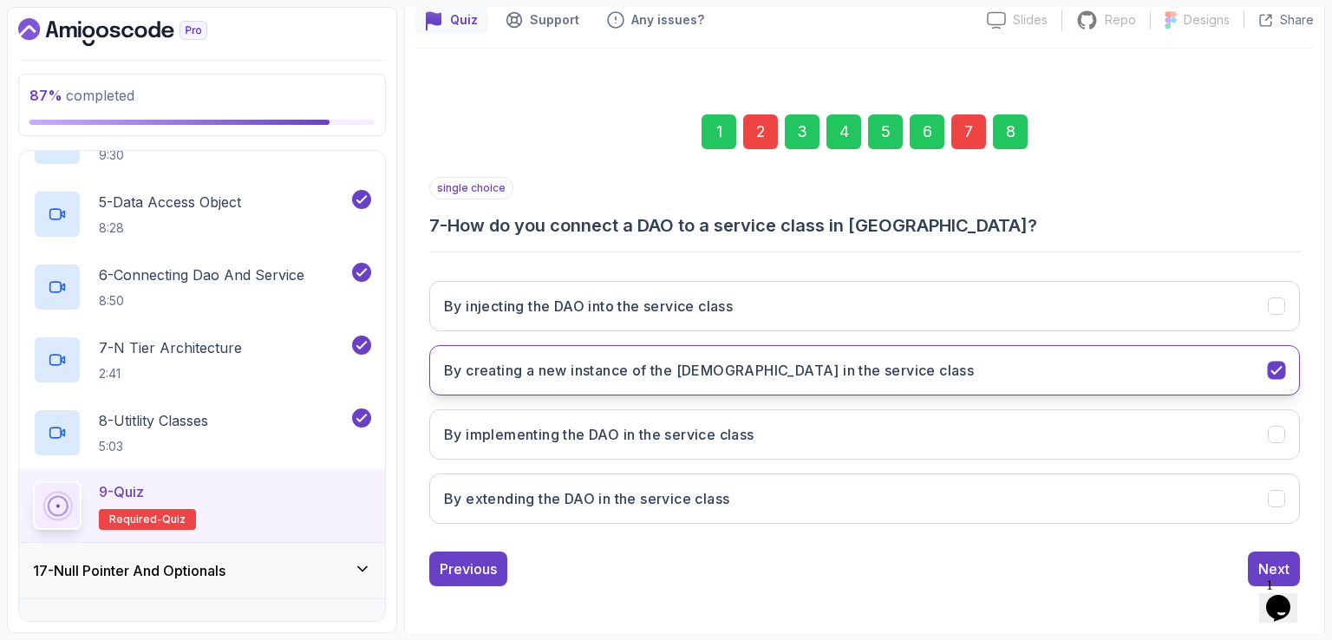
click at [971, 365] on button "By creating a new instance of the [DEMOGRAPHIC_DATA] in the service class" at bounding box center [864, 370] width 871 height 50
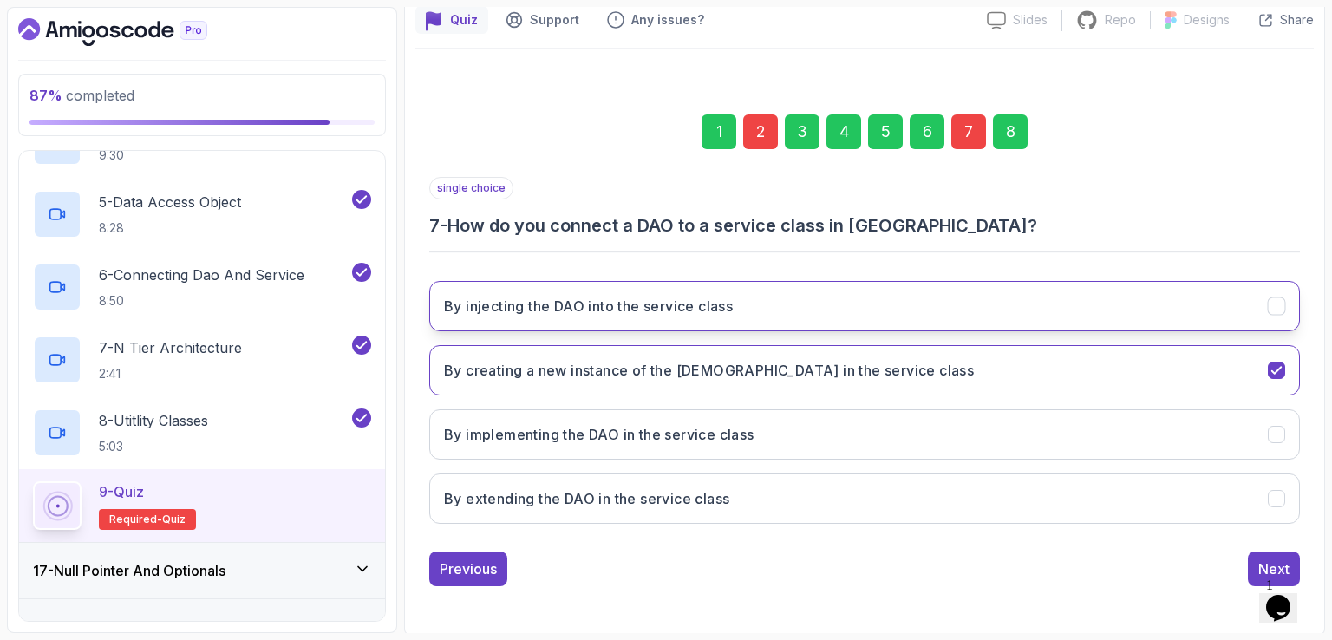
click at [1009, 313] on button "By injecting the DAO into the service class" at bounding box center [864, 306] width 871 height 50
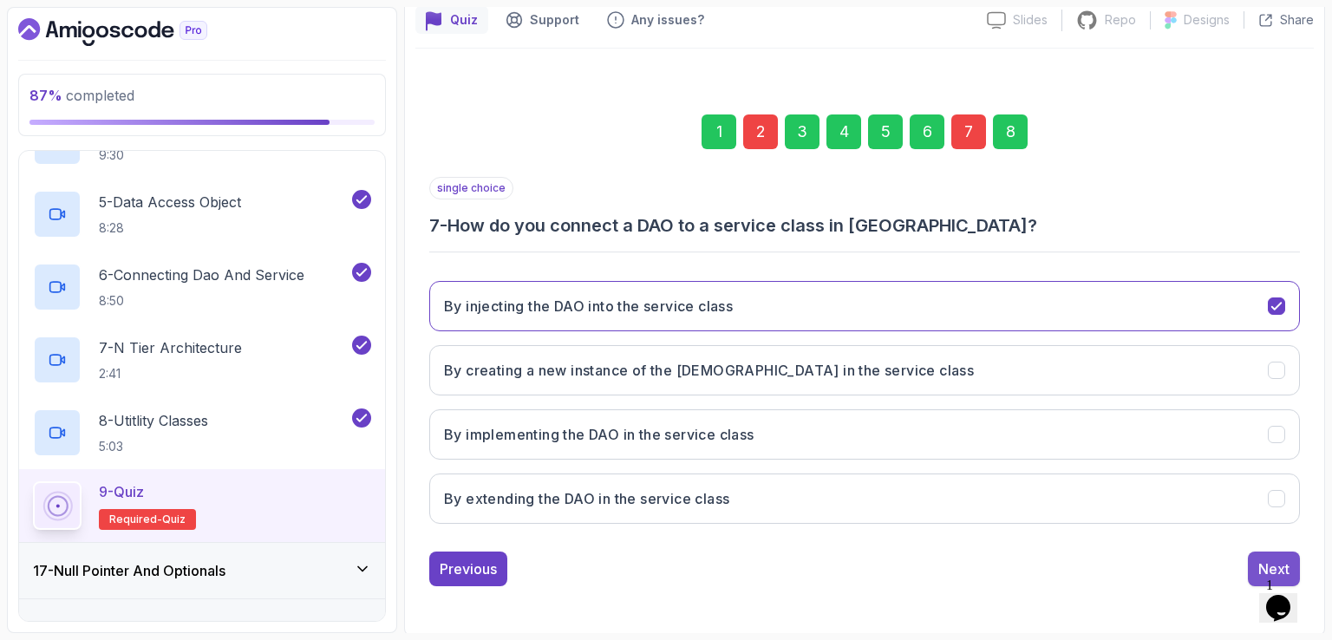
click at [1264, 553] on button "Next" at bounding box center [1274, 569] width 52 height 35
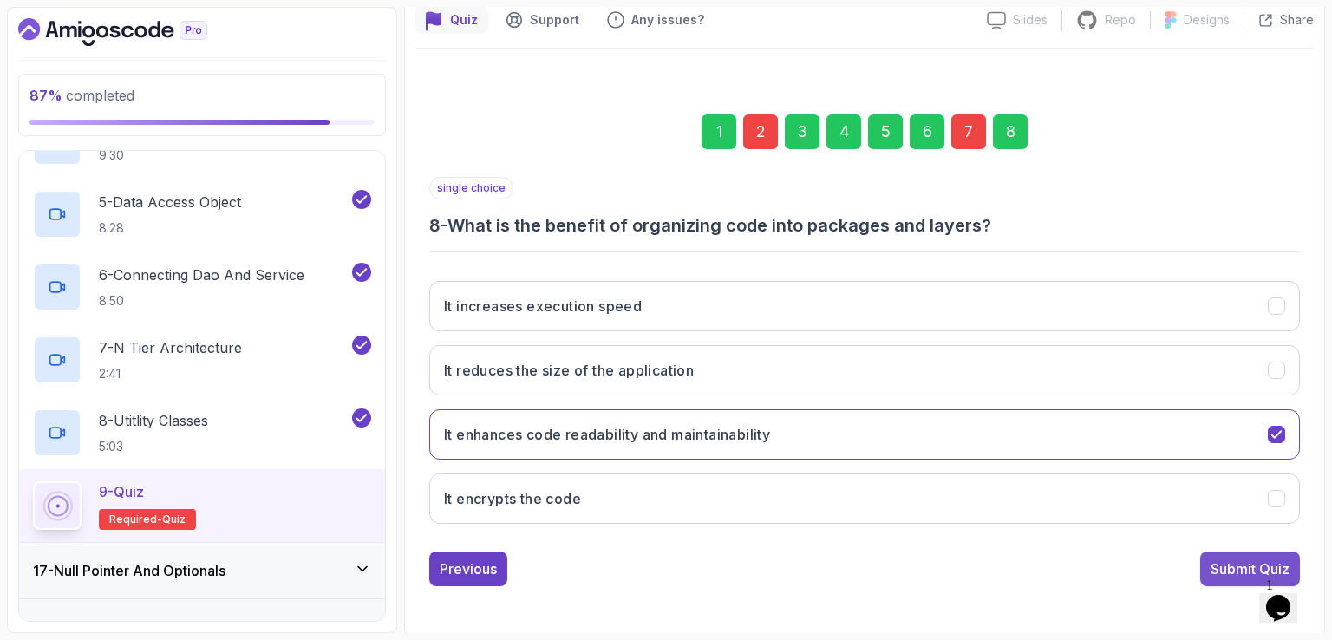
click at [1256, 572] on div "Submit Quiz" at bounding box center [1250, 569] width 79 height 21
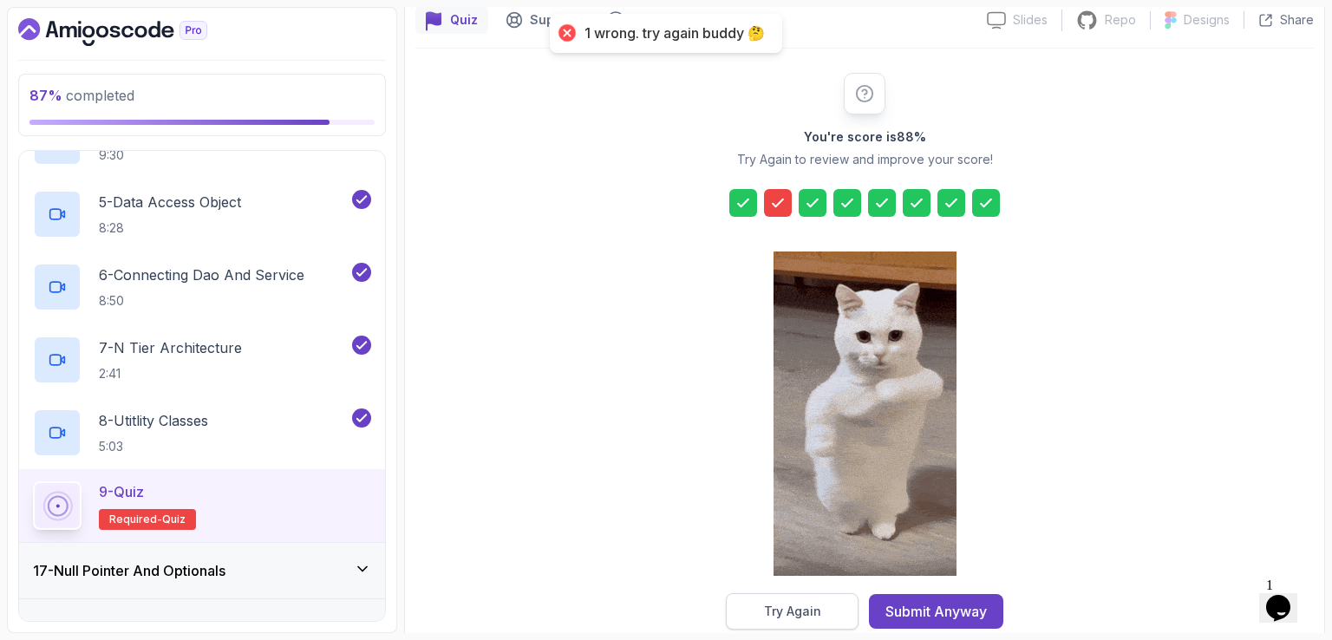
click at [804, 604] on div "Try Again" at bounding box center [792, 611] width 57 height 17
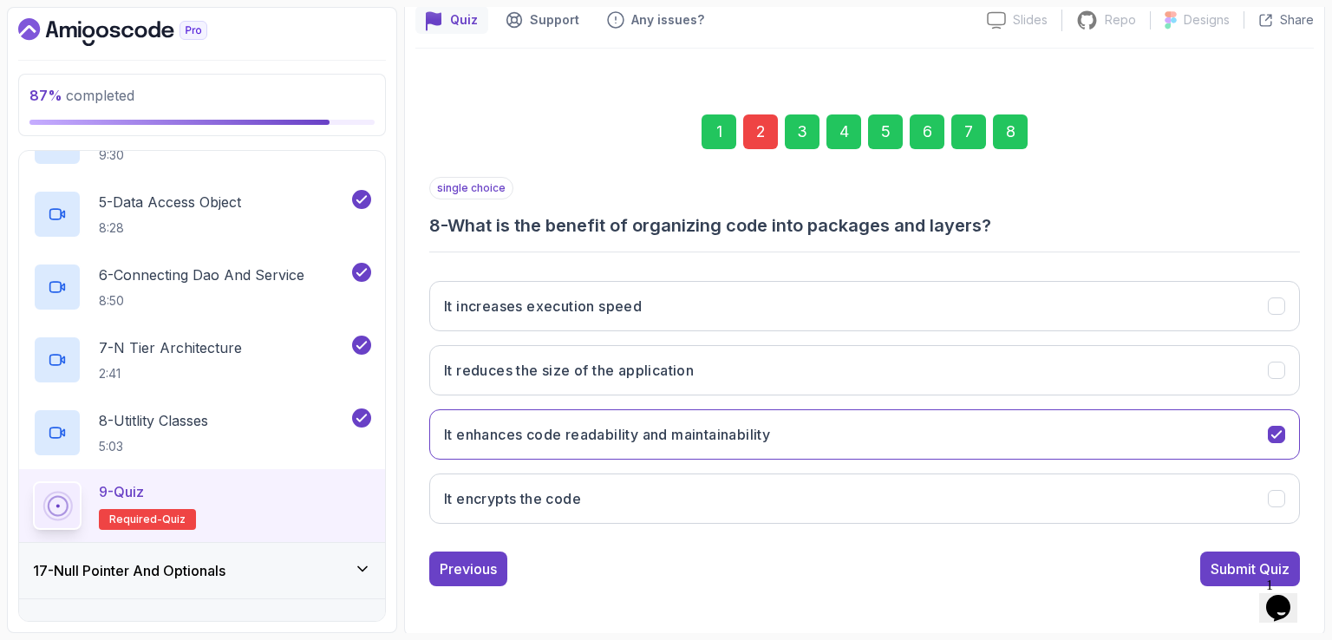
click at [749, 118] on div "2" at bounding box center [760, 131] width 35 height 35
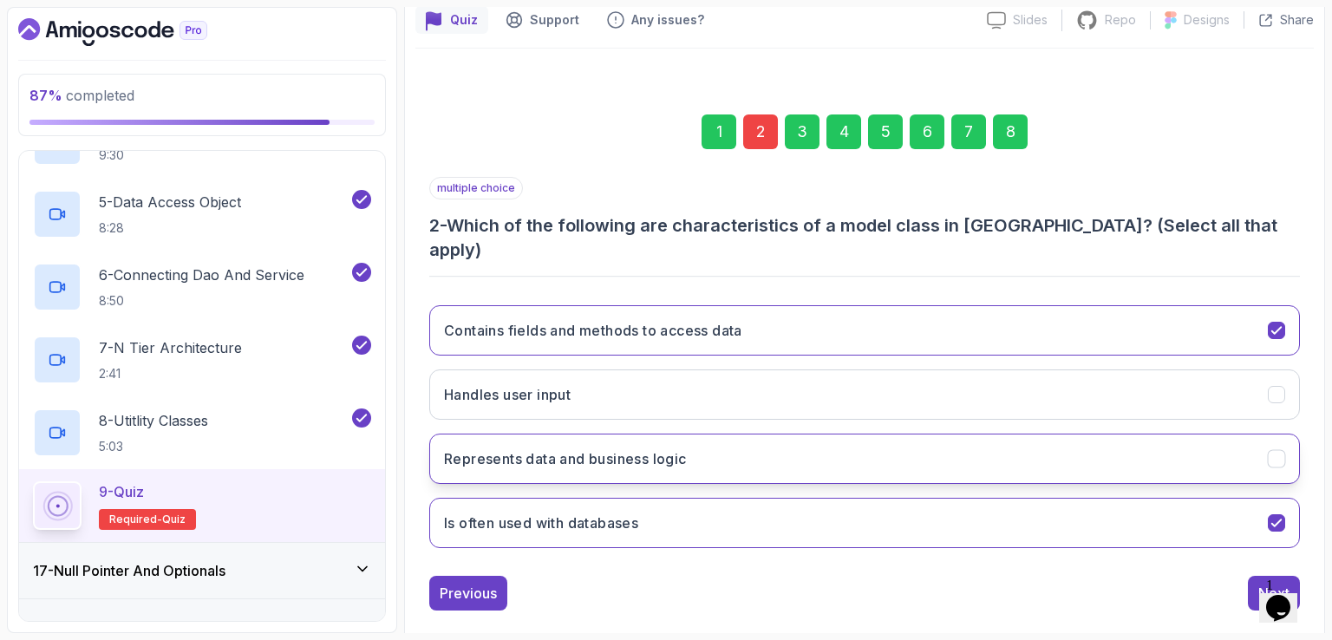
click at [751, 434] on button "Represents data and business logic" at bounding box center [864, 459] width 871 height 50
click at [1258, 576] on button "Next" at bounding box center [1274, 593] width 52 height 35
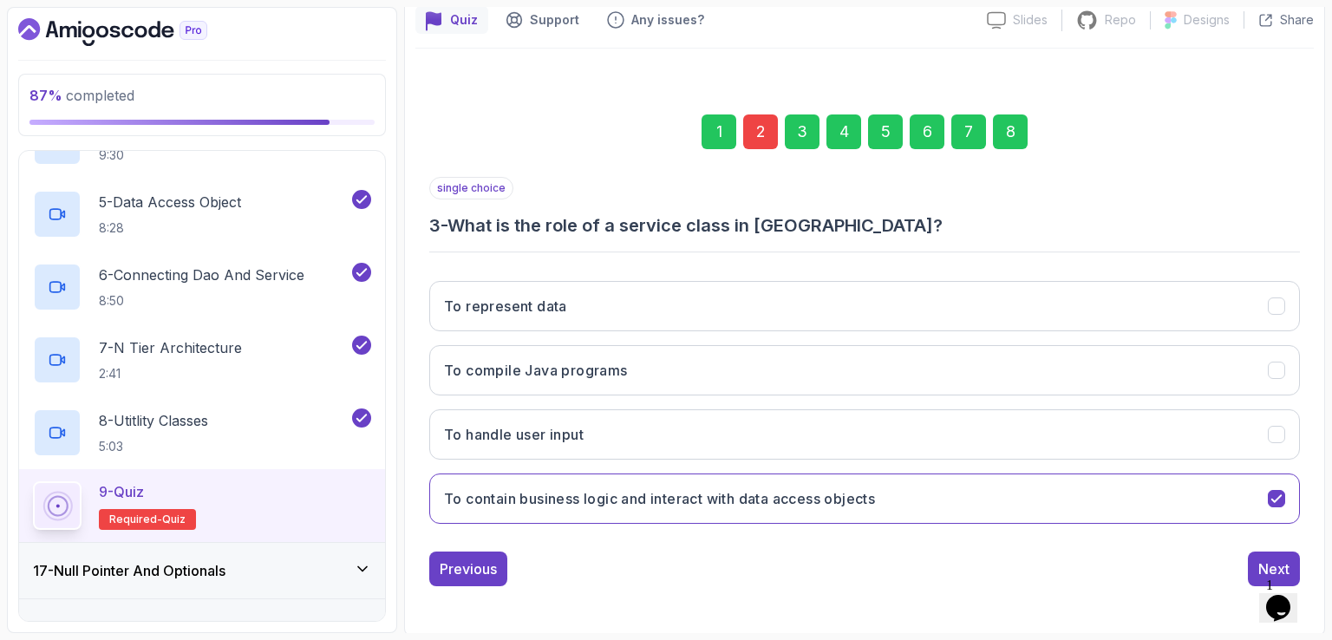
click at [1258, 559] on button "Next" at bounding box center [1274, 569] width 52 height 35
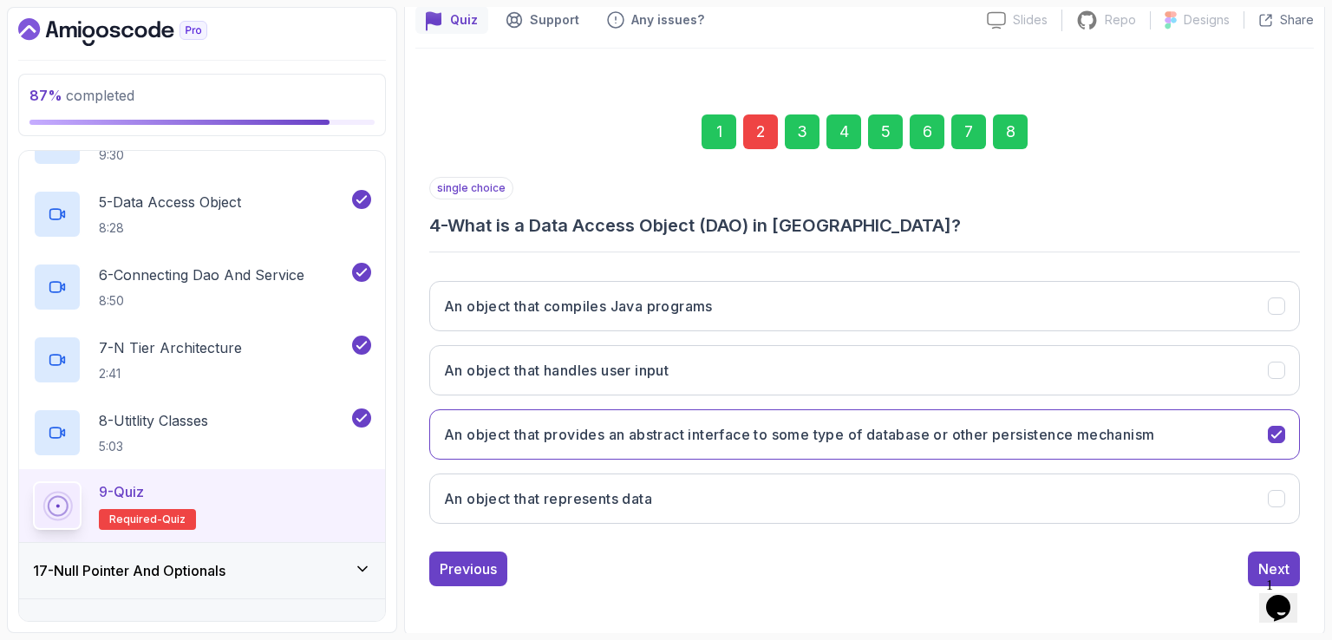
click at [1013, 130] on div "8" at bounding box center [1010, 131] width 35 height 35
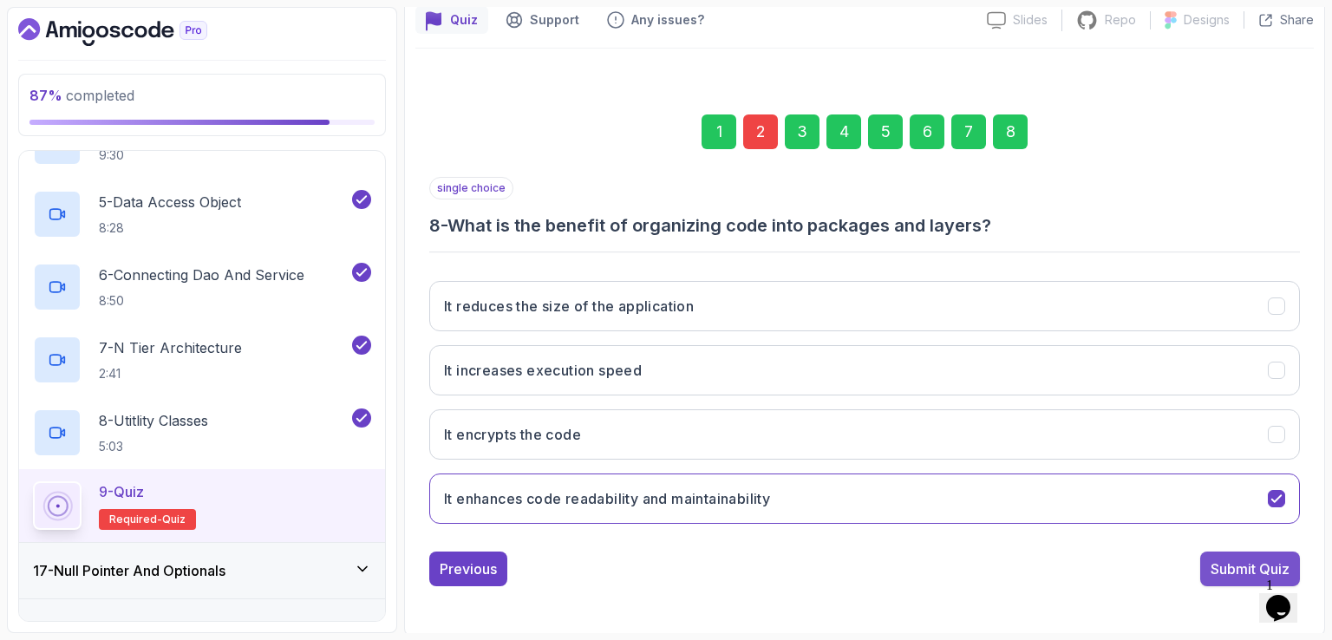
click at [1234, 569] on div "Submit Quiz" at bounding box center [1250, 569] width 79 height 21
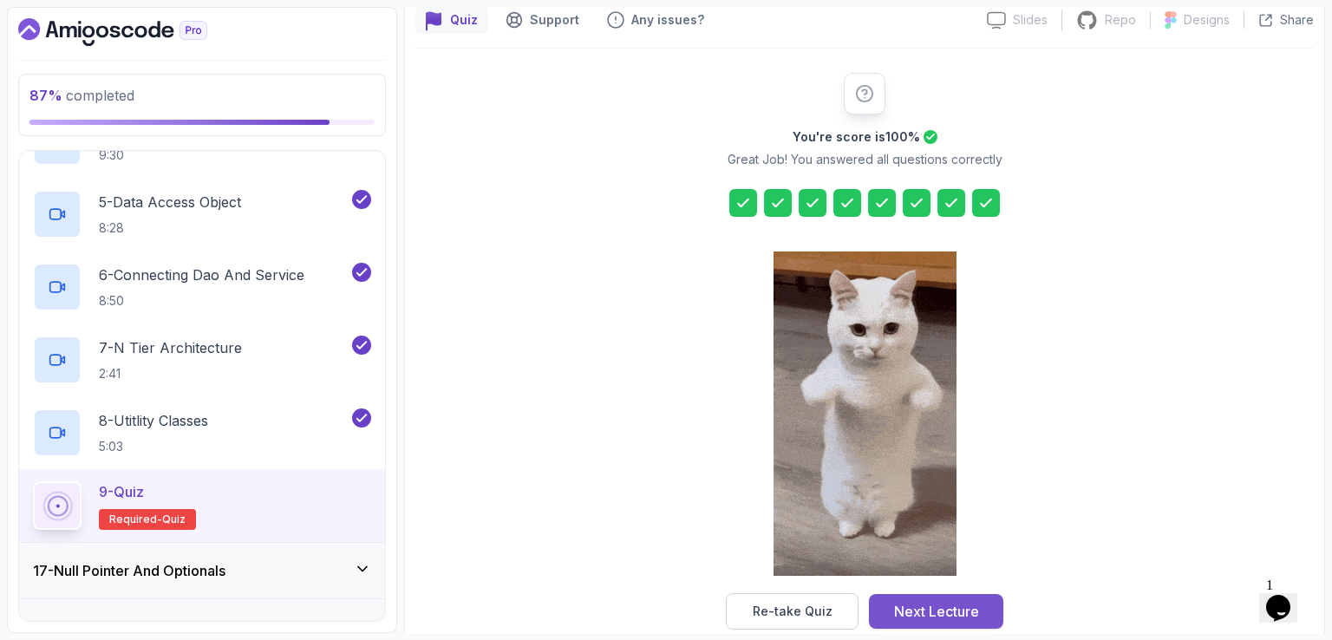
click at [942, 619] on div "Next Lecture" at bounding box center [936, 611] width 85 height 21
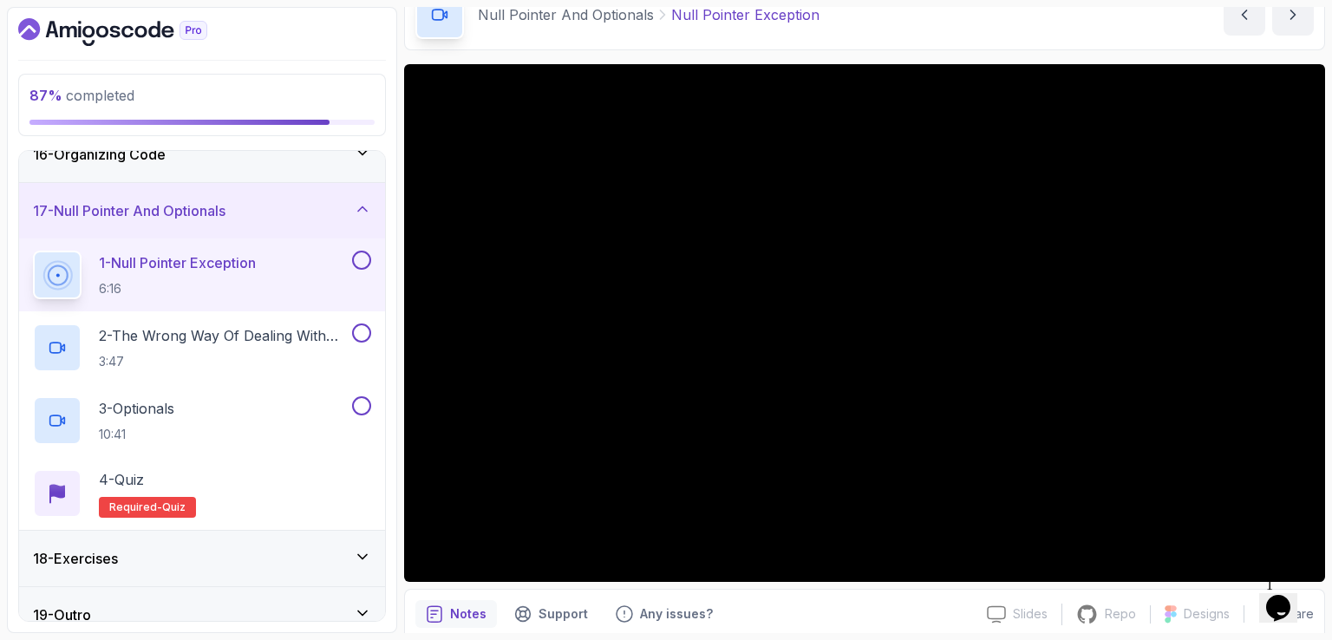
scroll to position [888, 0]
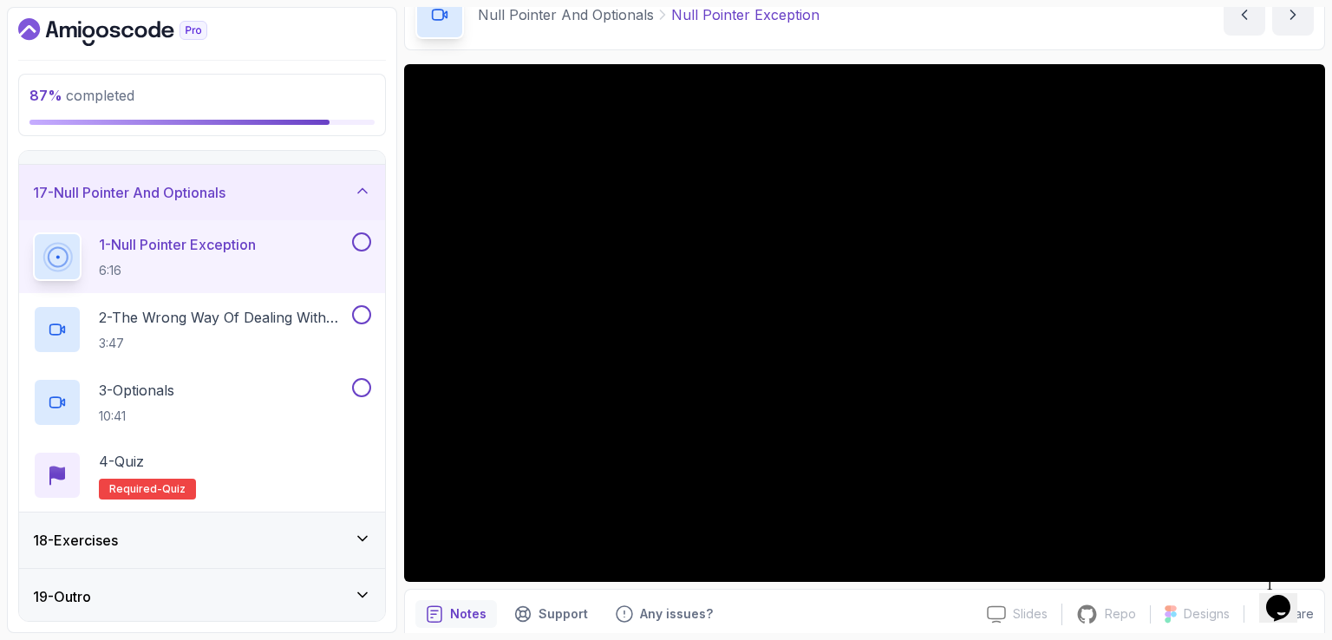
click at [334, 539] on div "18 - Exercises" at bounding box center [202, 540] width 338 height 21
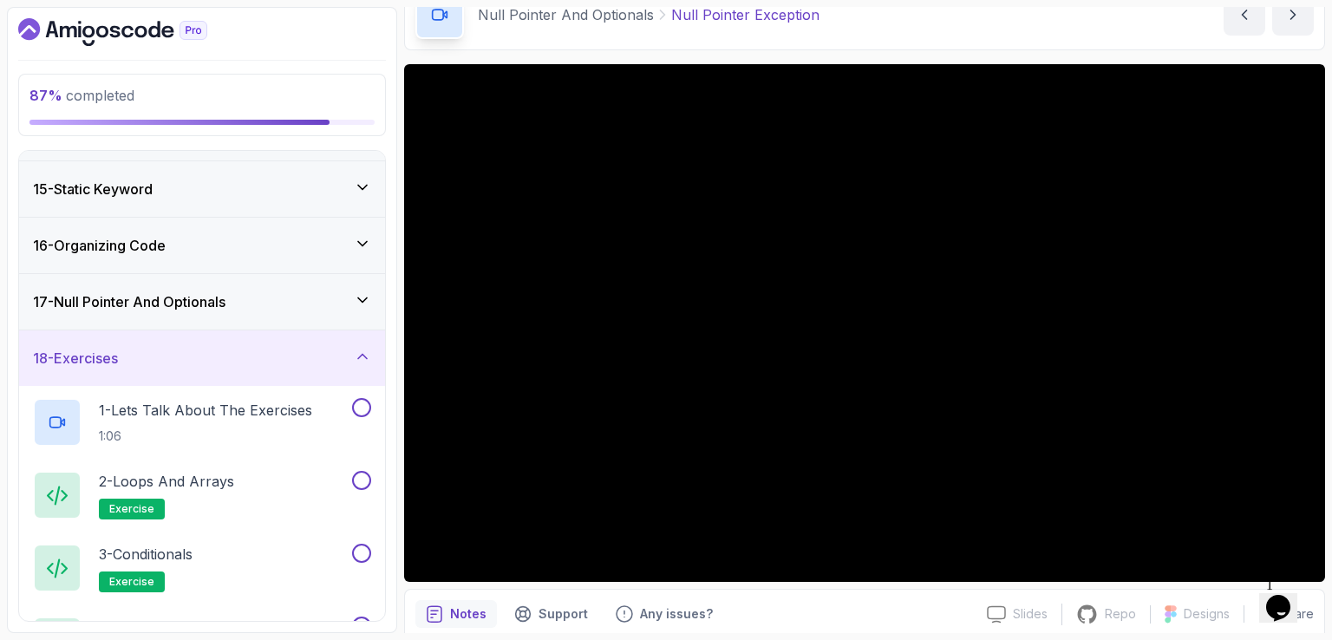
scroll to position [777, 0]
click at [371, 358] on div "18 - Exercises" at bounding box center [202, 360] width 366 height 56
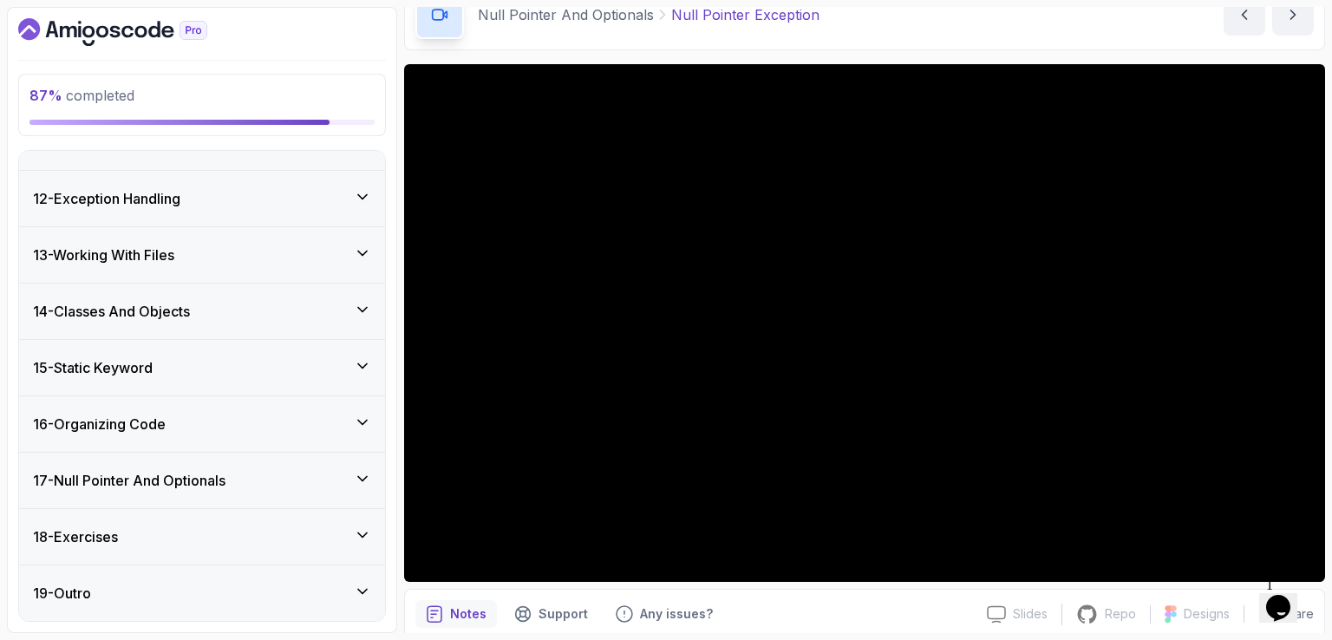
scroll to position [597, 0]
click at [312, 474] on div "17 - Null Pointer And Optionals" at bounding box center [202, 484] width 338 height 21
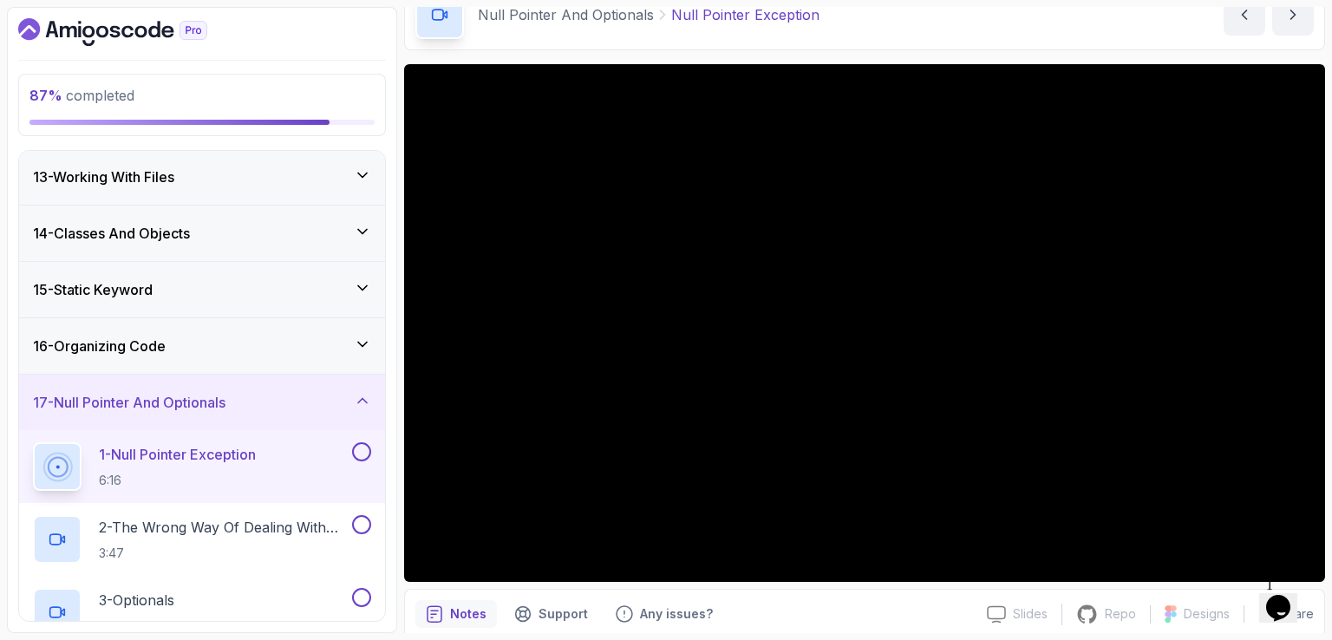
scroll to position [679, 0]
